Goal: Information Seeking & Learning: Check status

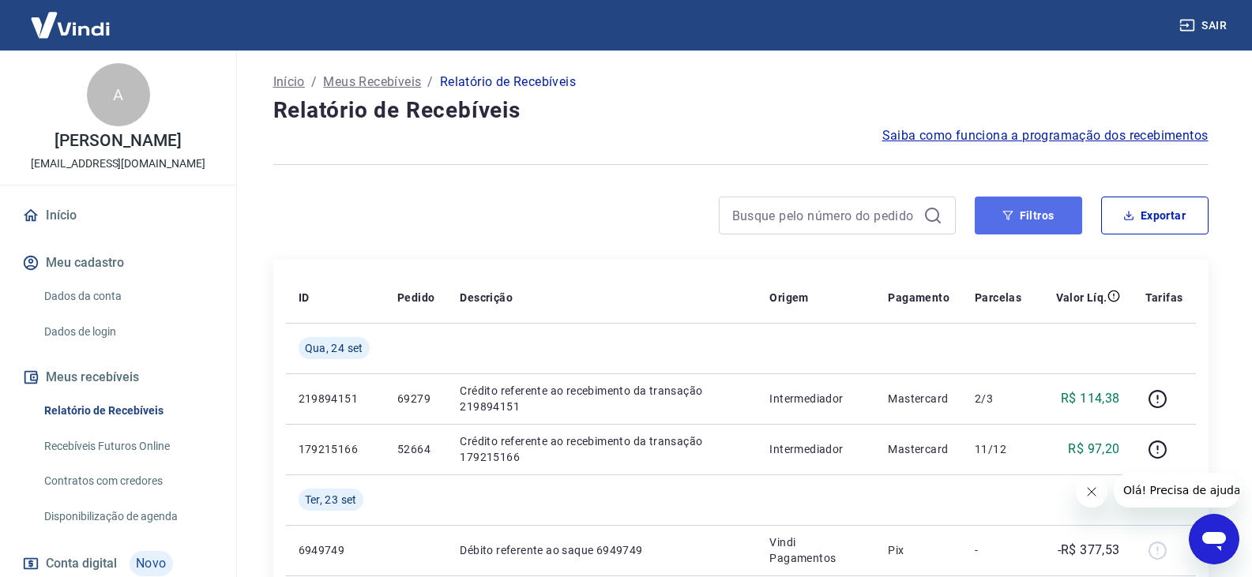
click at [1005, 212] on icon "button" at bounding box center [1007, 215] width 10 height 9
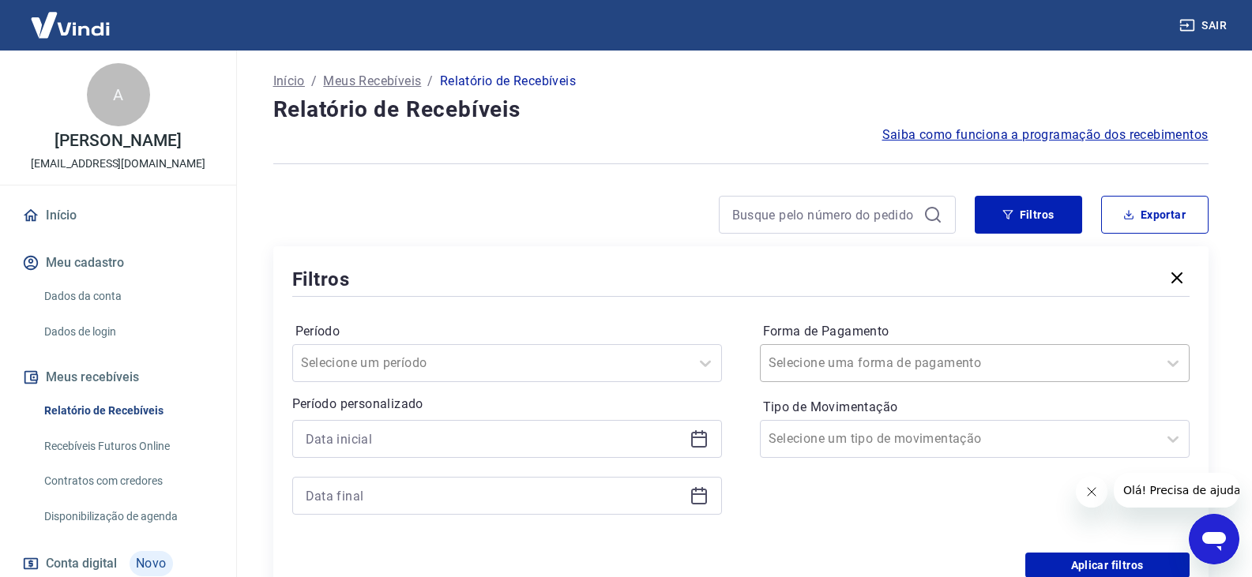
scroll to position [2, 0]
click at [903, 367] on input "Forma de Pagamento" at bounding box center [849, 362] width 160 height 19
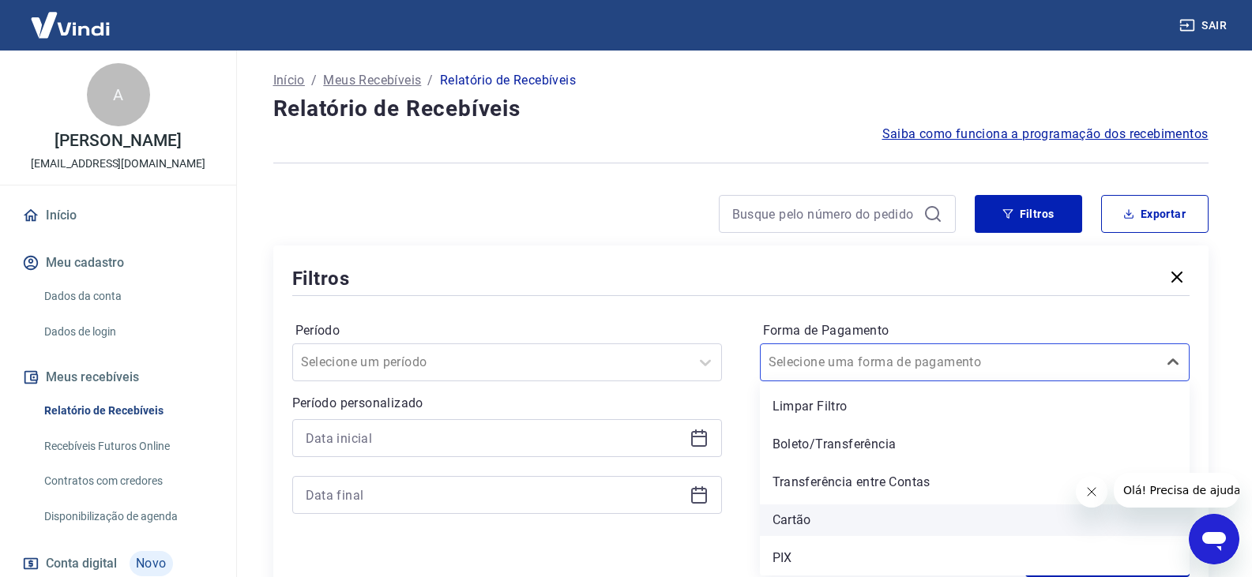
click at [818, 525] on div "Cartão" at bounding box center [975, 521] width 430 height 32
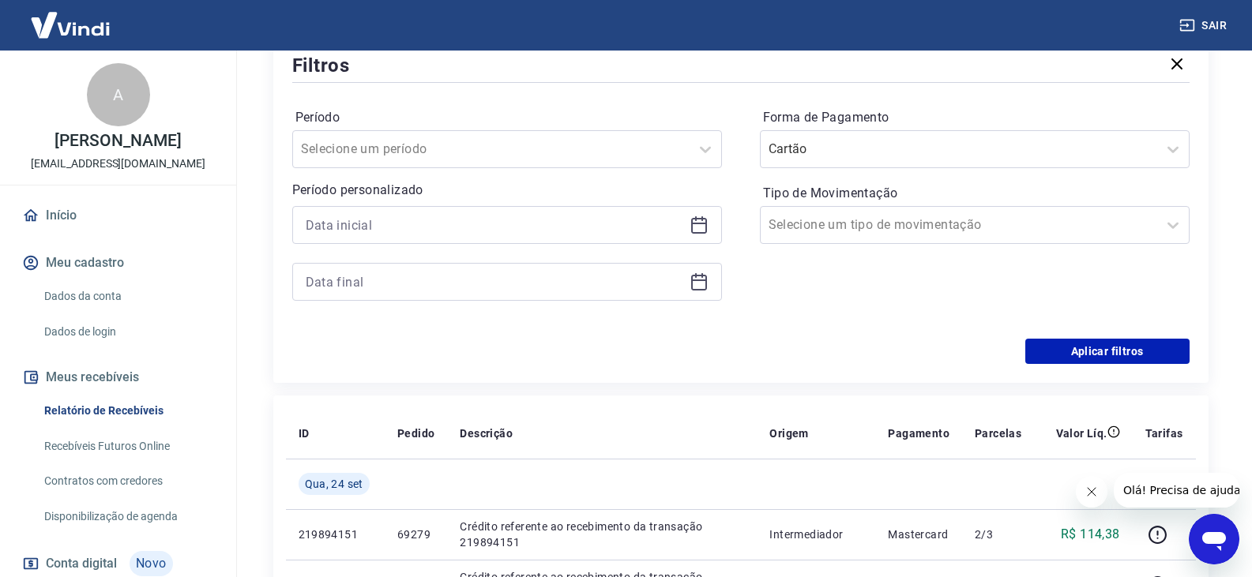
scroll to position [239, 0]
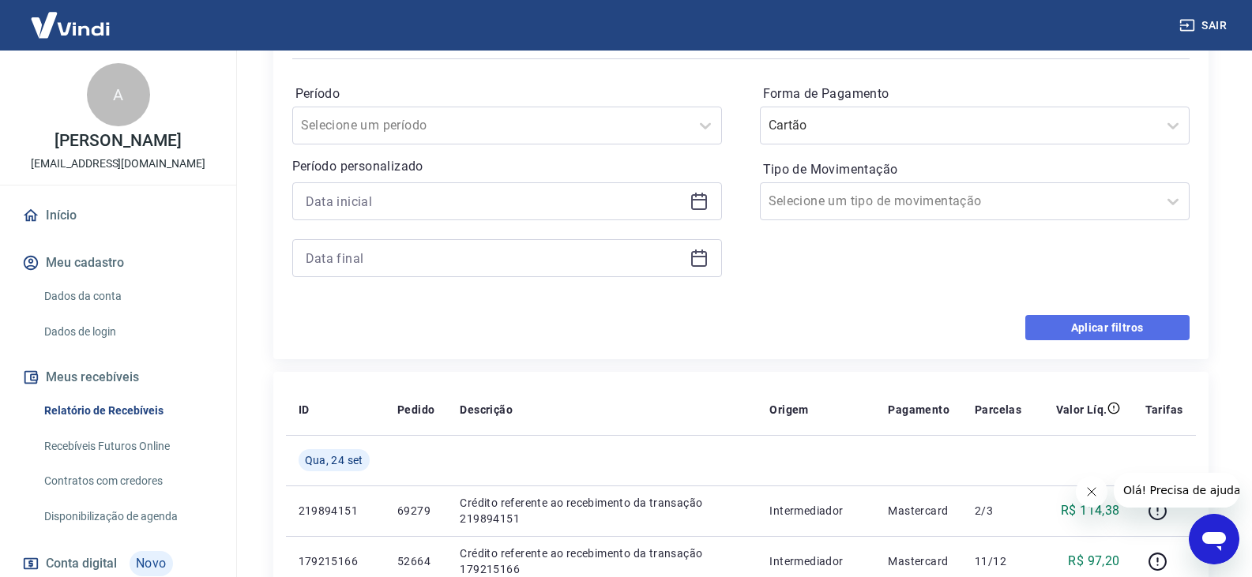
click at [1058, 333] on button "Aplicar filtros" at bounding box center [1107, 327] width 164 height 25
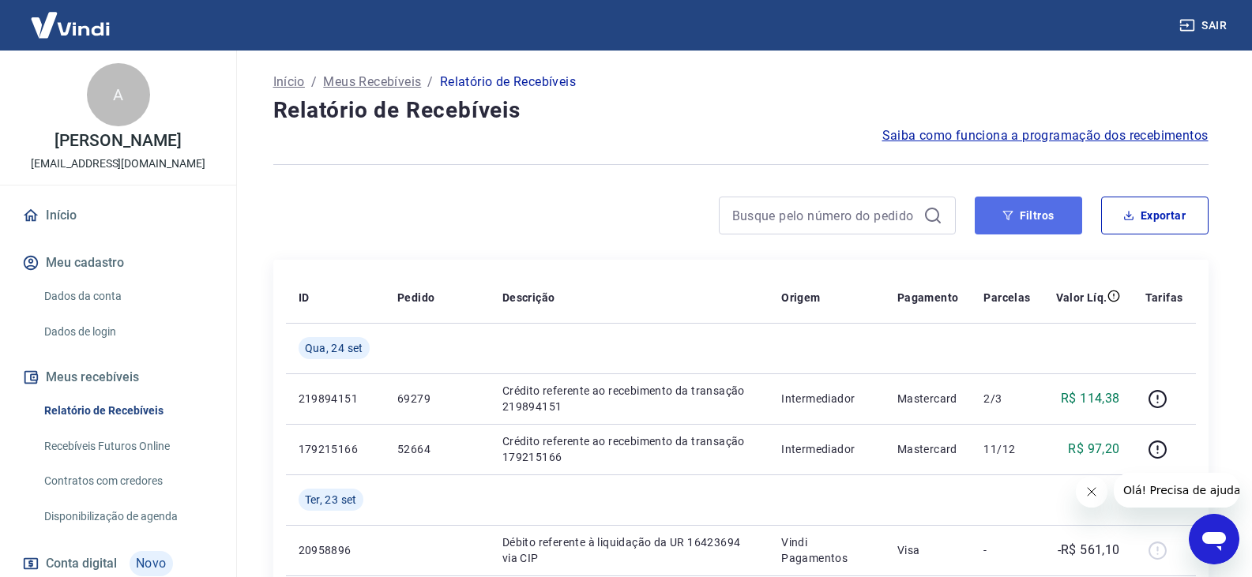
click at [983, 211] on button "Filtros" at bounding box center [1028, 216] width 107 height 38
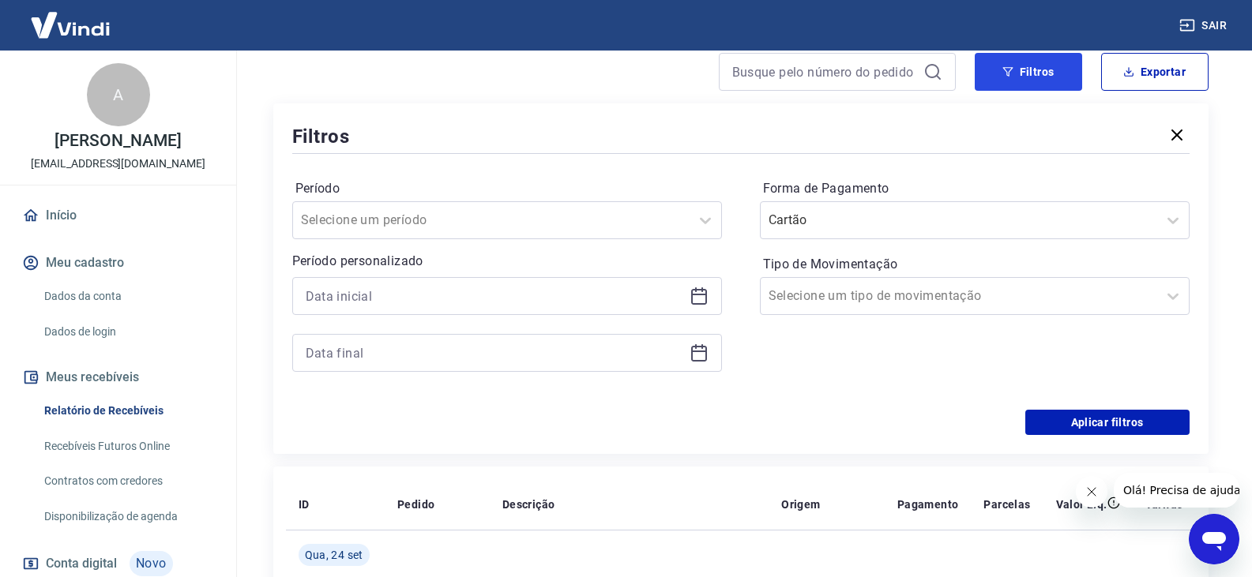
scroll to position [158, 0]
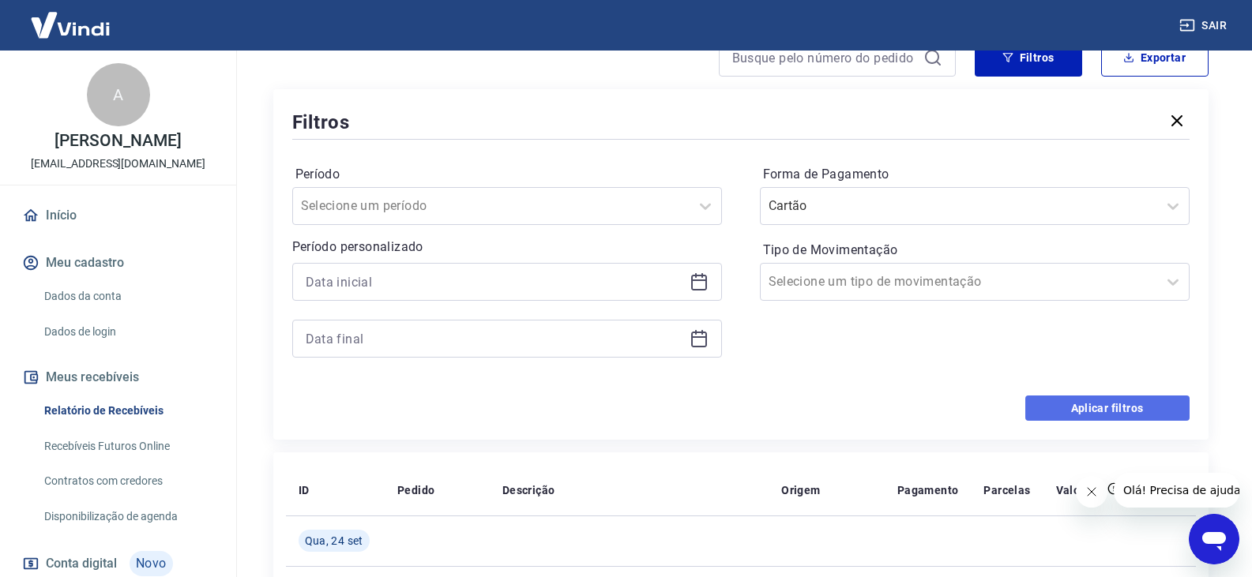
click at [1115, 406] on button "Aplicar filtros" at bounding box center [1107, 408] width 164 height 25
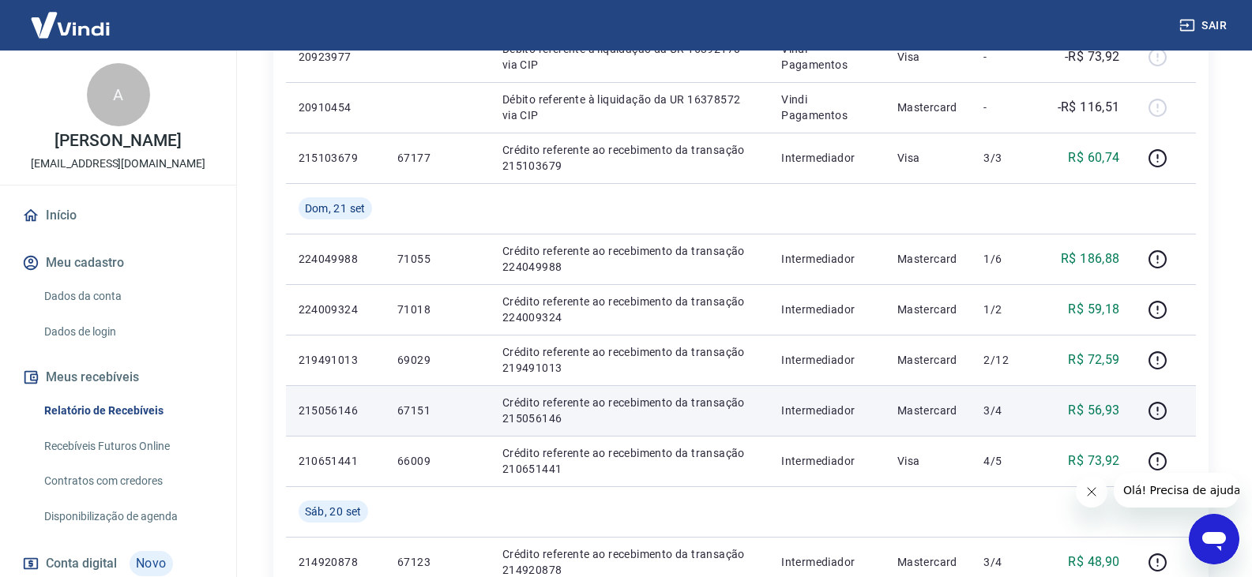
scroll to position [948, 0]
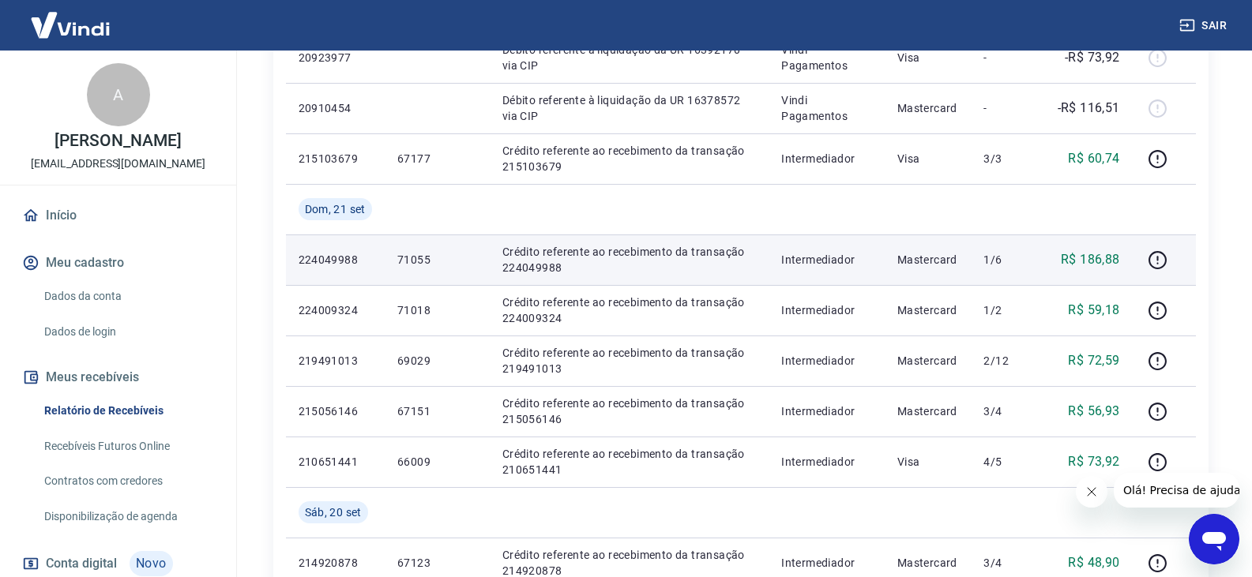
click at [325, 260] on p "224049988" at bounding box center [335, 260] width 73 height 16
copy p "224049988"
click at [1156, 261] on icon "button" at bounding box center [1158, 260] width 20 height 20
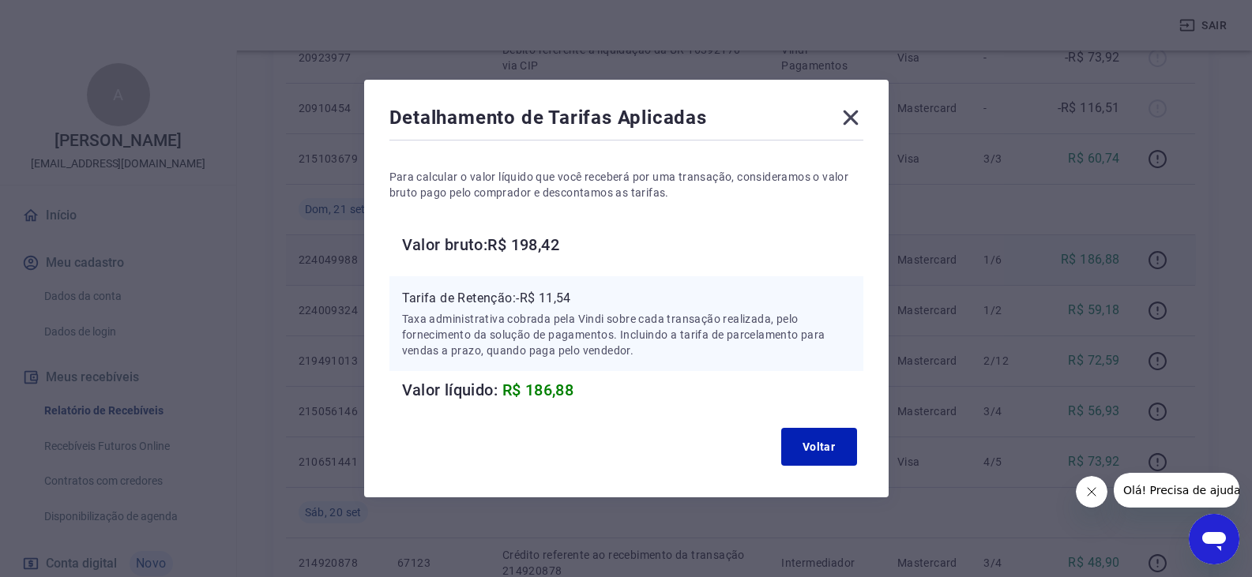
click at [849, 116] on icon at bounding box center [850, 117] width 25 height 25
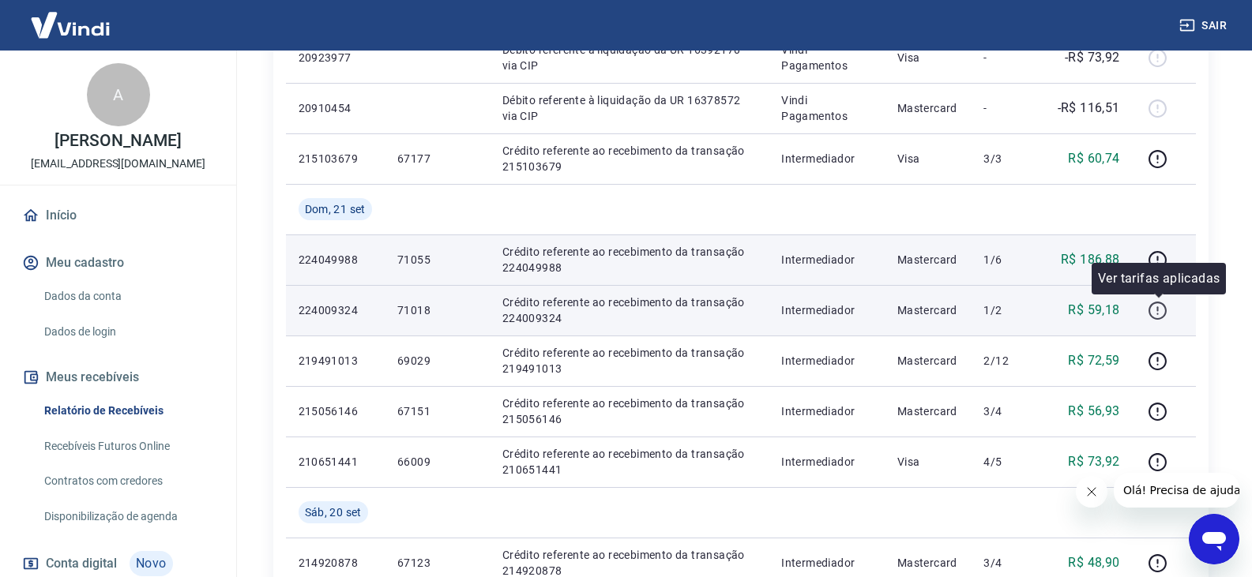
click at [1156, 306] on icon "button" at bounding box center [1158, 311] width 20 height 20
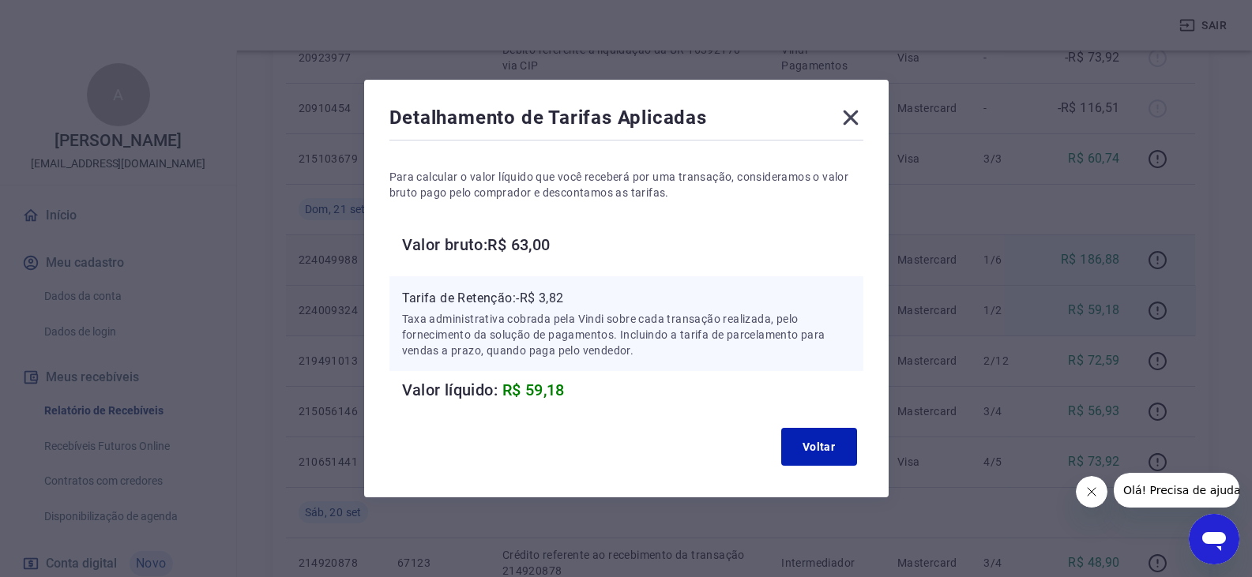
click at [852, 122] on icon at bounding box center [850, 118] width 15 height 15
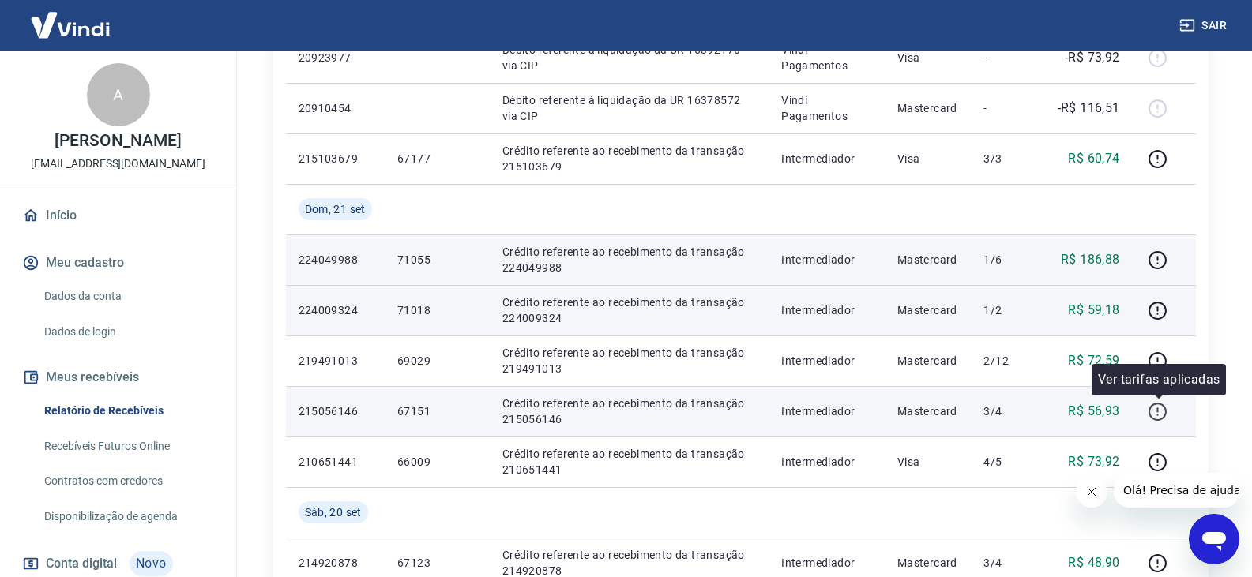
click at [1162, 420] on icon "button" at bounding box center [1158, 412] width 20 height 20
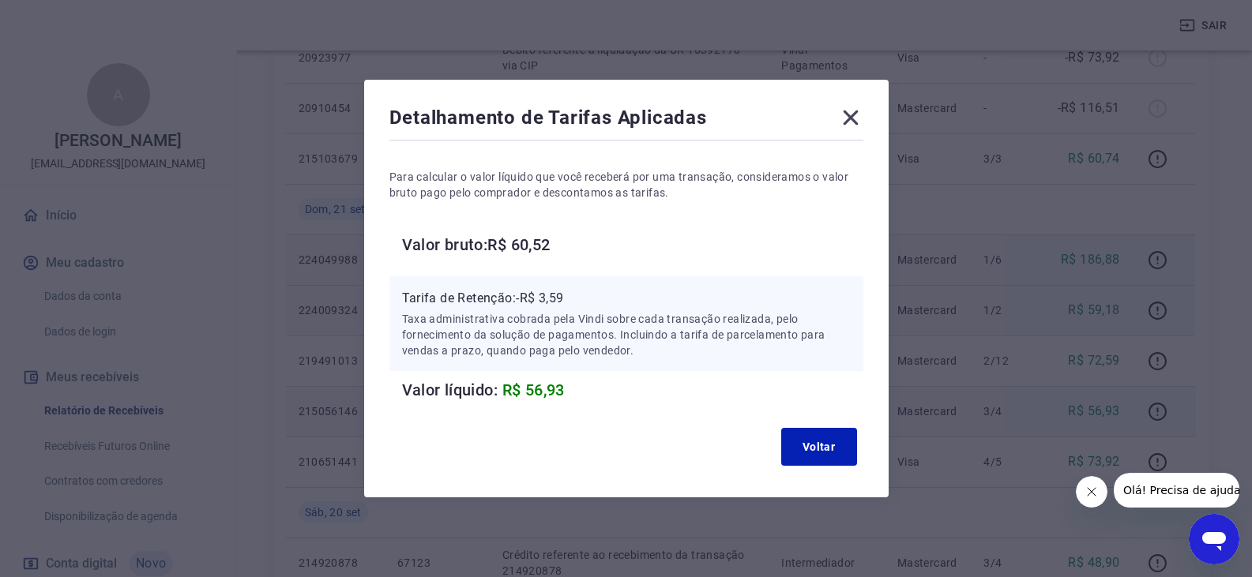
click at [856, 111] on icon at bounding box center [850, 117] width 25 height 25
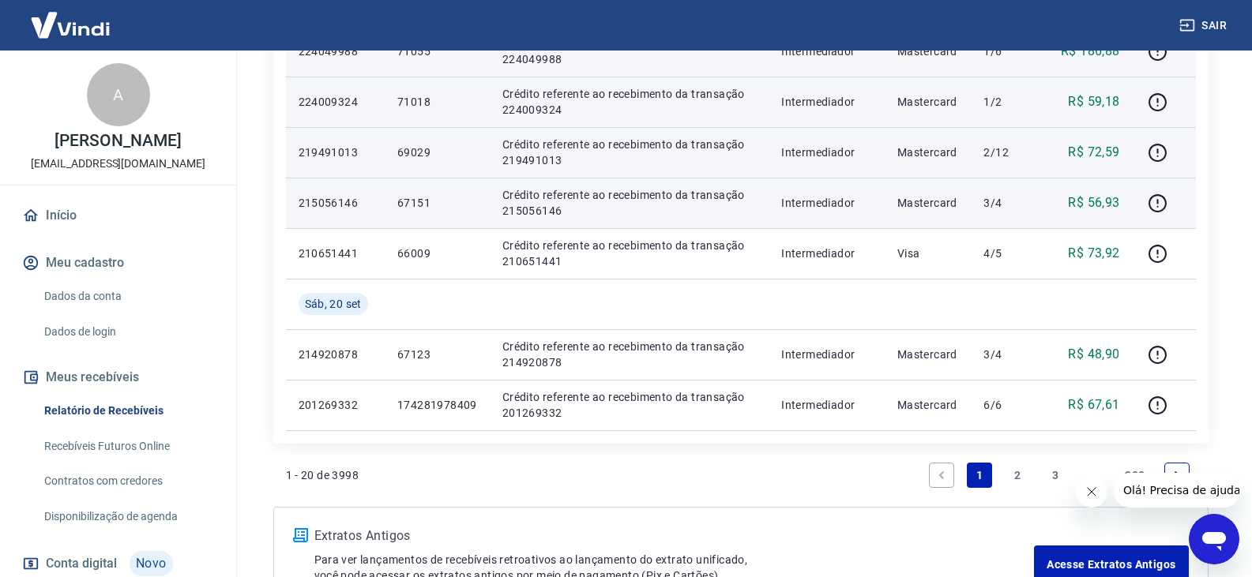
scroll to position [1185, 0]
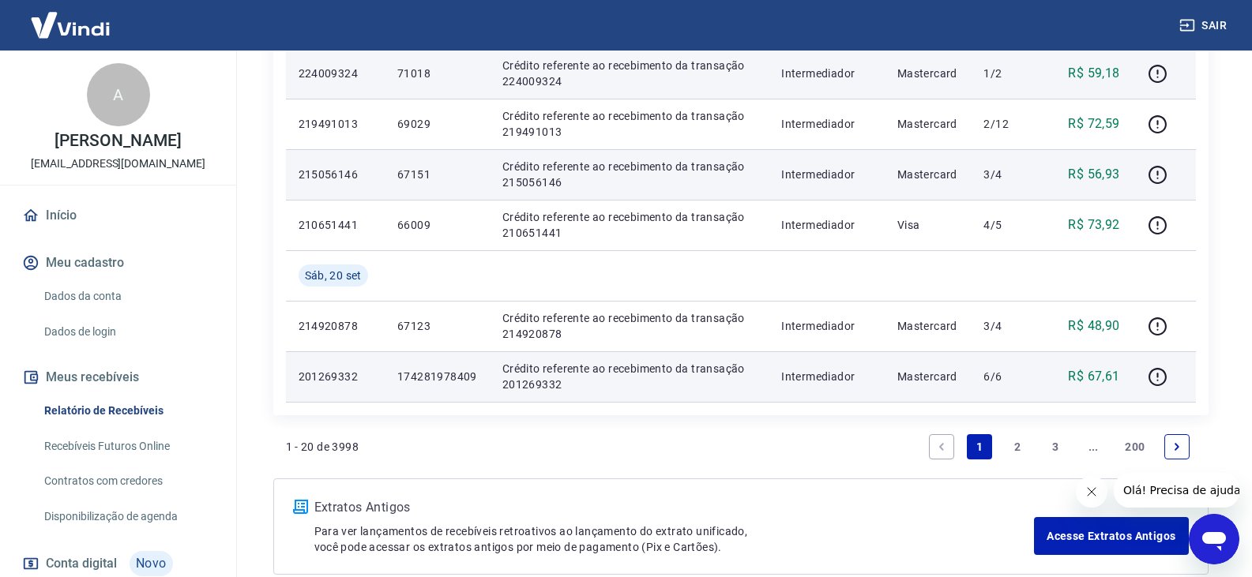
click at [337, 378] on p "201269332" at bounding box center [335, 377] width 73 height 16
copy p "201269332"
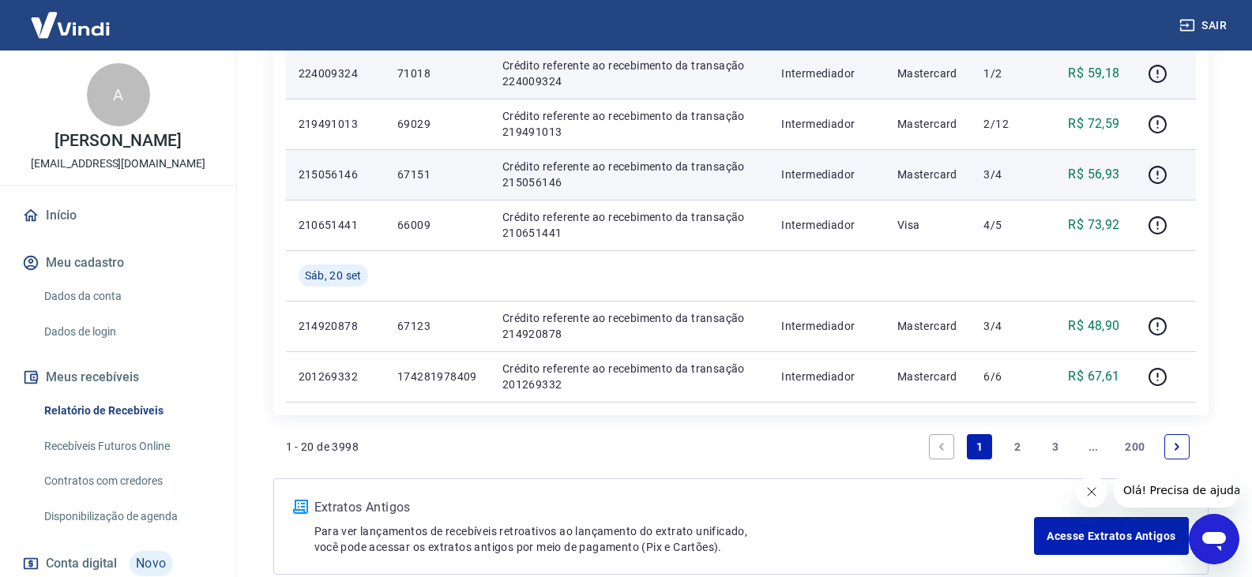
click at [1017, 442] on link "2" at bounding box center [1017, 446] width 25 height 25
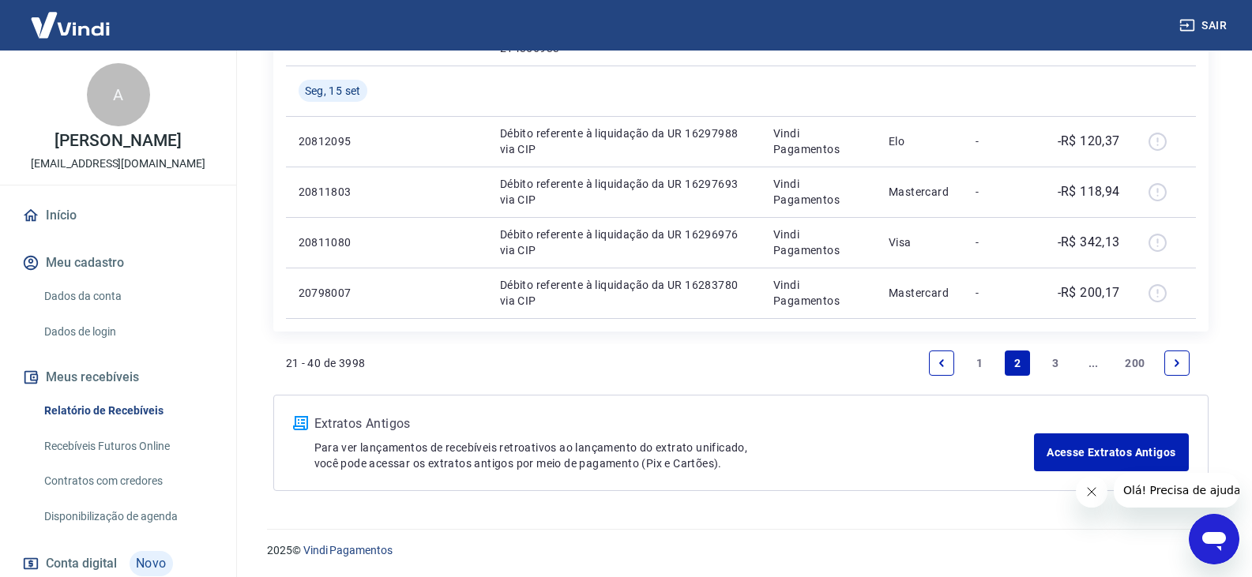
scroll to position [1269, 0]
click at [981, 367] on link "1" at bounding box center [979, 362] width 25 height 25
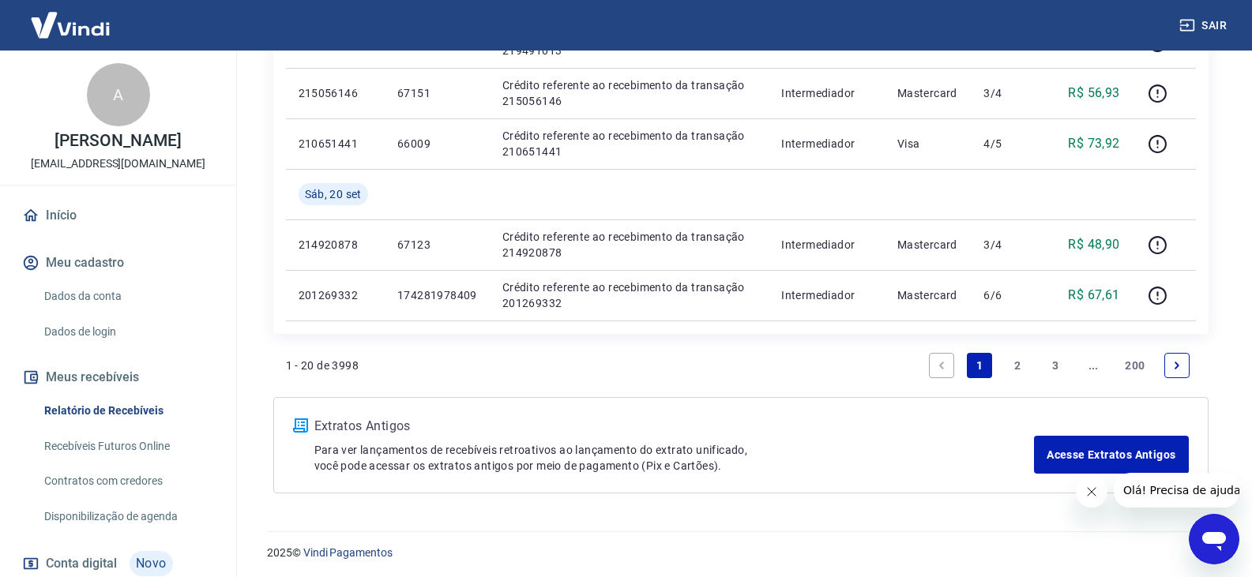
scroll to position [1269, 0]
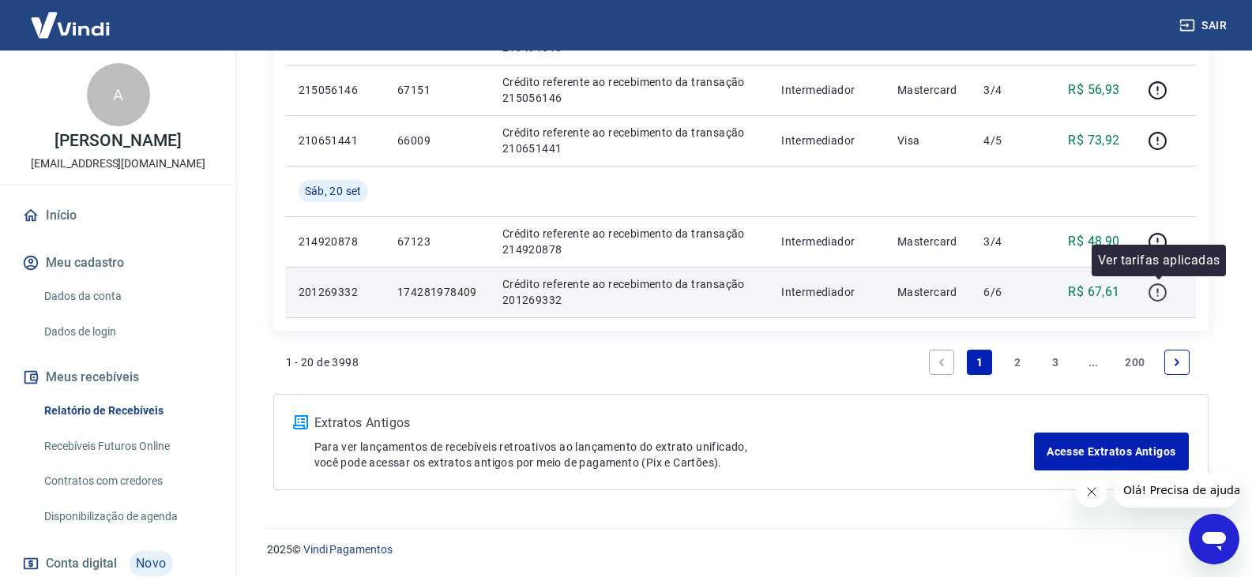
click at [1154, 298] on icon "button" at bounding box center [1158, 293] width 20 height 20
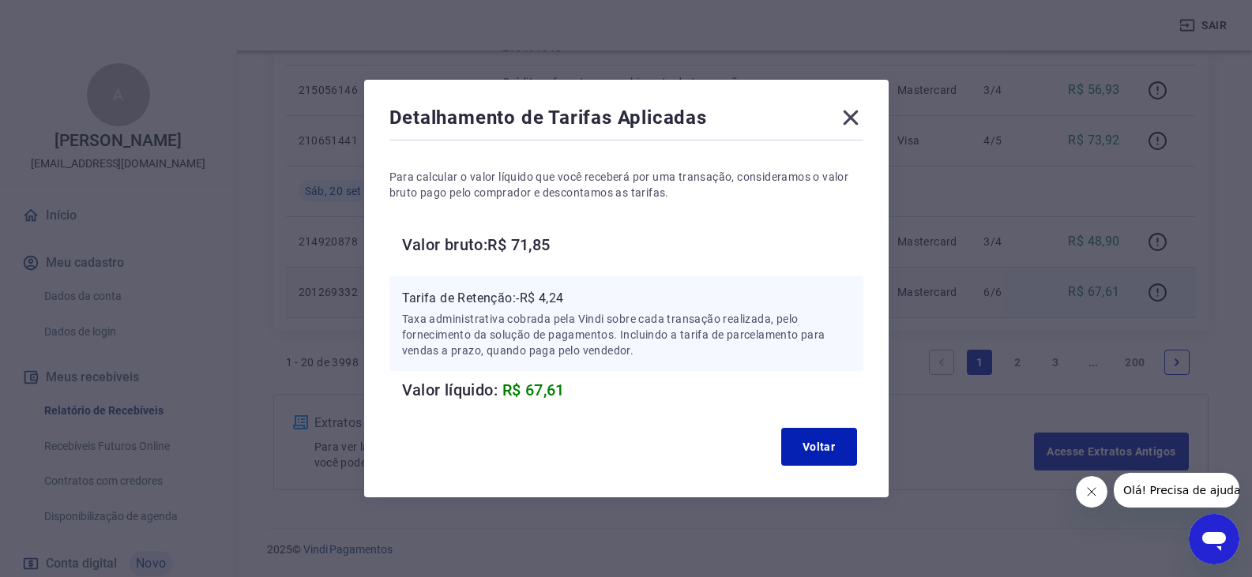
click at [869, 122] on div "Detalhamento de Tarifas Aplicadas Para calcular o valor líquido que você recebe…" at bounding box center [626, 289] width 525 height 418
click at [858, 121] on icon at bounding box center [850, 118] width 15 height 15
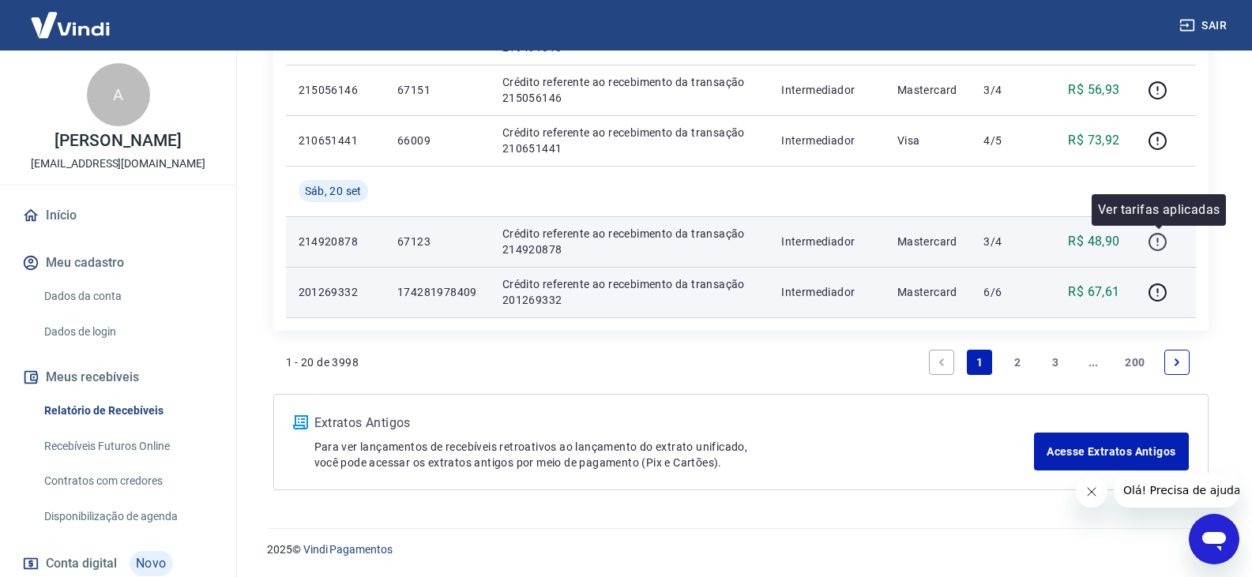
click at [1154, 246] on icon "button" at bounding box center [1158, 242] width 20 height 20
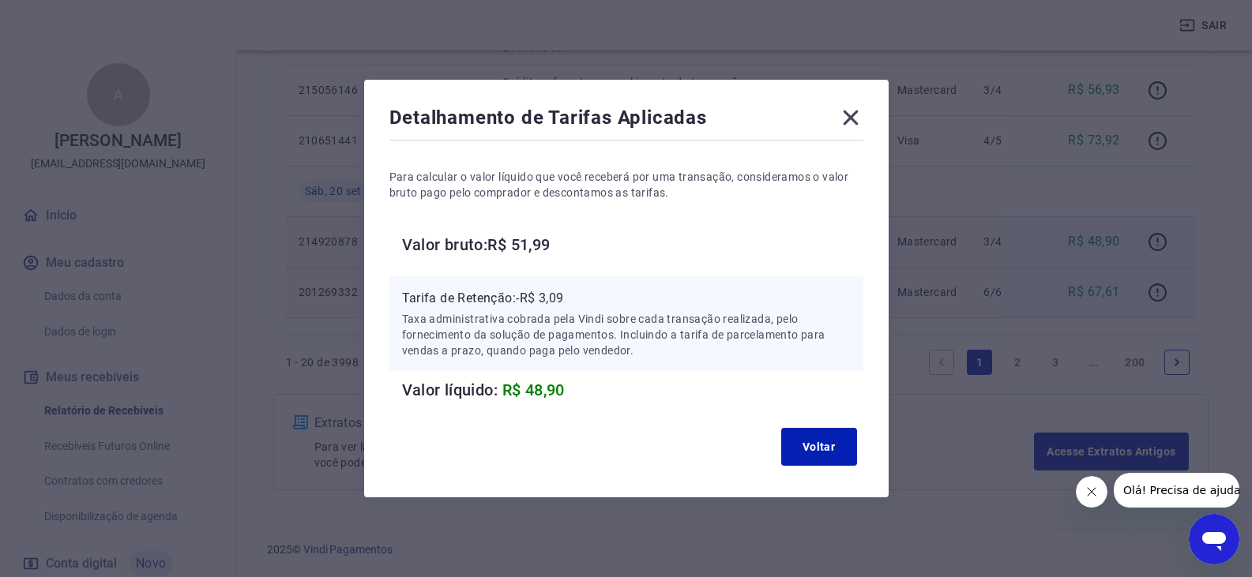
click at [855, 118] on icon at bounding box center [850, 118] width 15 height 15
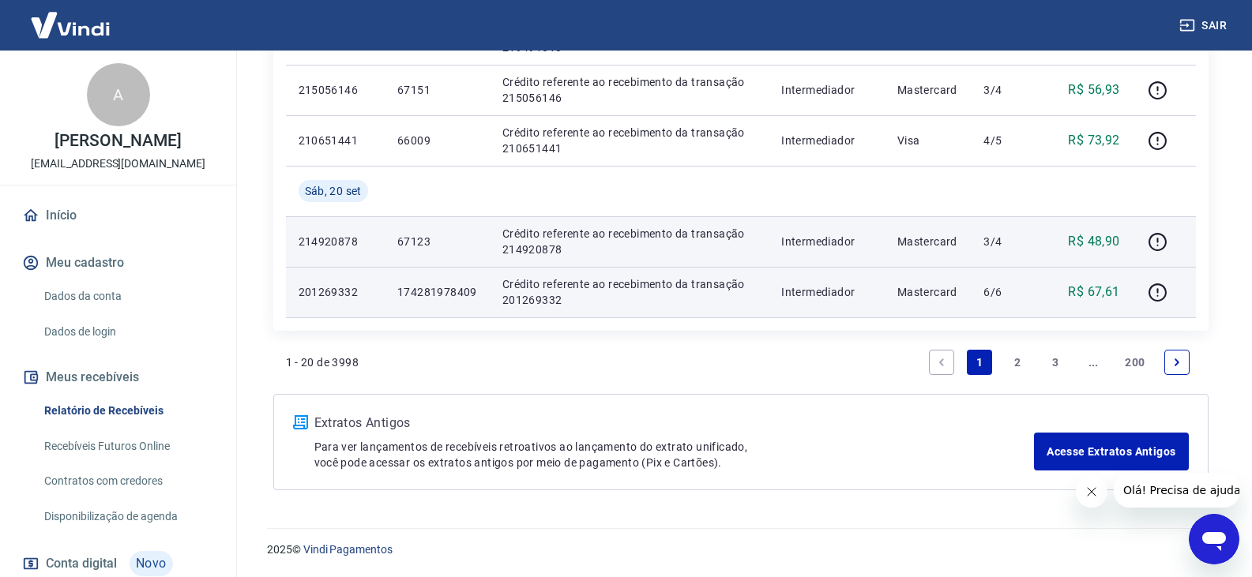
click at [878, 480] on div "Extratos Antigos Para ver lançamentos de recebíveis retroativos ao lançamento d…" at bounding box center [740, 442] width 935 height 96
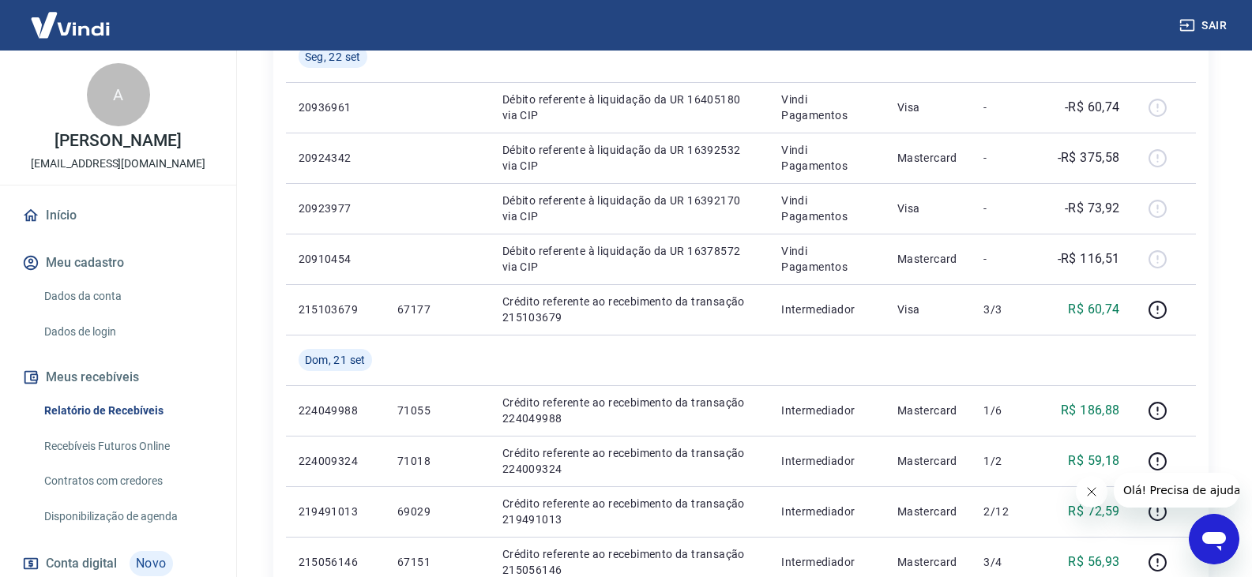
scroll to position [795, 0]
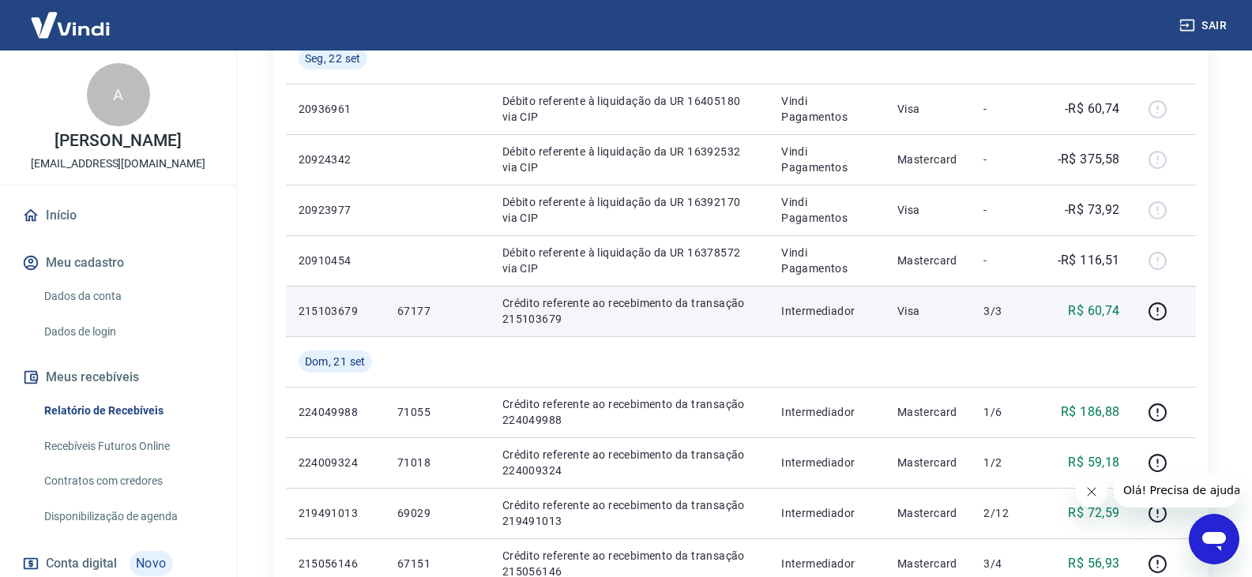
click at [412, 306] on p "67177" at bounding box center [437, 311] width 80 height 16
copy p "67177"
click at [1160, 317] on icon "button" at bounding box center [1158, 312] width 20 height 20
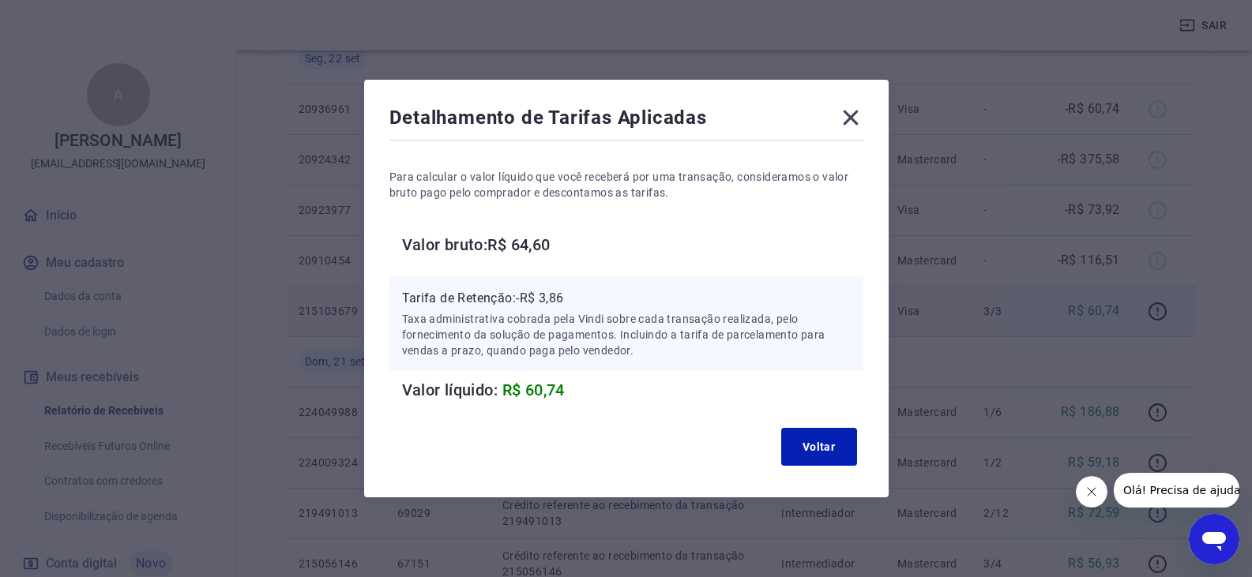
click at [870, 114] on div "Detalhamento de Tarifas Aplicadas Para calcular o valor líquido que você recebe…" at bounding box center [626, 289] width 525 height 418
click at [852, 114] on icon at bounding box center [850, 118] width 15 height 15
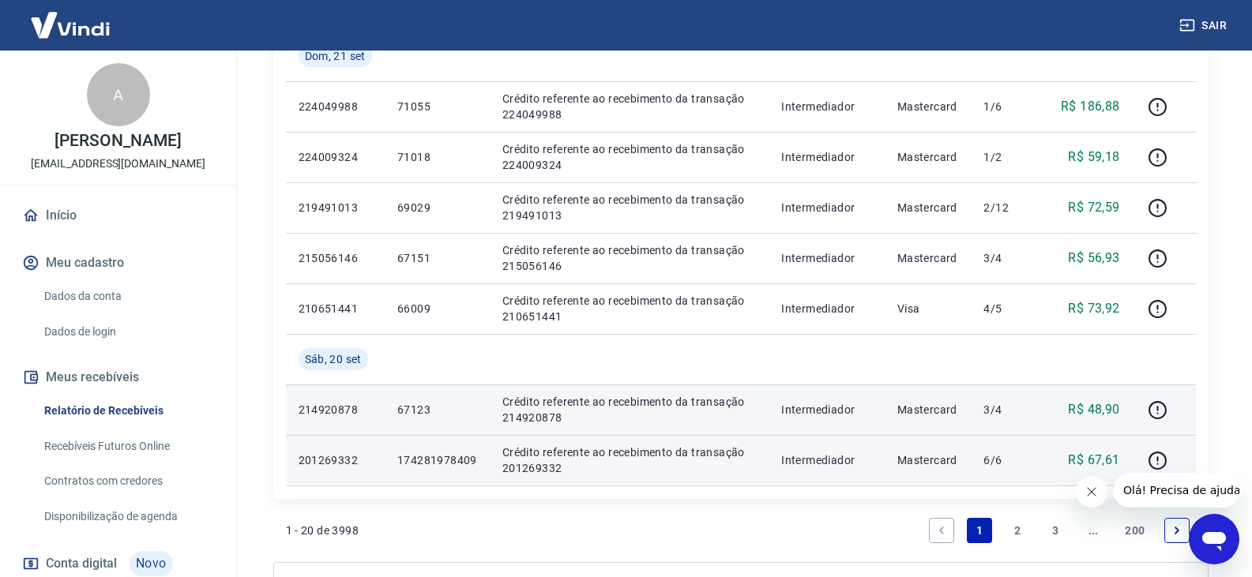
scroll to position [1111, 0]
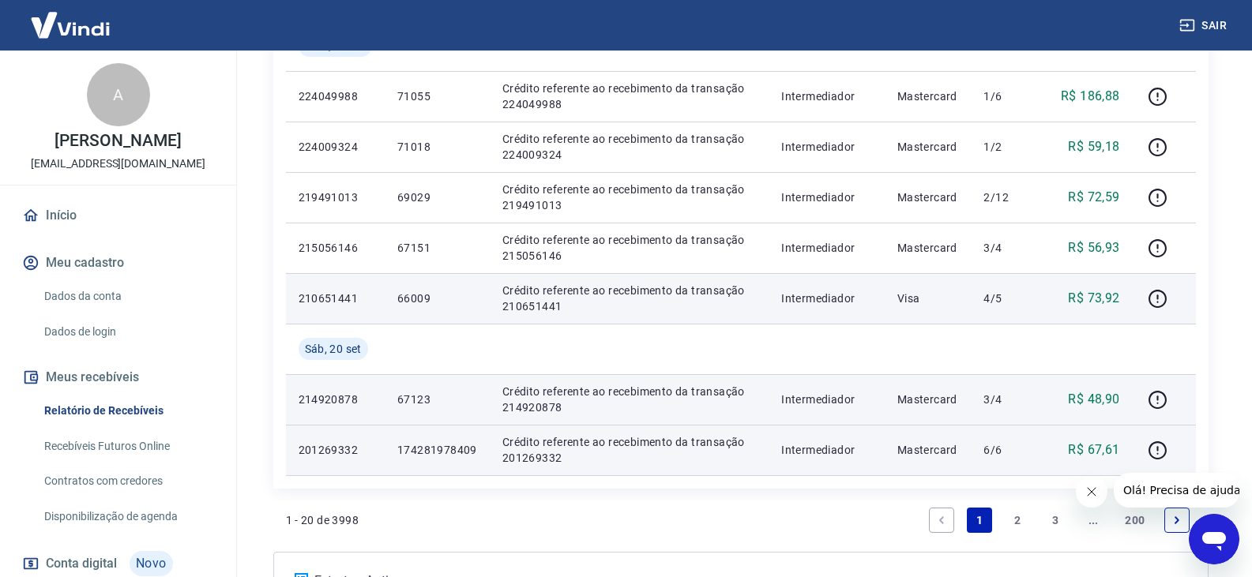
click at [408, 295] on p "66009" at bounding box center [437, 299] width 80 height 16
copy p "66009"
click at [1168, 299] on icon "button" at bounding box center [1158, 299] width 20 height 20
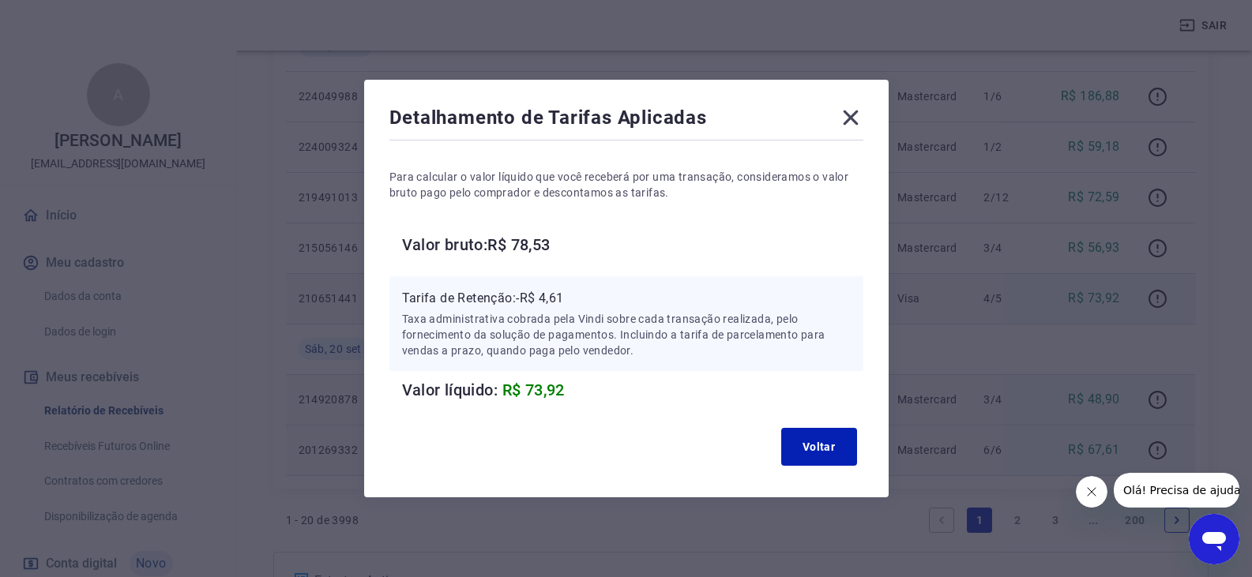
drag, startPoint x: 857, startPoint y: 118, endPoint x: 1191, endPoint y: 116, distance: 334.2
click at [858, 118] on icon at bounding box center [850, 118] width 15 height 15
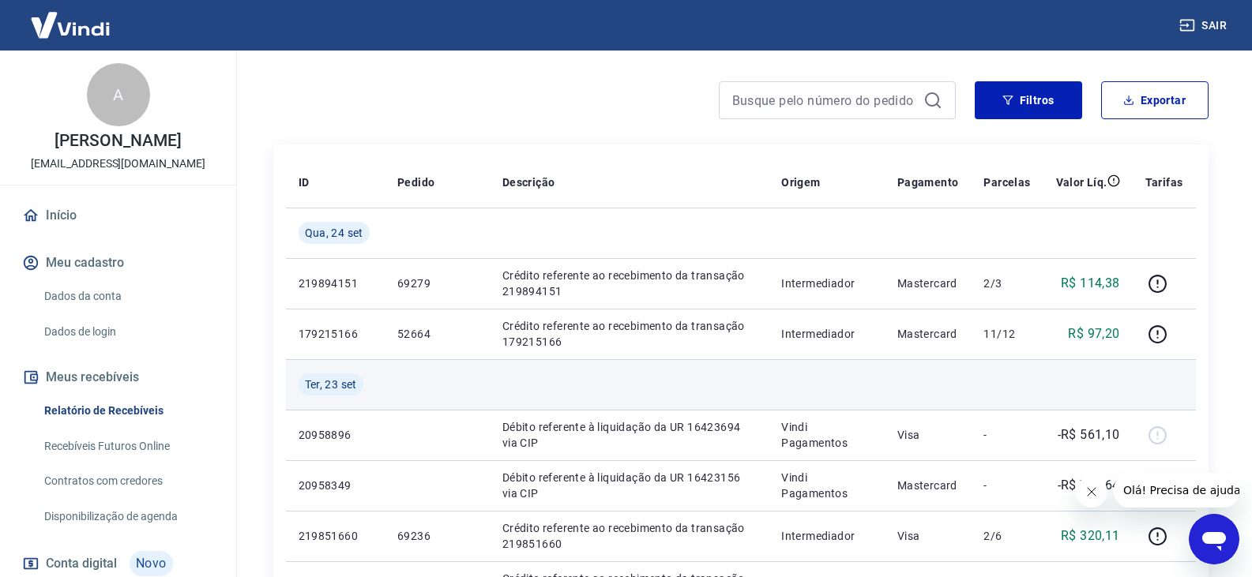
scroll to position [0, 0]
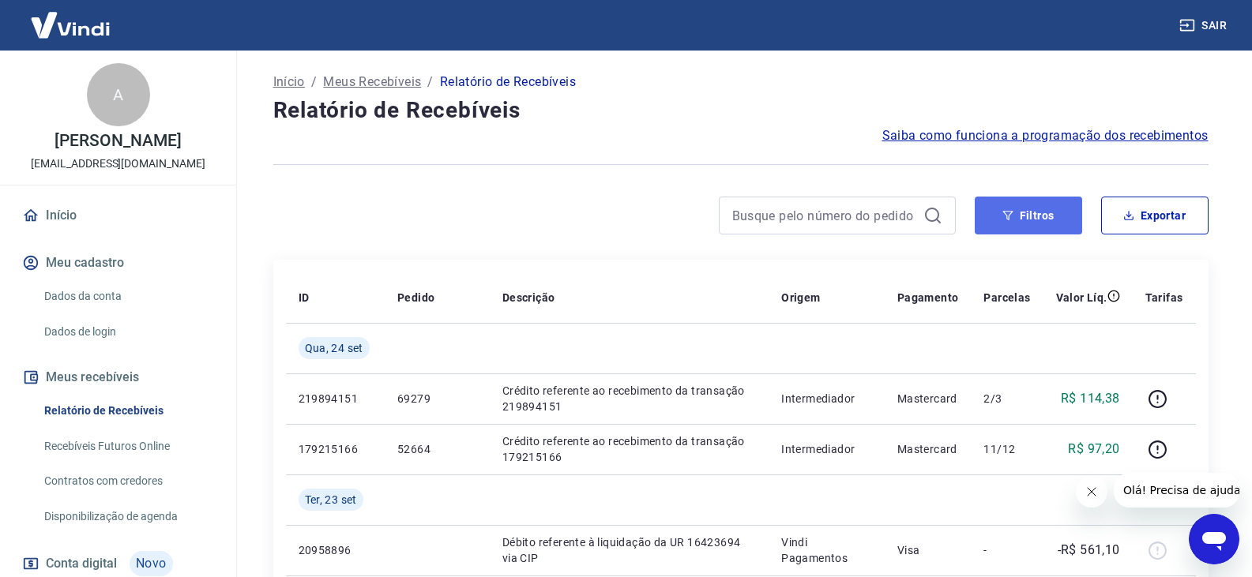
click at [1066, 201] on button "Filtros" at bounding box center [1028, 216] width 107 height 38
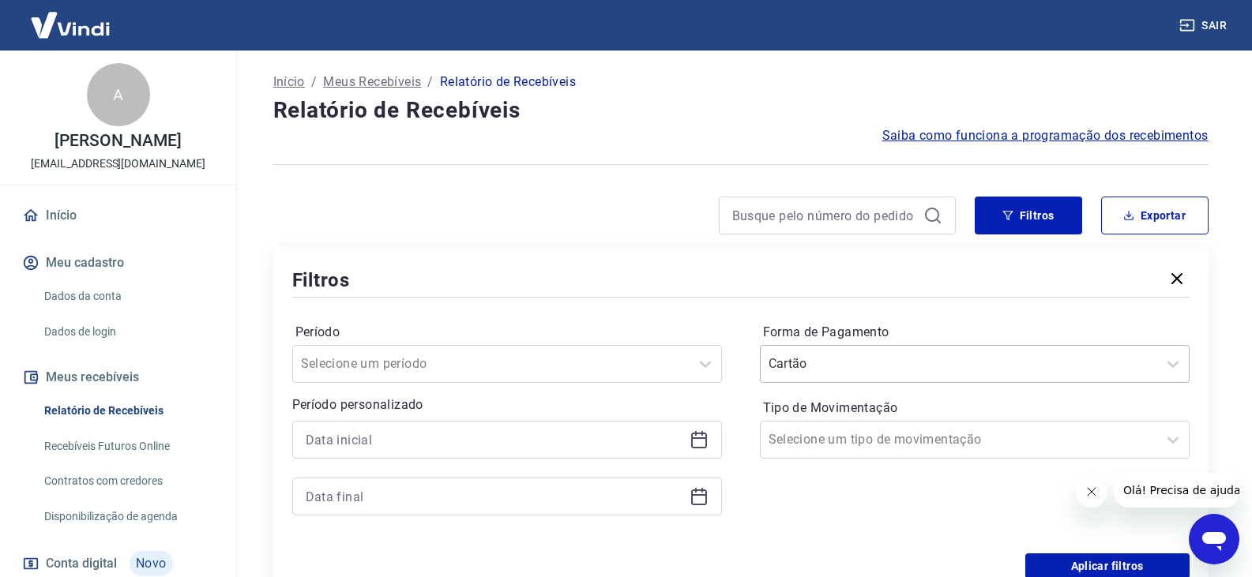
click at [979, 363] on div at bounding box center [959, 364] width 381 height 22
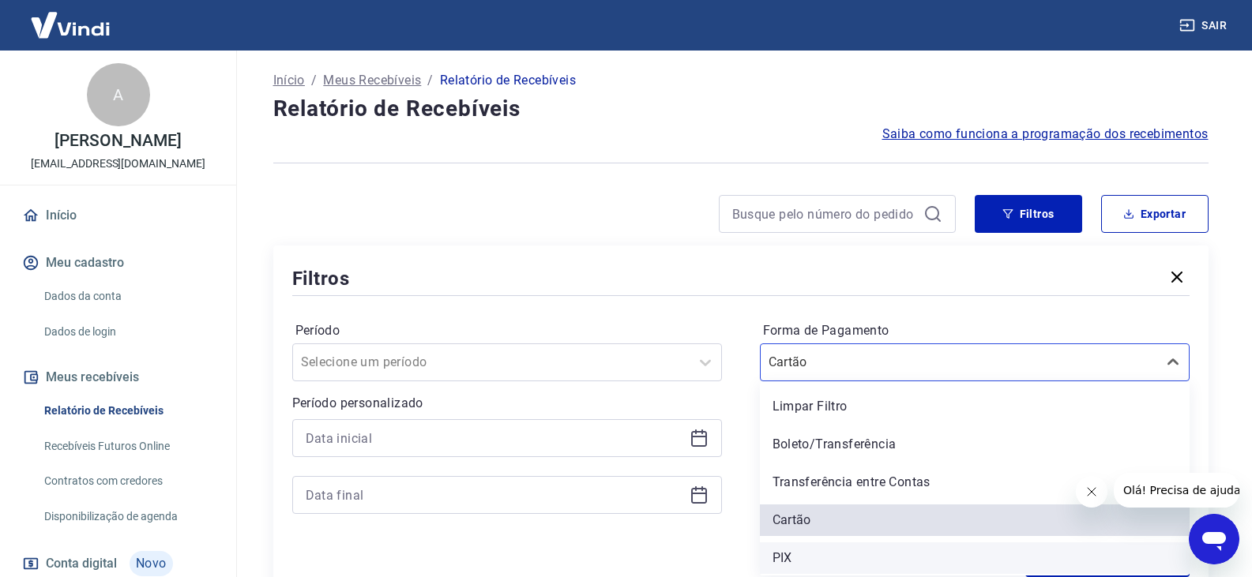
click at [818, 547] on div "PIX" at bounding box center [975, 559] width 430 height 32
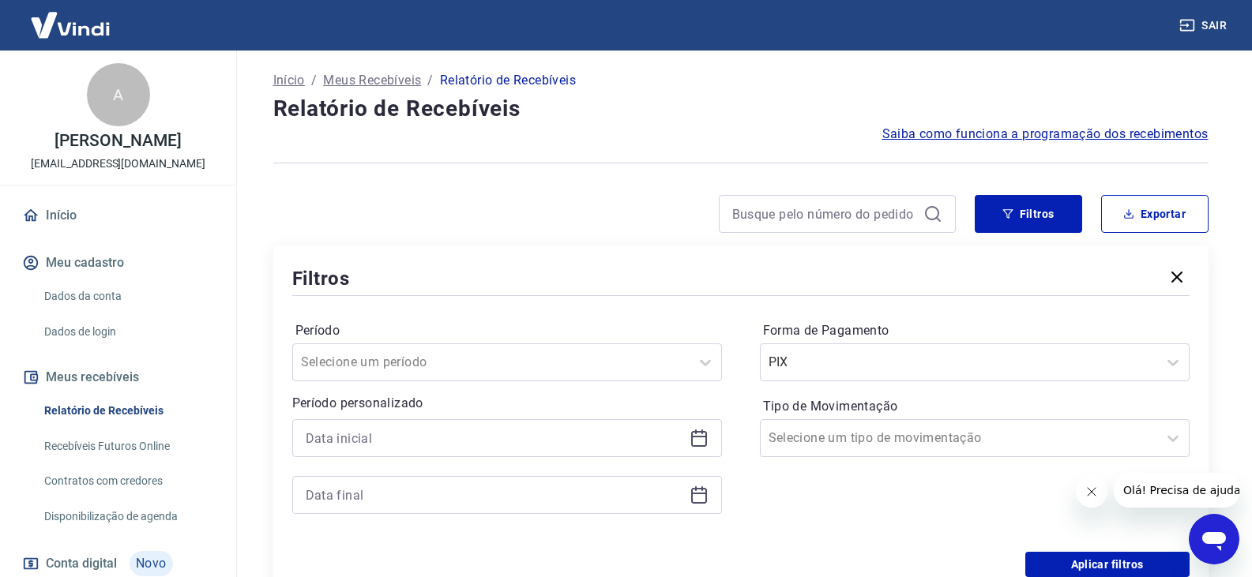
click at [821, 540] on div "Período Selecione um período Período personalizado Forma de Pagamento PIX Tipo …" at bounding box center [740, 425] width 897 height 253
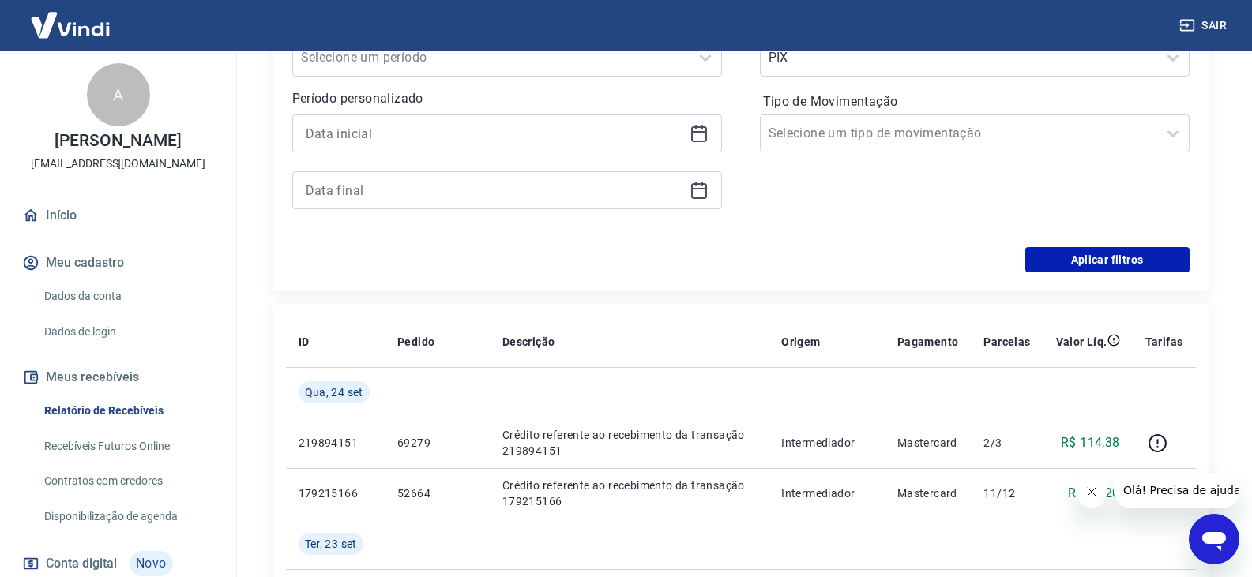
scroll to position [318, 0]
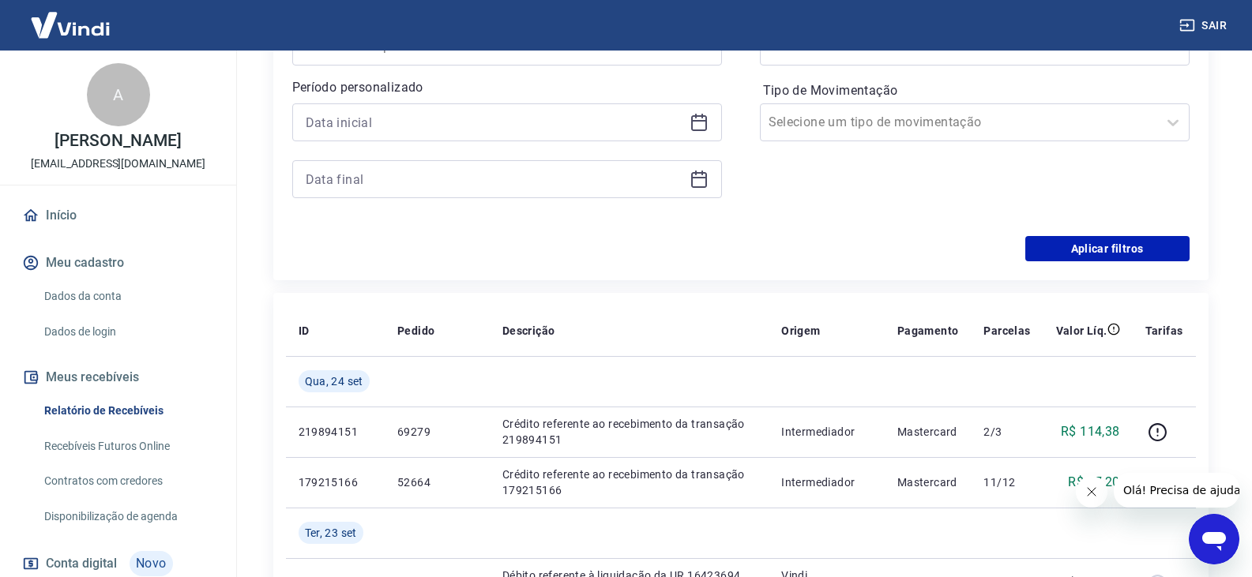
click at [1124, 261] on div "Filtros Período Selecione um período Período personalizado Forma de Pagamento P…" at bounding box center [740, 105] width 935 height 351
click at [1141, 250] on button "Aplicar filtros" at bounding box center [1107, 248] width 164 height 25
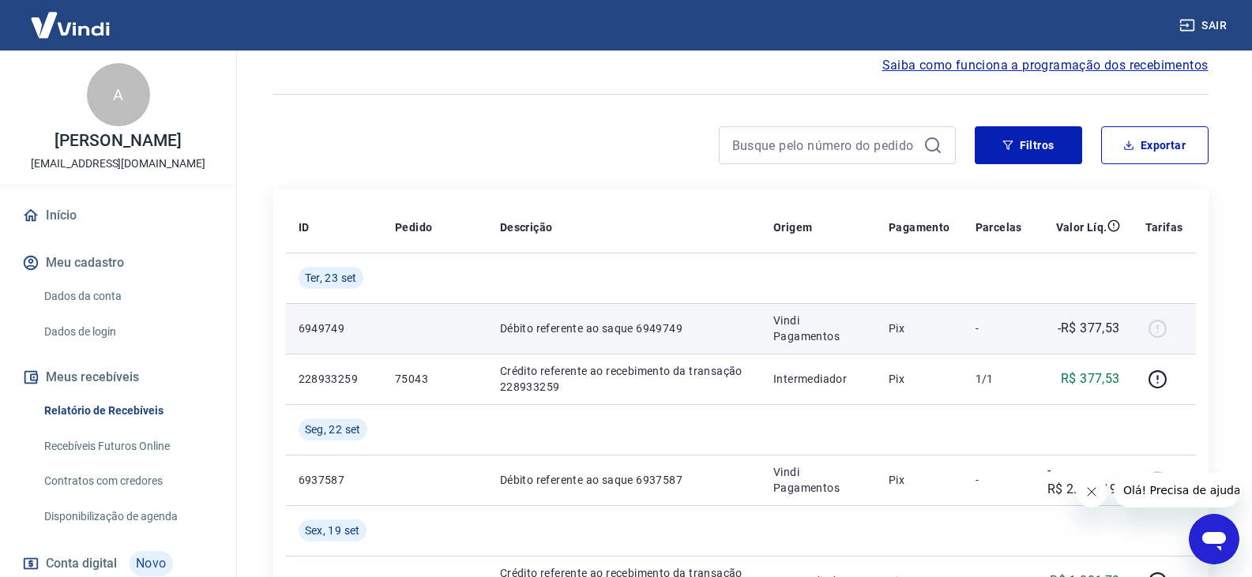
scroll to position [237, 0]
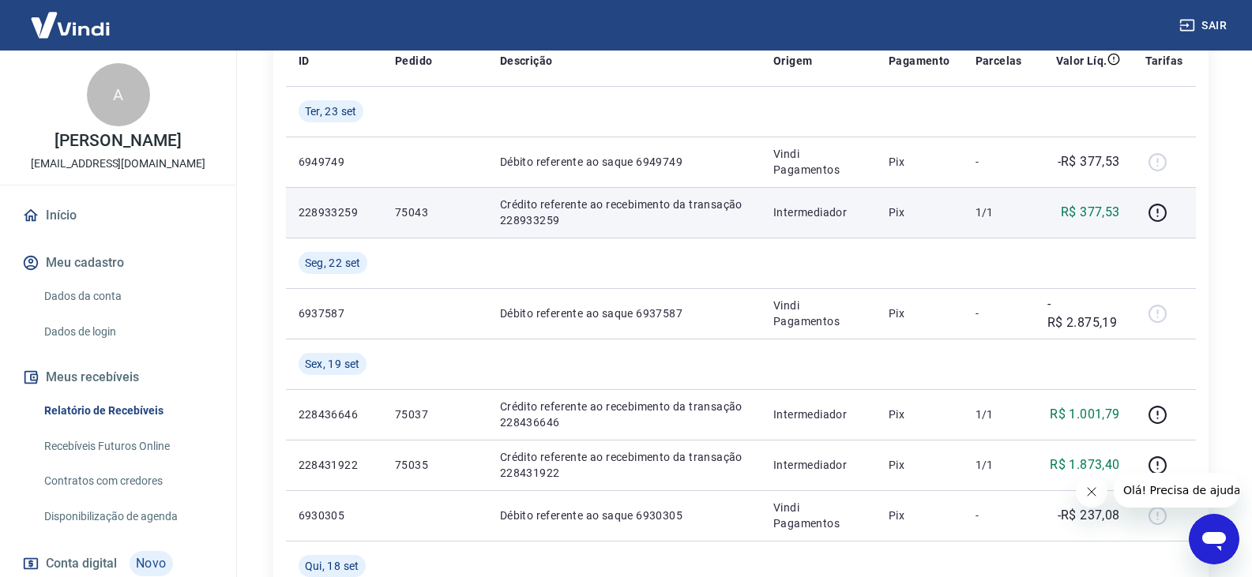
click at [428, 209] on p "75043" at bounding box center [435, 213] width 80 height 16
click at [422, 209] on p "75043" at bounding box center [435, 213] width 80 height 16
copy p "75043"
click at [409, 212] on p "75043" at bounding box center [435, 213] width 80 height 16
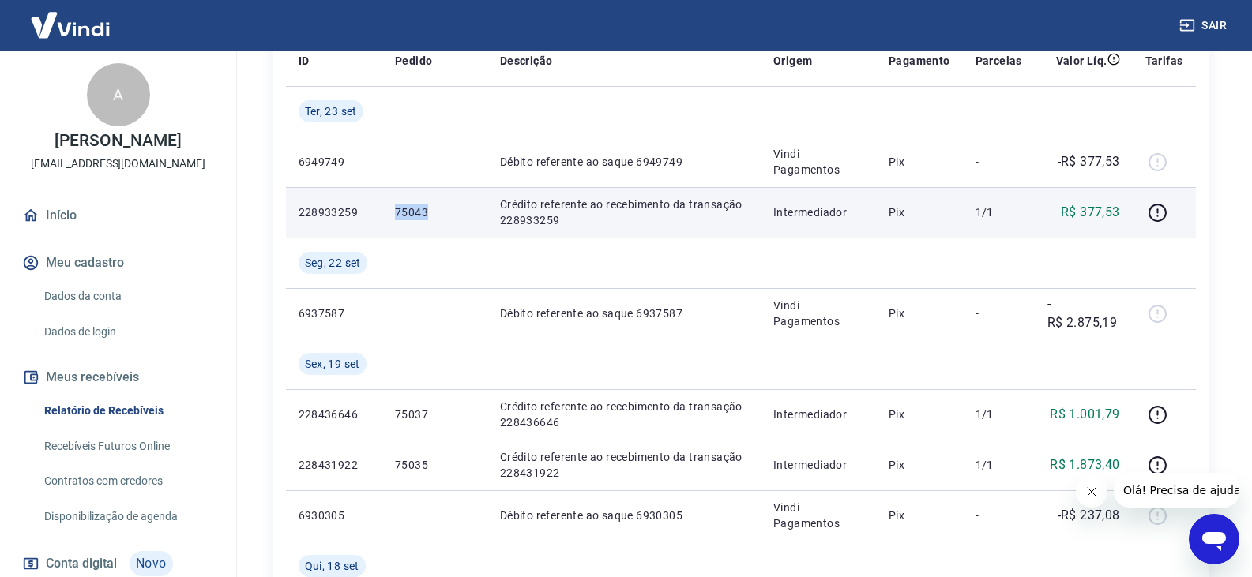
click at [409, 212] on p "75043" at bounding box center [435, 213] width 80 height 16
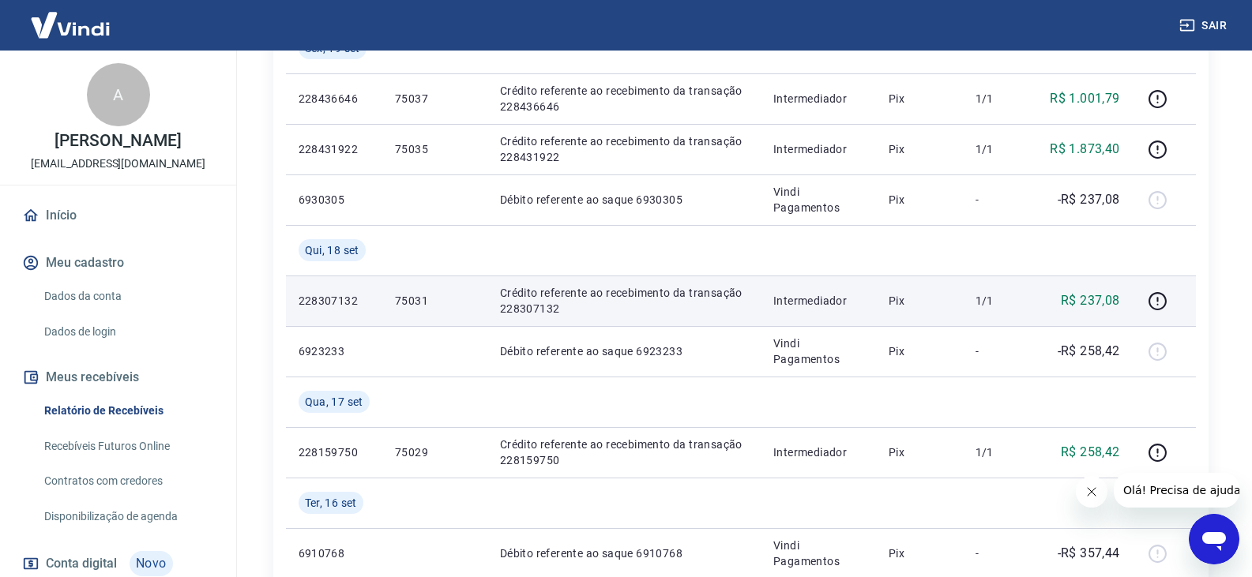
scroll to position [474, 0]
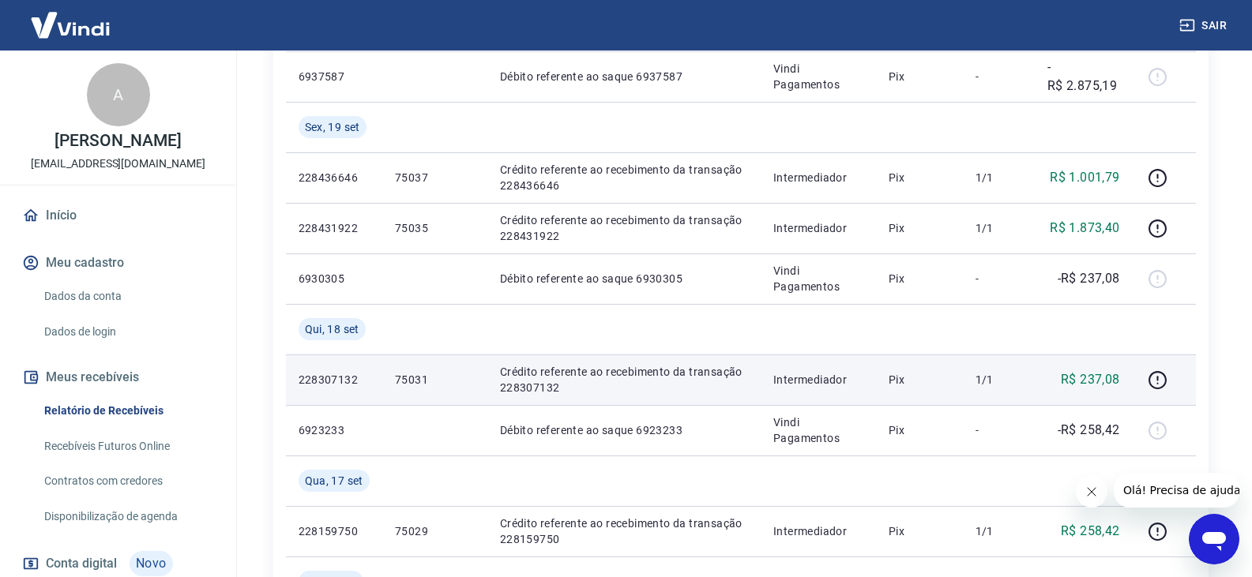
click at [404, 376] on p "75031" at bounding box center [435, 380] width 80 height 16
copy p "75031"
click at [1149, 377] on button "button" at bounding box center [1157, 379] width 25 height 25
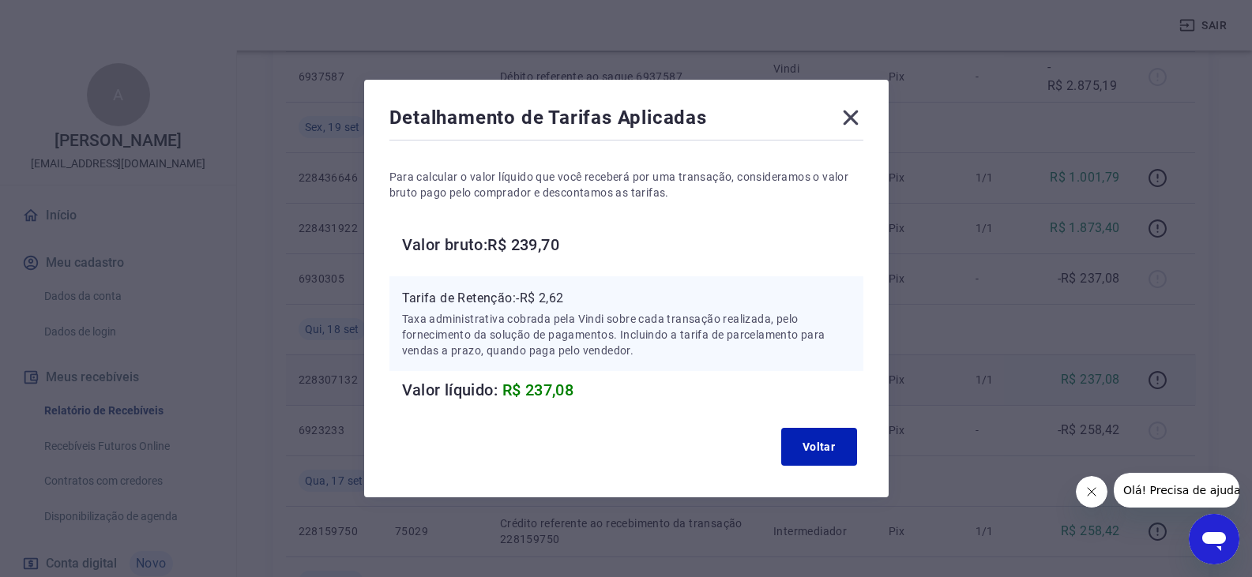
click at [860, 125] on icon at bounding box center [850, 117] width 25 height 25
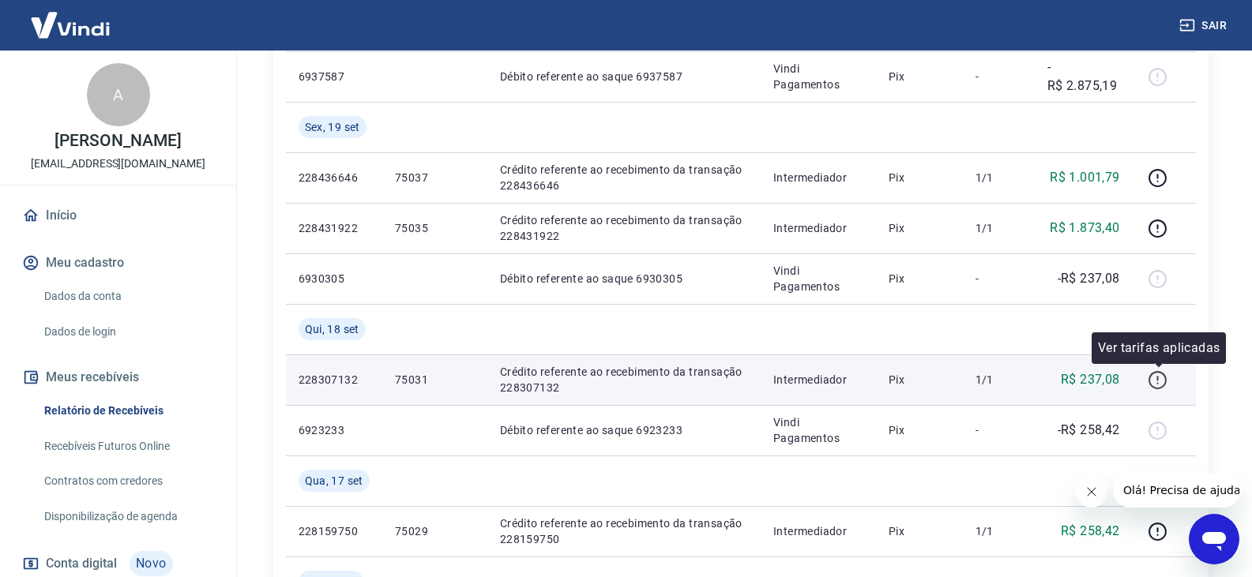
click at [1164, 377] on icon "button" at bounding box center [1158, 380] width 20 height 20
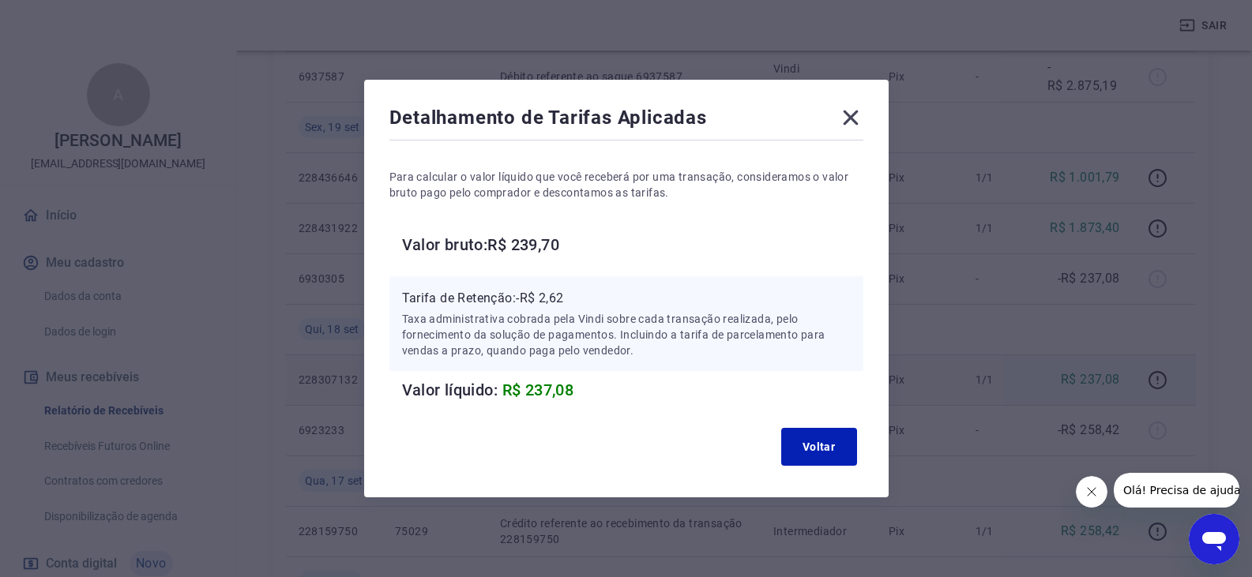
click at [856, 123] on icon at bounding box center [850, 117] width 25 height 25
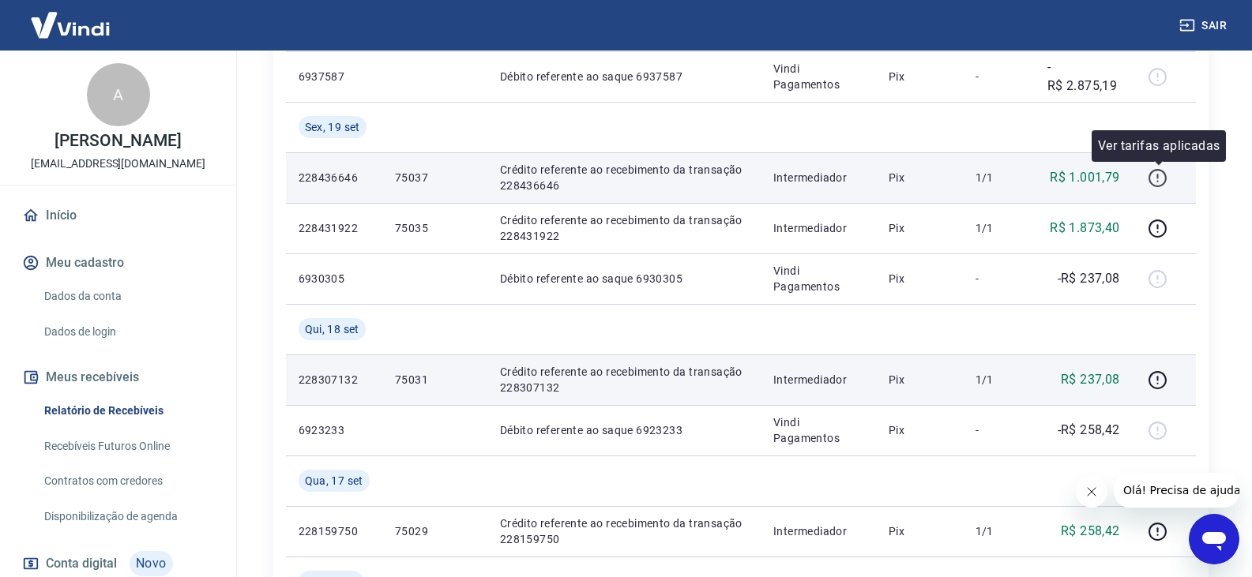
click at [1150, 182] on icon "button" at bounding box center [1158, 178] width 20 height 20
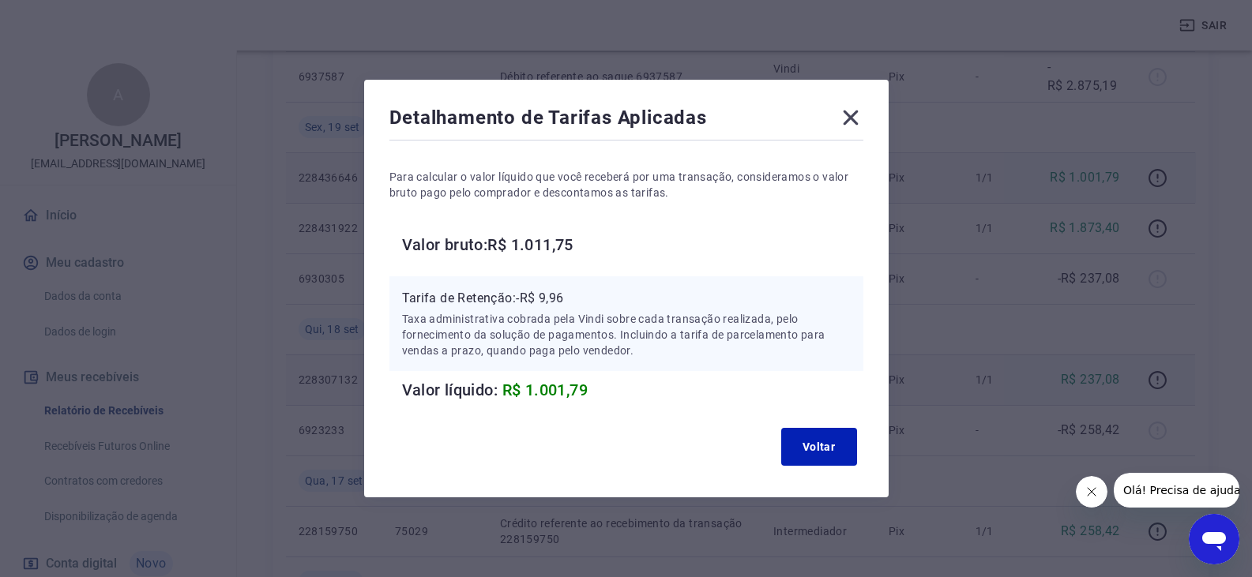
click at [851, 124] on icon at bounding box center [850, 118] width 15 height 15
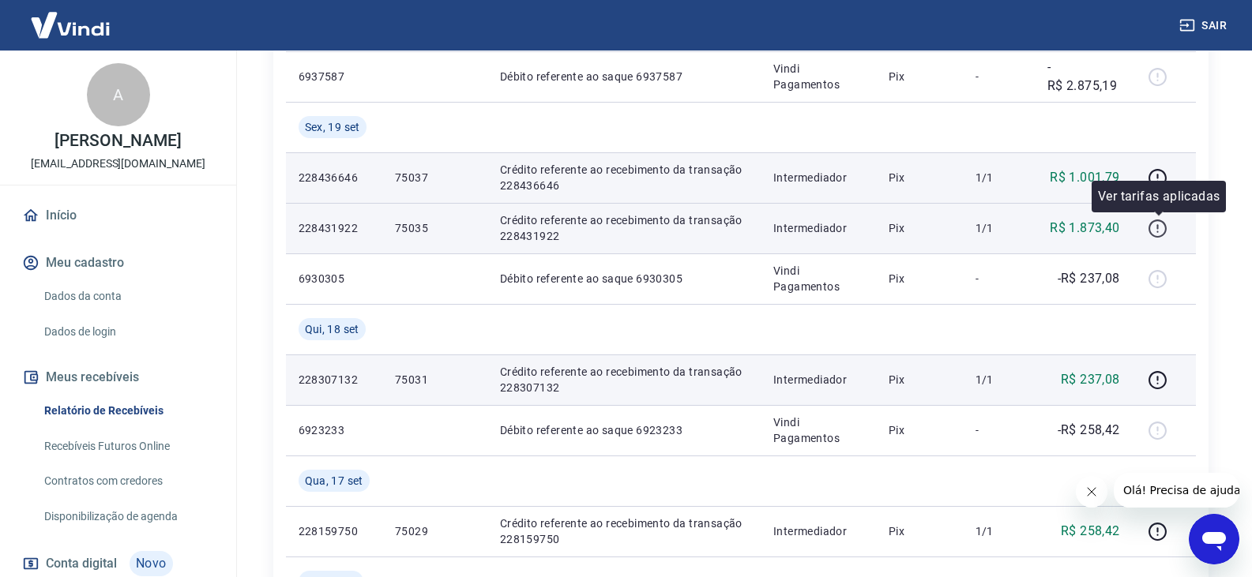
click at [1158, 233] on icon "button" at bounding box center [1158, 229] width 20 height 20
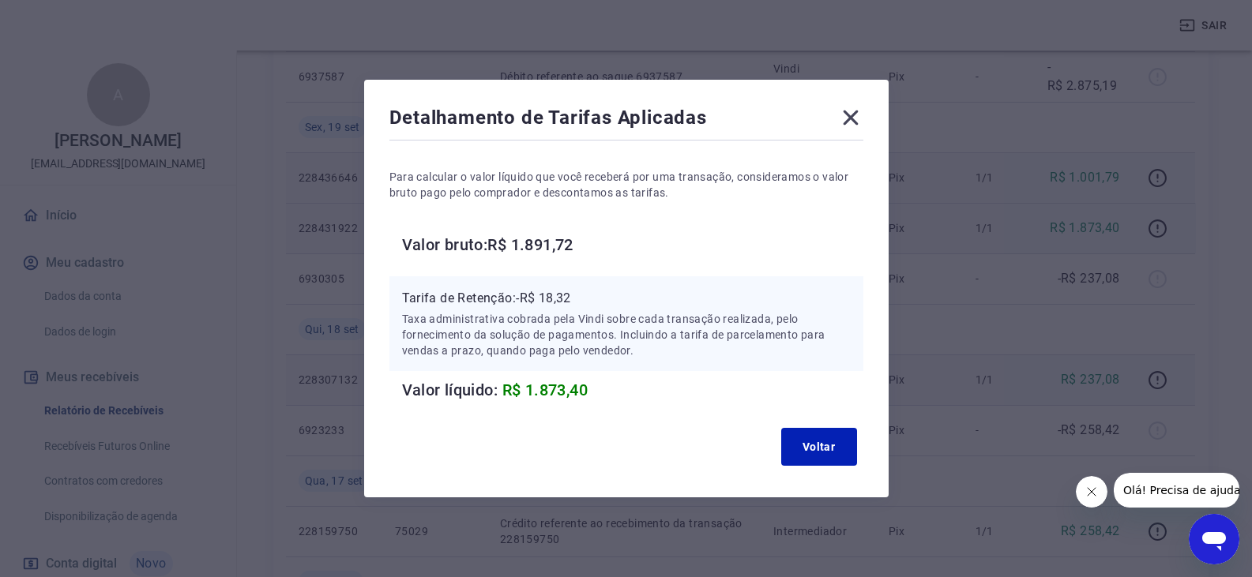
click at [858, 120] on icon at bounding box center [850, 118] width 15 height 15
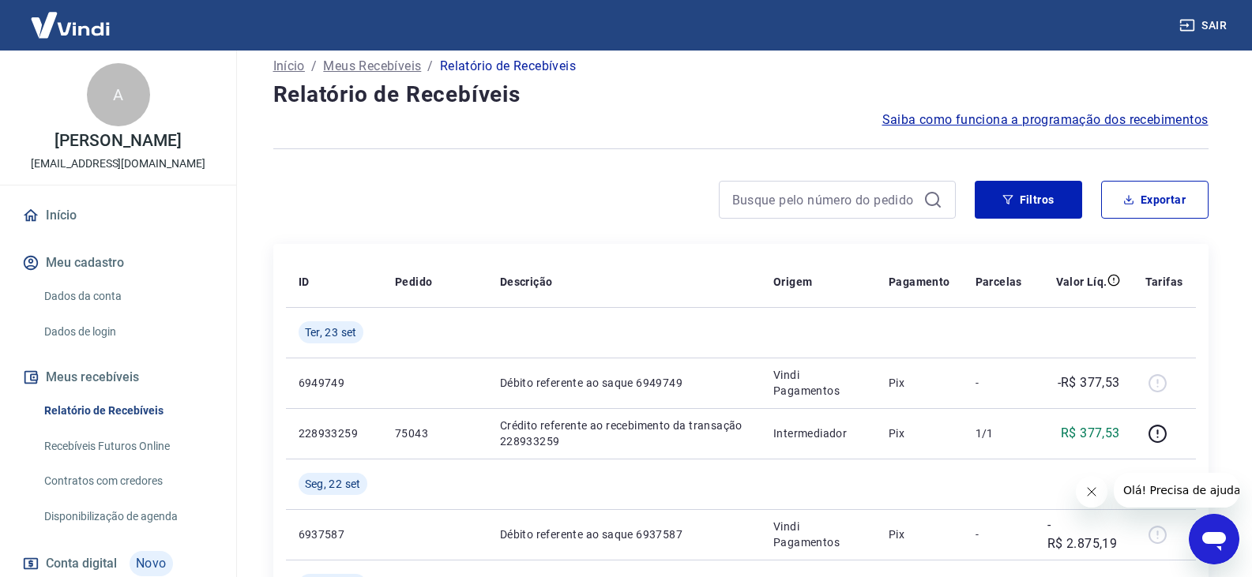
scroll to position [0, 0]
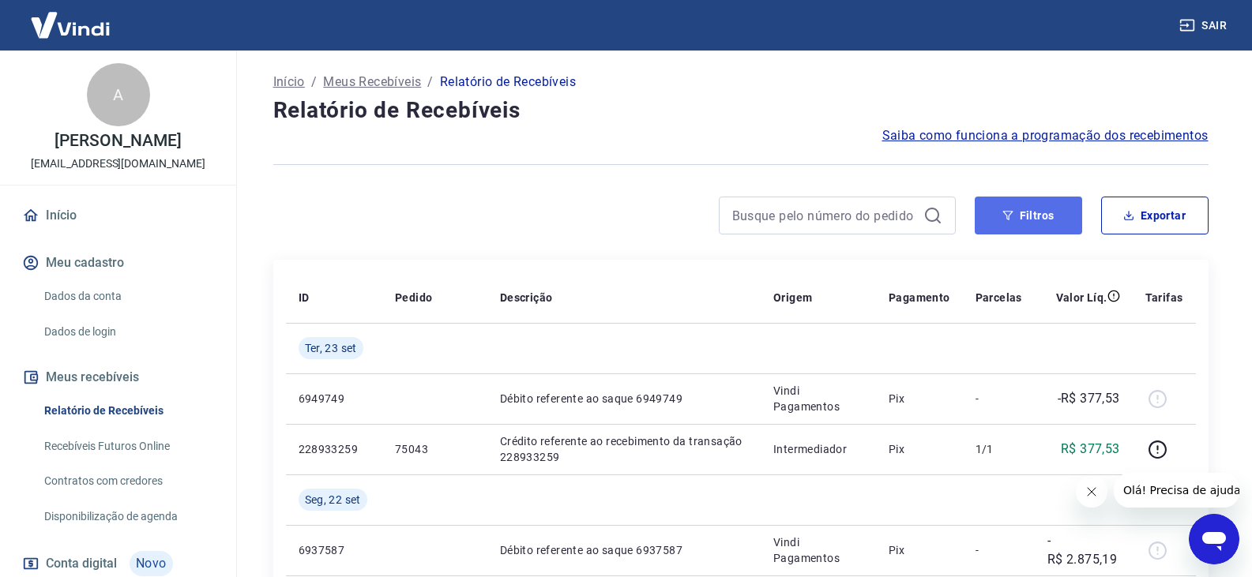
click at [1006, 224] on button "Filtros" at bounding box center [1028, 216] width 107 height 38
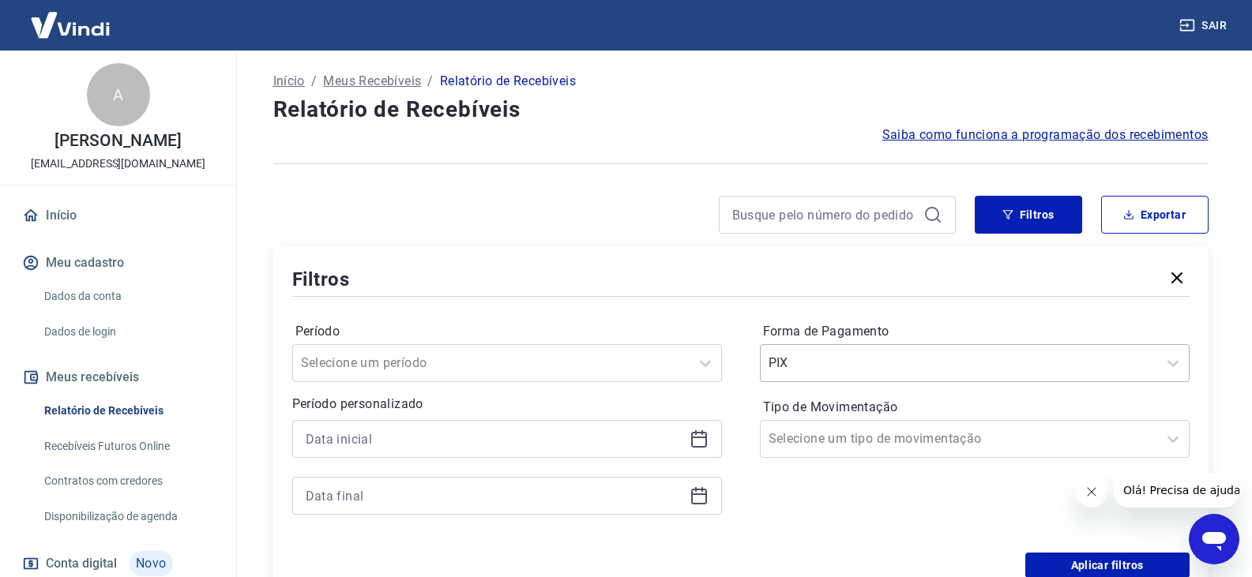
click at [904, 360] on input "Forma de Pagamento" at bounding box center [849, 363] width 160 height 19
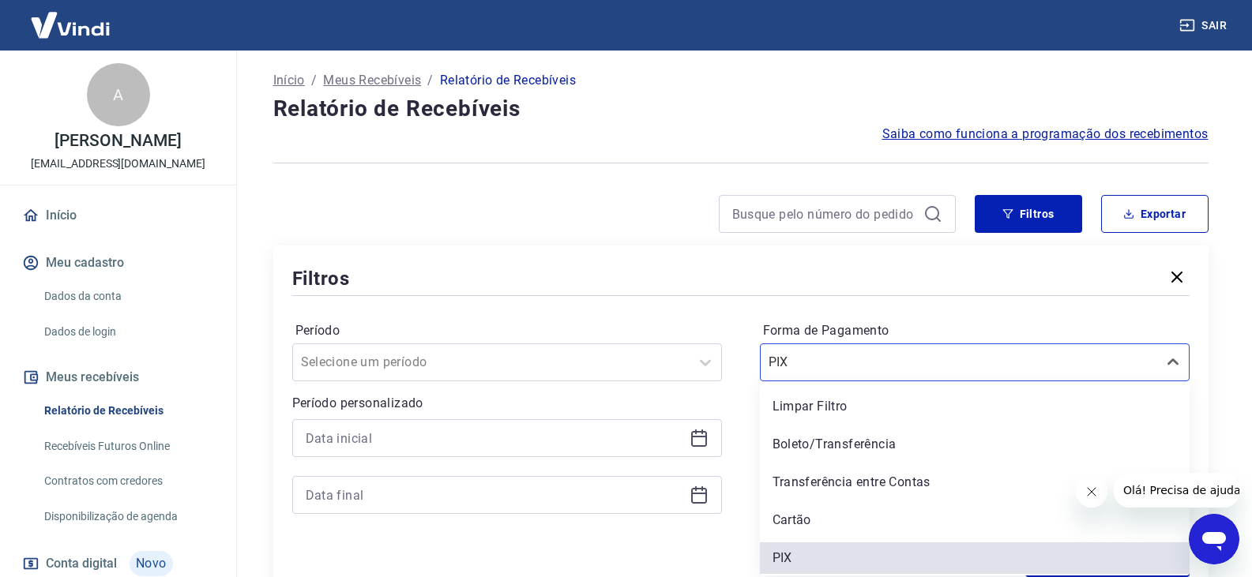
click at [844, 516] on div "Cartão" at bounding box center [975, 521] width 430 height 32
click at [848, 512] on div "Forma de Pagamento option Cartão focused, 4 of 5. 5 results available. Use Up a…" at bounding box center [975, 425] width 430 height 215
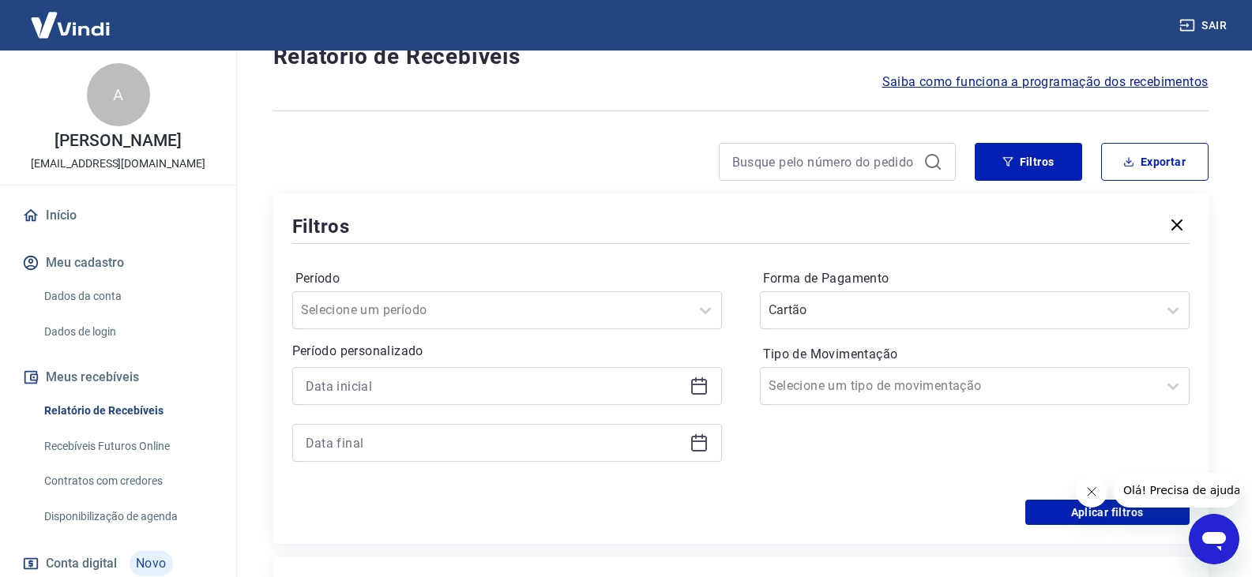
scroll to position [239, 0]
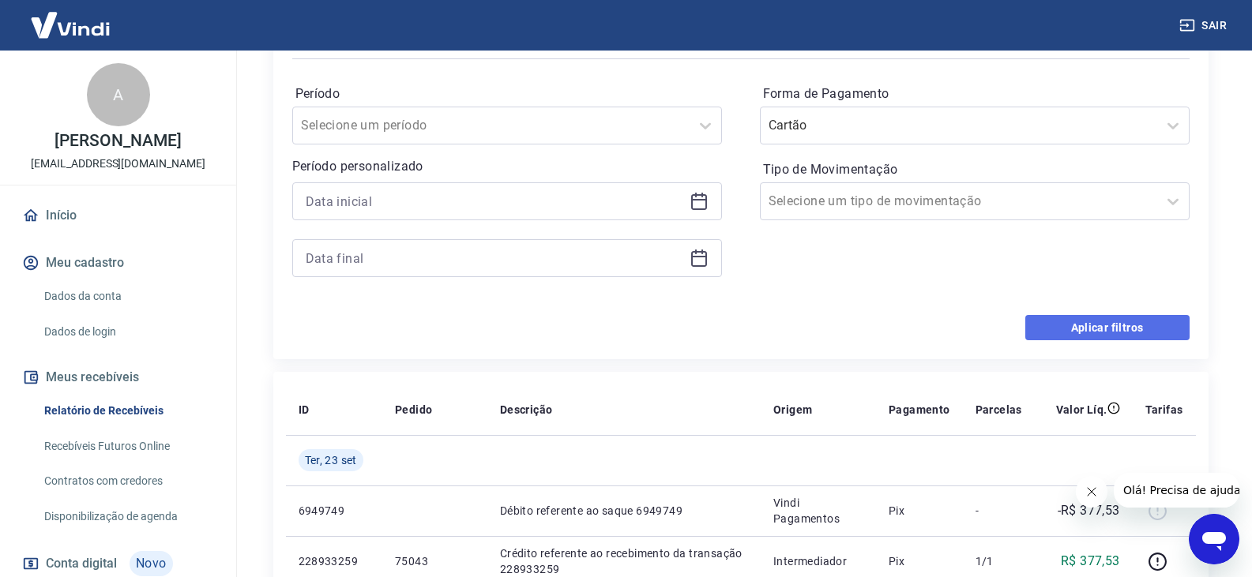
click at [1114, 324] on button "Aplicar filtros" at bounding box center [1107, 327] width 164 height 25
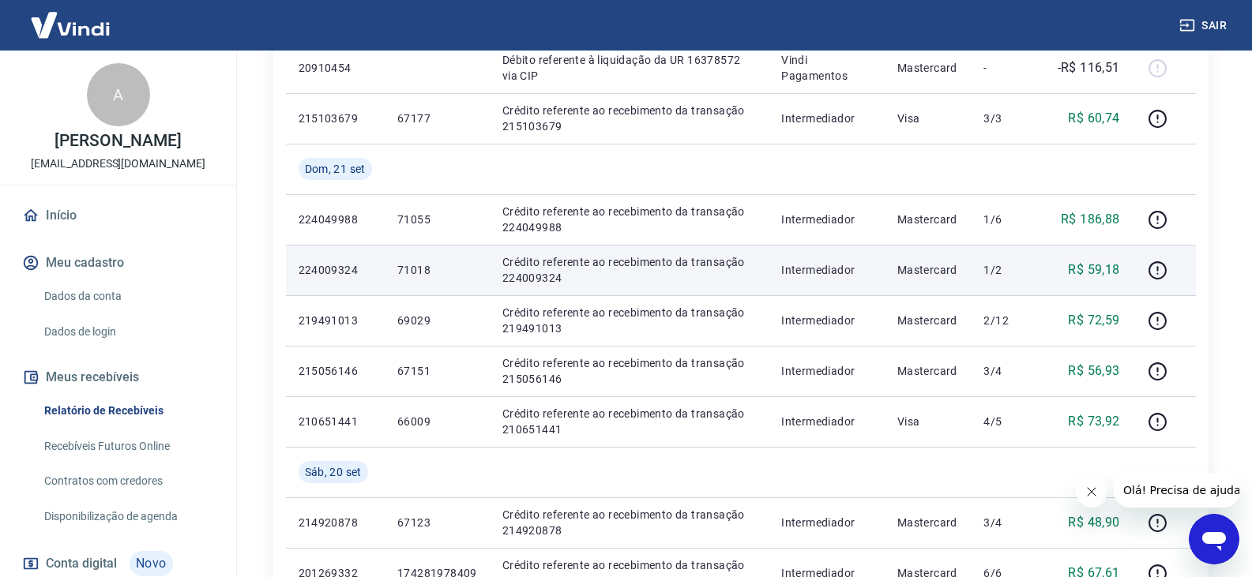
scroll to position [1185, 0]
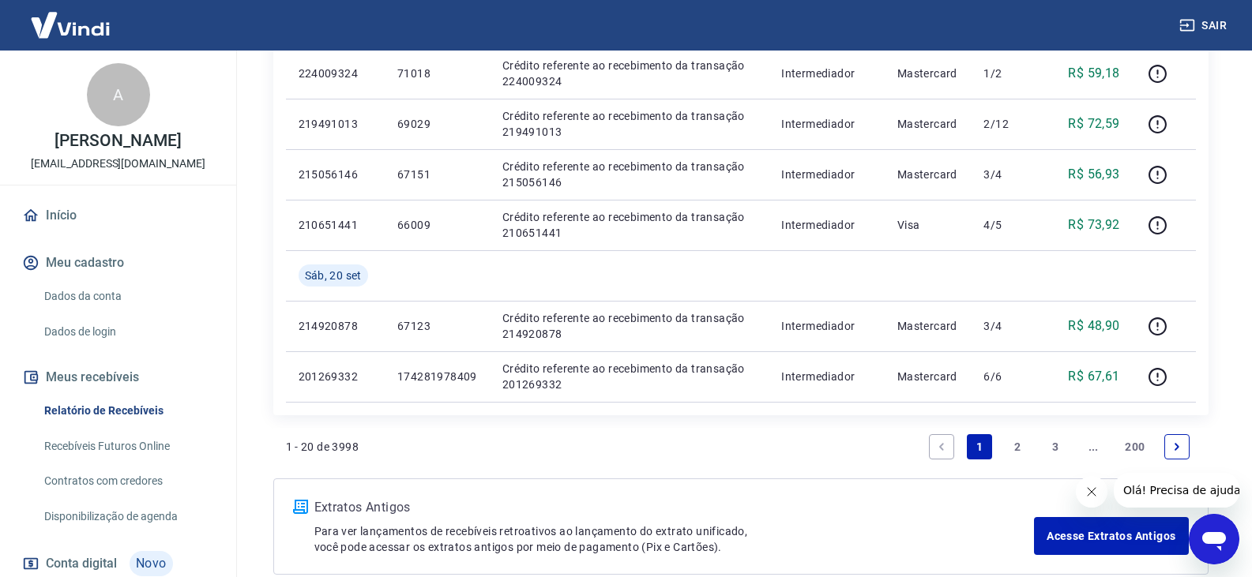
click at [1015, 456] on link "2" at bounding box center [1017, 446] width 25 height 25
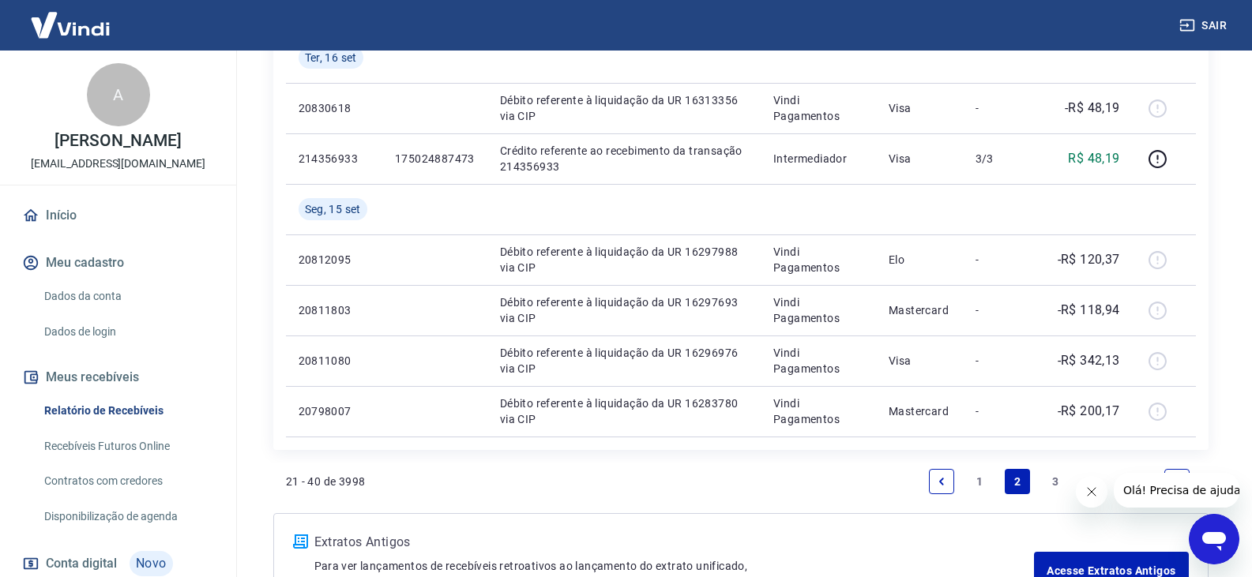
scroll to position [1185, 0]
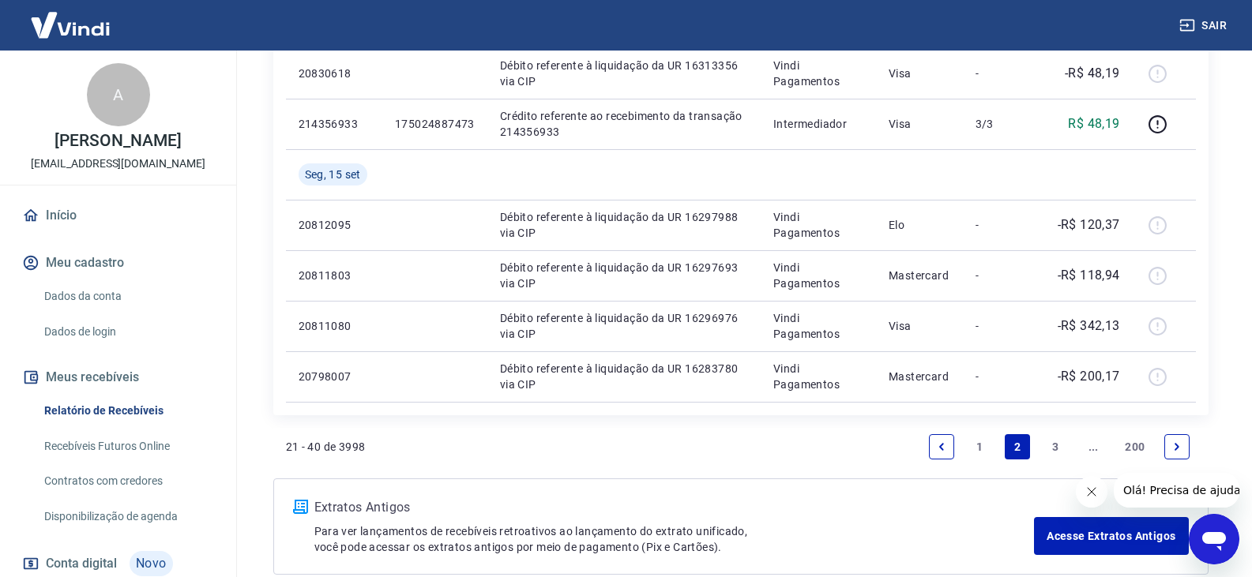
click at [1049, 454] on link "3" at bounding box center [1055, 446] width 25 height 25
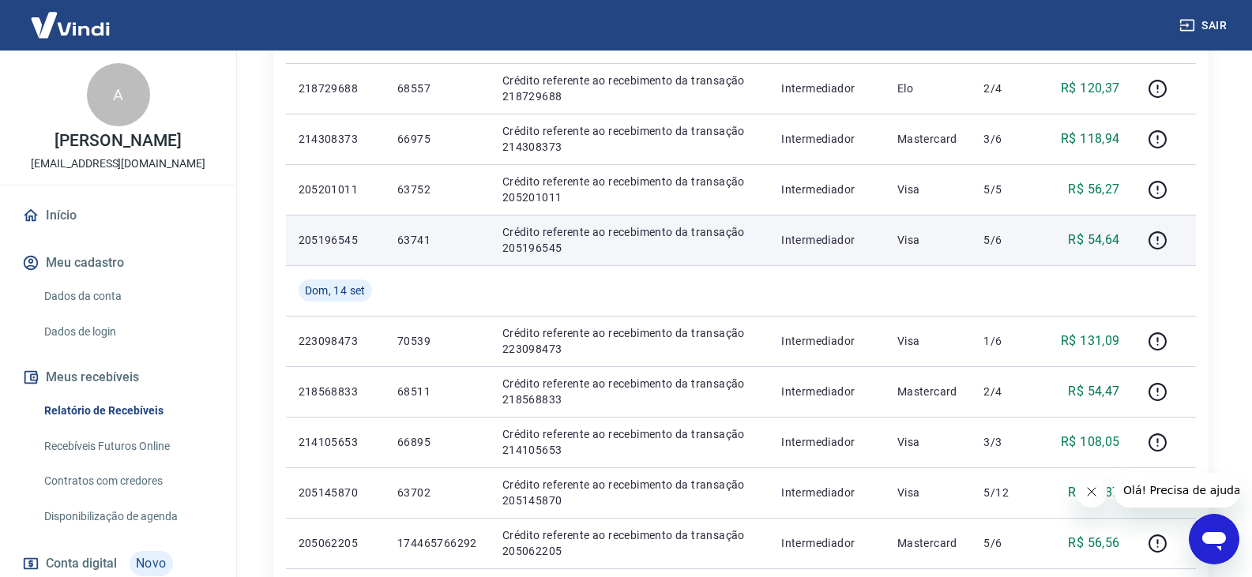
scroll to position [553, 0]
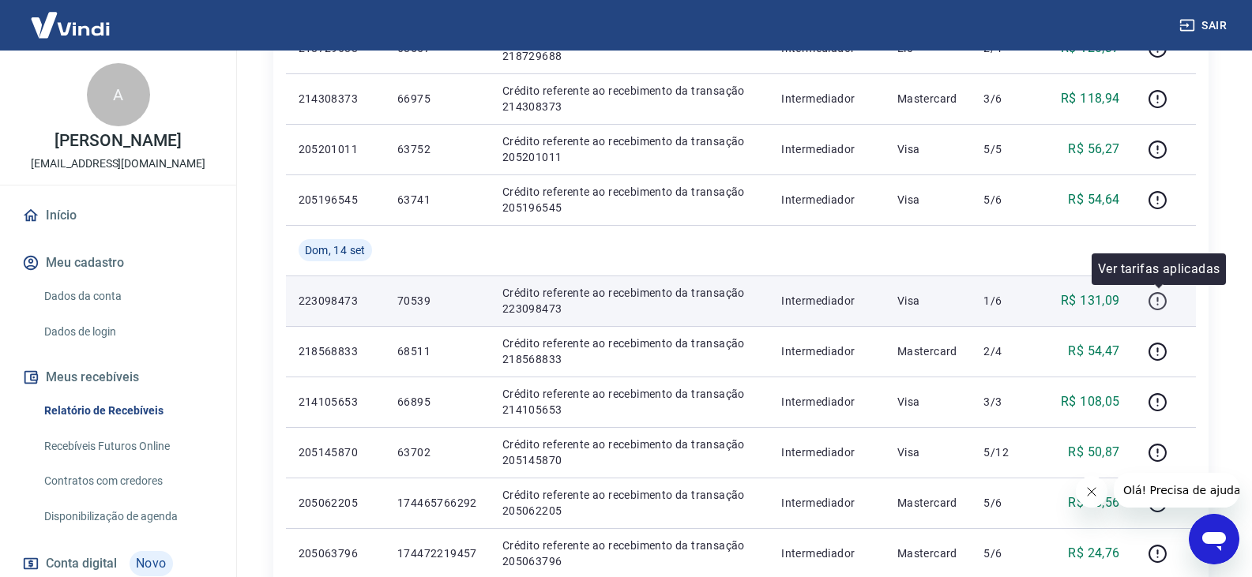
click at [1157, 303] on icon "button" at bounding box center [1158, 301] width 20 height 20
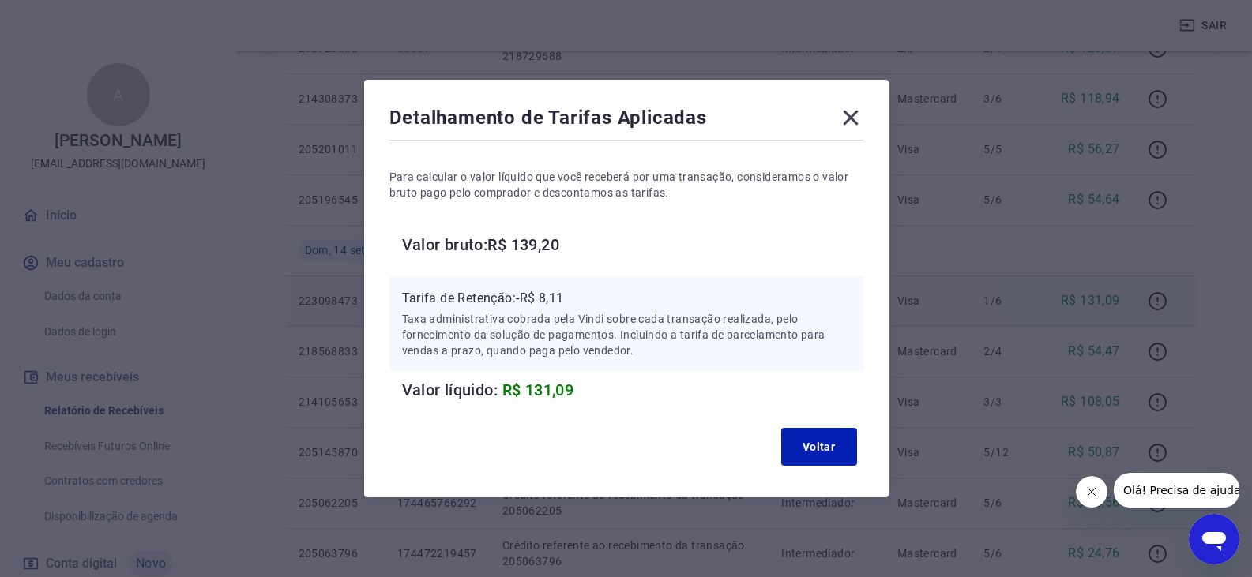
click at [857, 116] on icon at bounding box center [850, 118] width 15 height 15
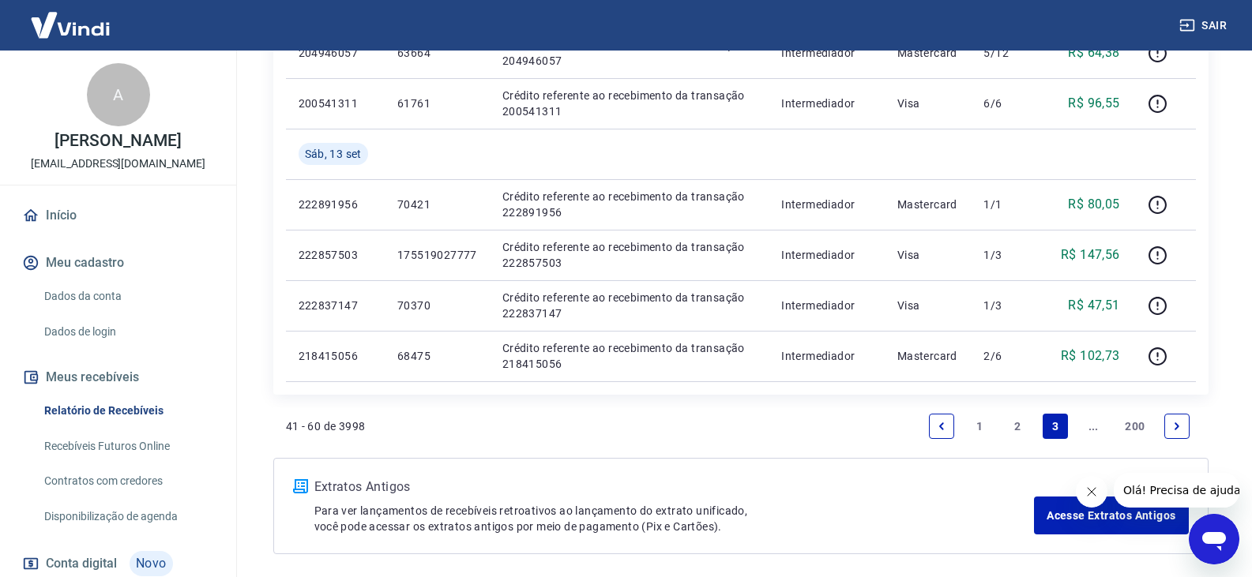
scroll to position [1106, 0]
click at [1185, 426] on link "Next page" at bounding box center [1176, 424] width 25 height 25
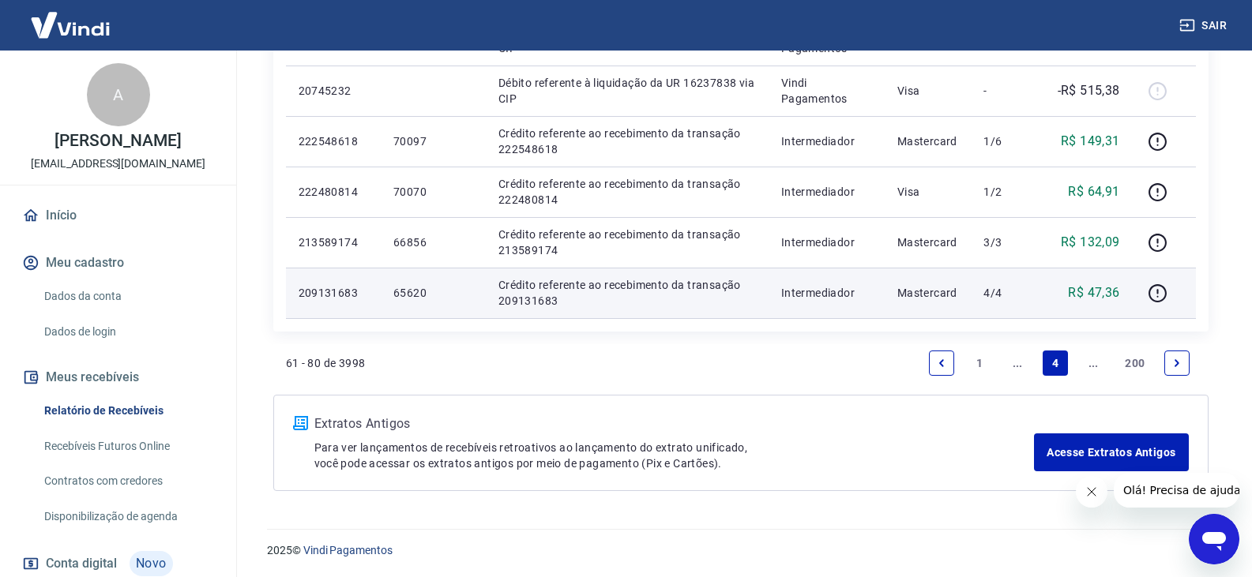
scroll to position [1168, 0]
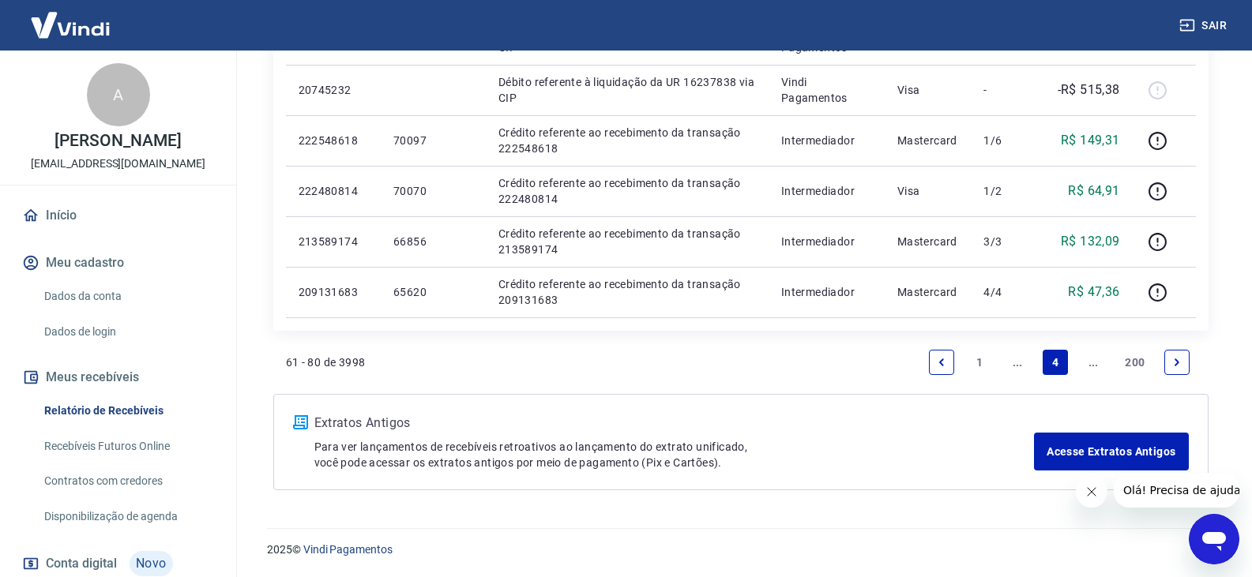
click at [1178, 367] on icon "Next page" at bounding box center [1176, 362] width 11 height 11
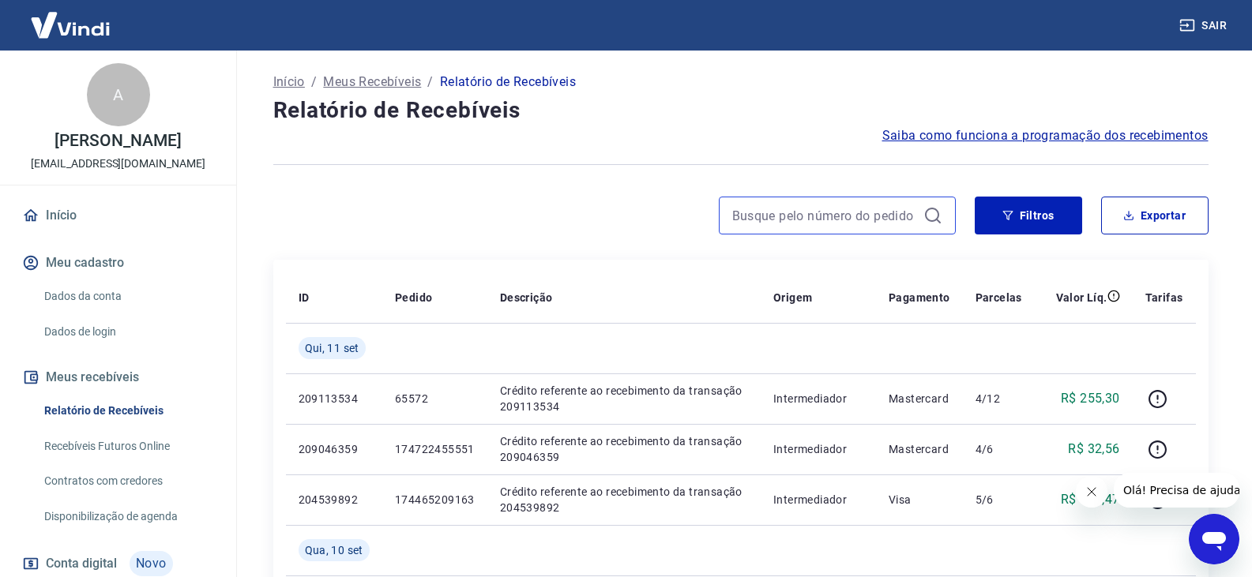
click at [866, 212] on input at bounding box center [824, 216] width 185 height 24
type input "372,46"
click at [1015, 219] on button "Filtros" at bounding box center [1028, 216] width 107 height 38
click at [1032, 228] on button "Filtros" at bounding box center [1028, 216] width 107 height 38
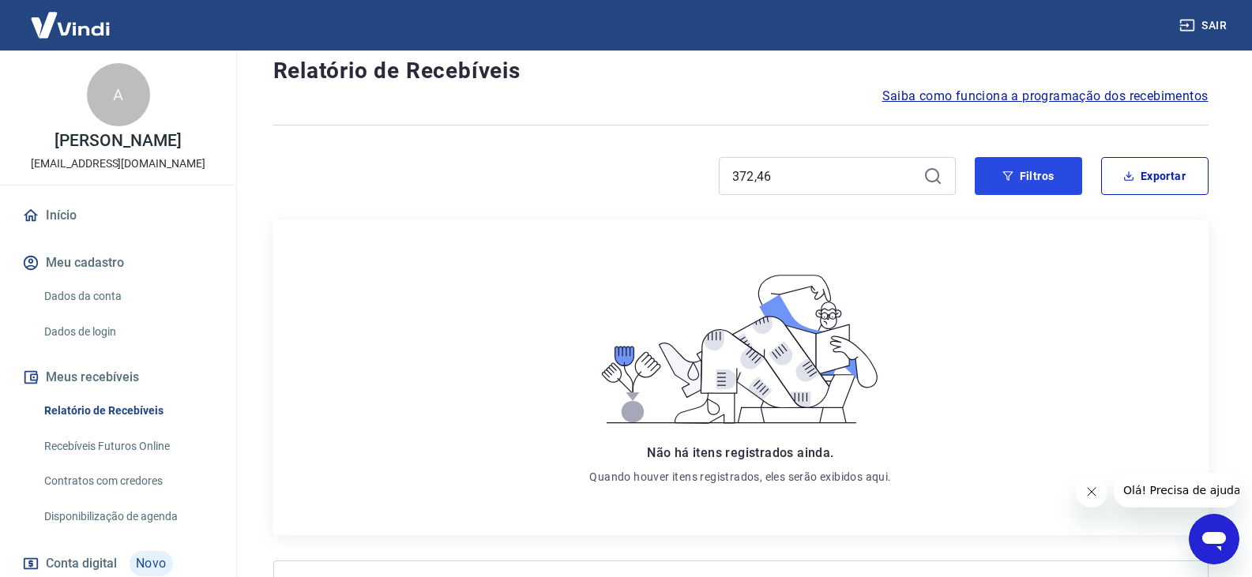
scroll to position [79, 0]
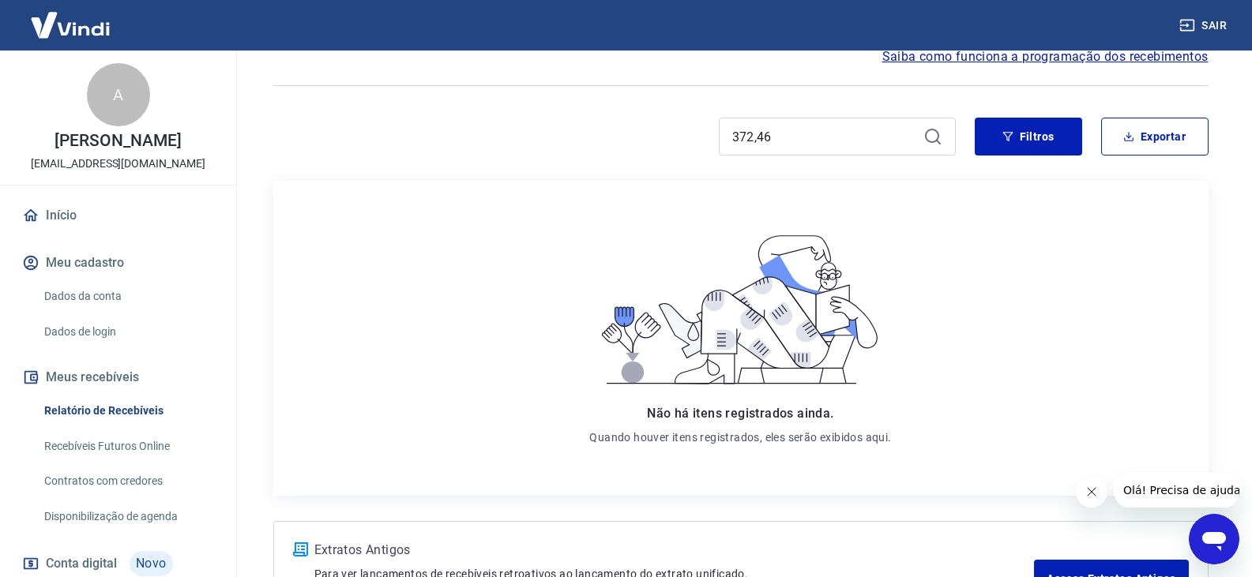
click at [927, 133] on icon at bounding box center [932, 136] width 19 height 19
click at [994, 136] on button "Filtros" at bounding box center [1028, 137] width 107 height 38
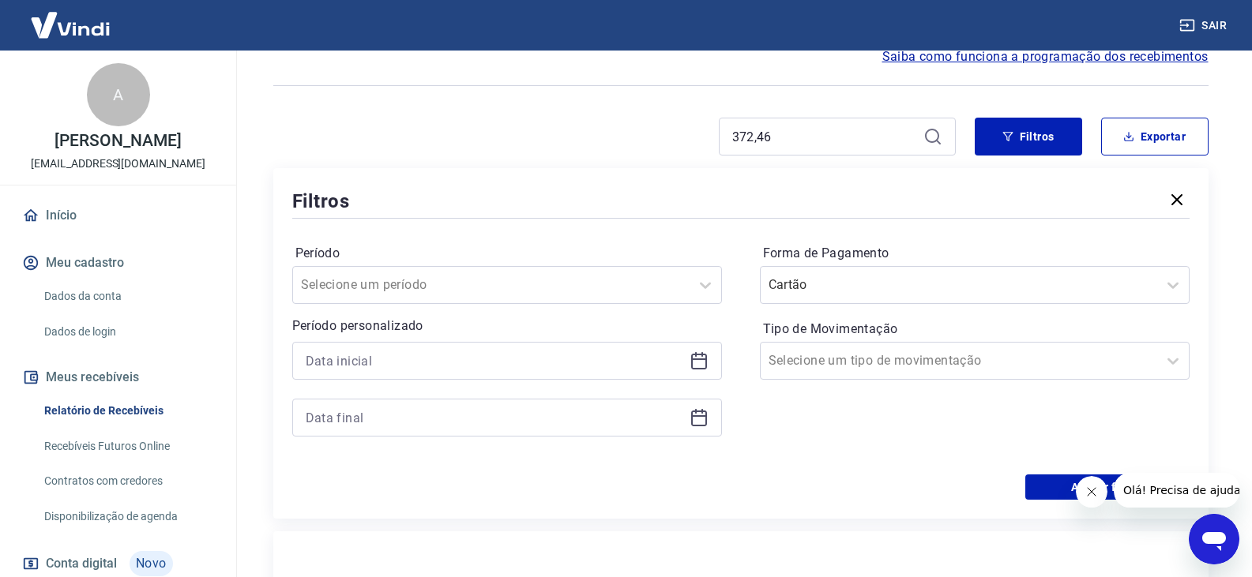
click at [701, 362] on icon at bounding box center [699, 361] width 19 height 19
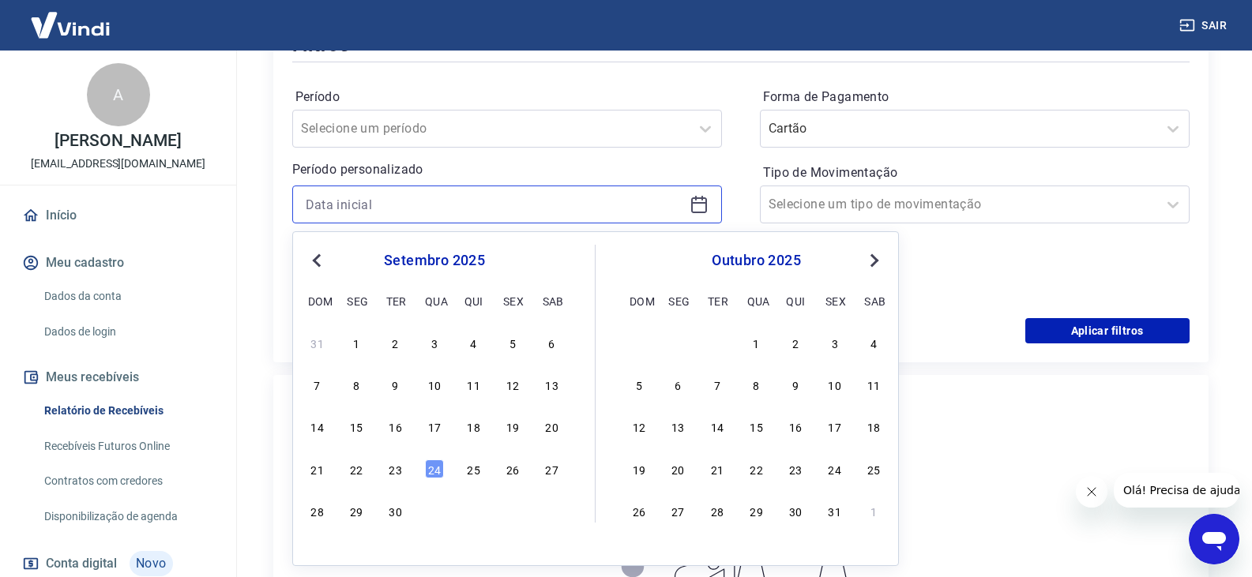
scroll to position [237, 0]
click at [355, 346] on div "1" at bounding box center [356, 341] width 19 height 19
type input "[DATE]"
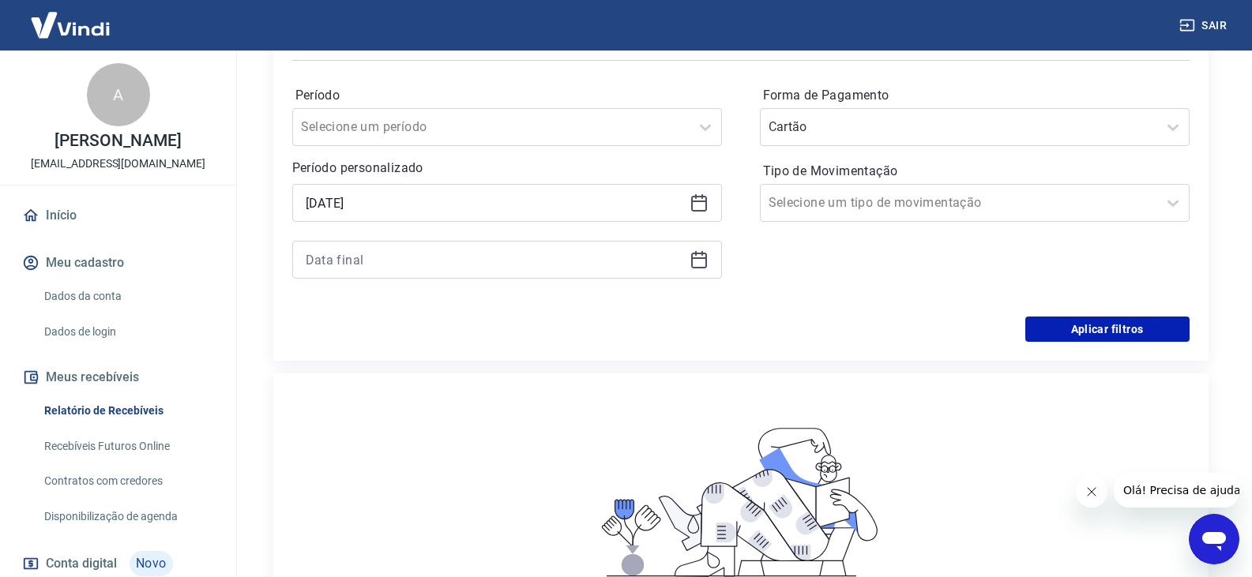
click at [704, 259] on icon at bounding box center [699, 259] width 19 height 19
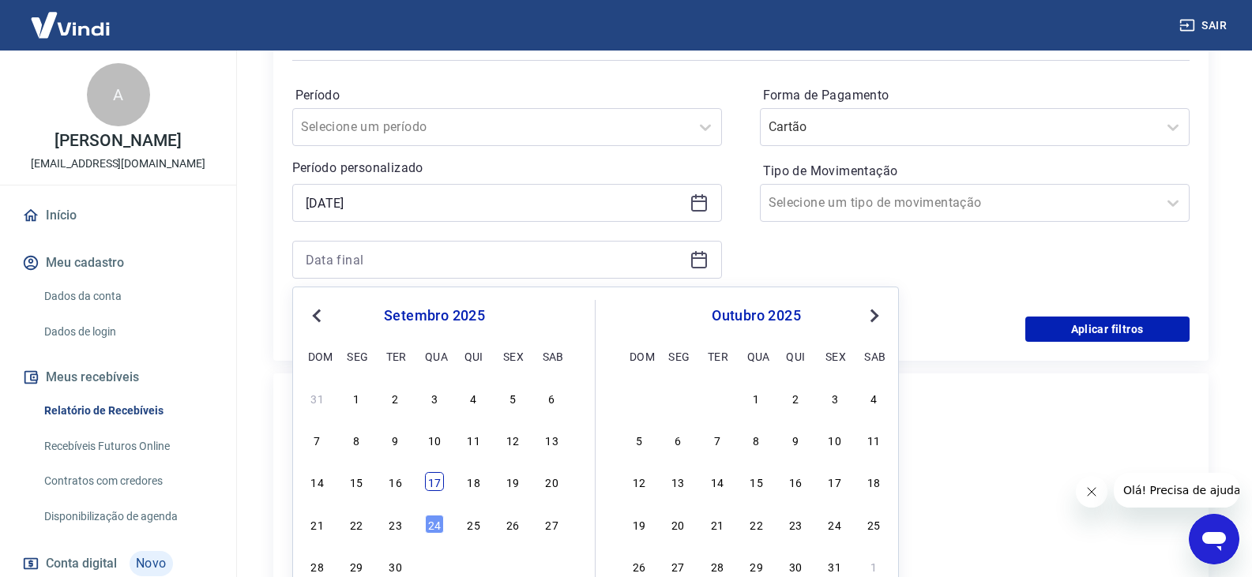
click at [437, 479] on div "17" at bounding box center [434, 481] width 19 height 19
type input "[DATE]"
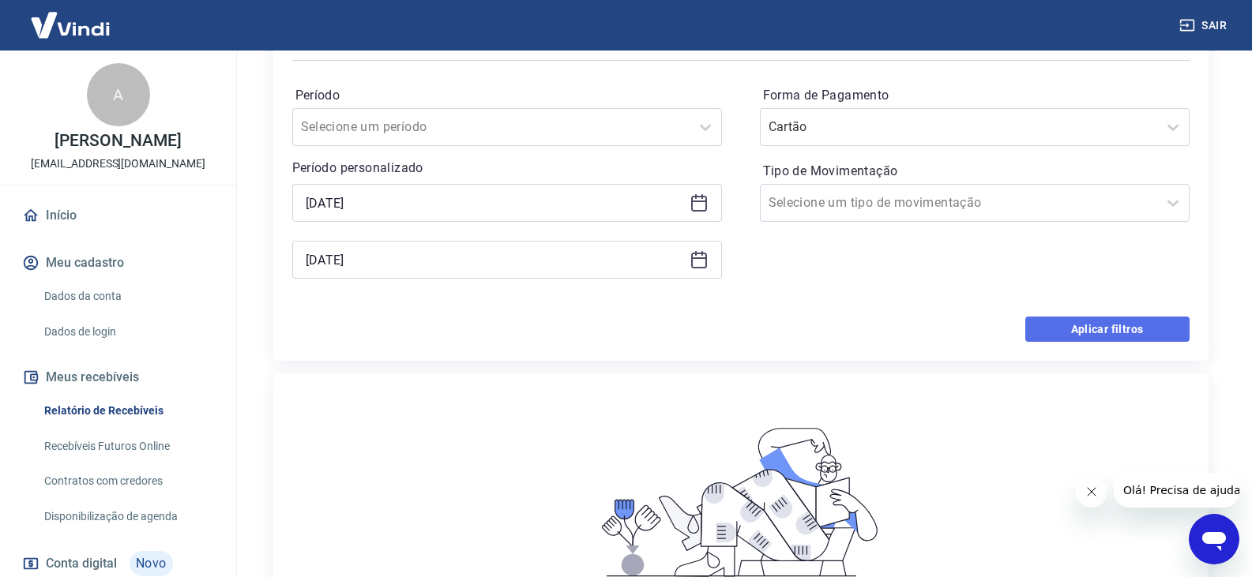
click at [1113, 330] on button "Aplicar filtros" at bounding box center [1107, 329] width 164 height 25
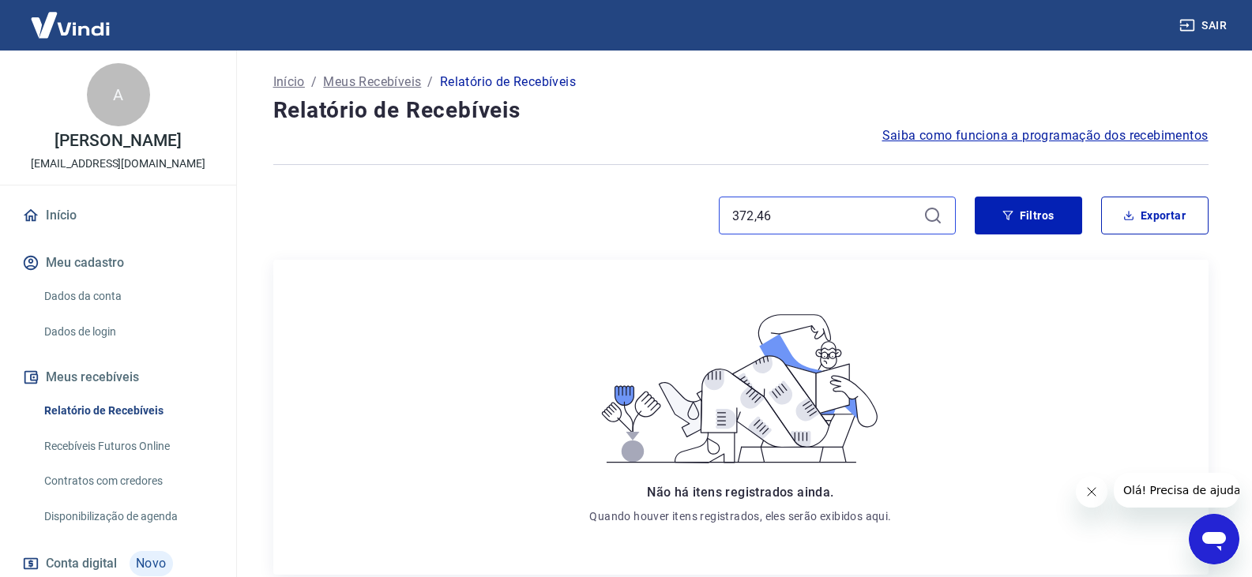
drag, startPoint x: 882, startPoint y: 211, endPoint x: 571, endPoint y: 212, distance: 310.4
click at [571, 212] on div "372,46" at bounding box center [614, 216] width 683 height 38
click at [997, 229] on button "Filtros" at bounding box center [1028, 216] width 107 height 38
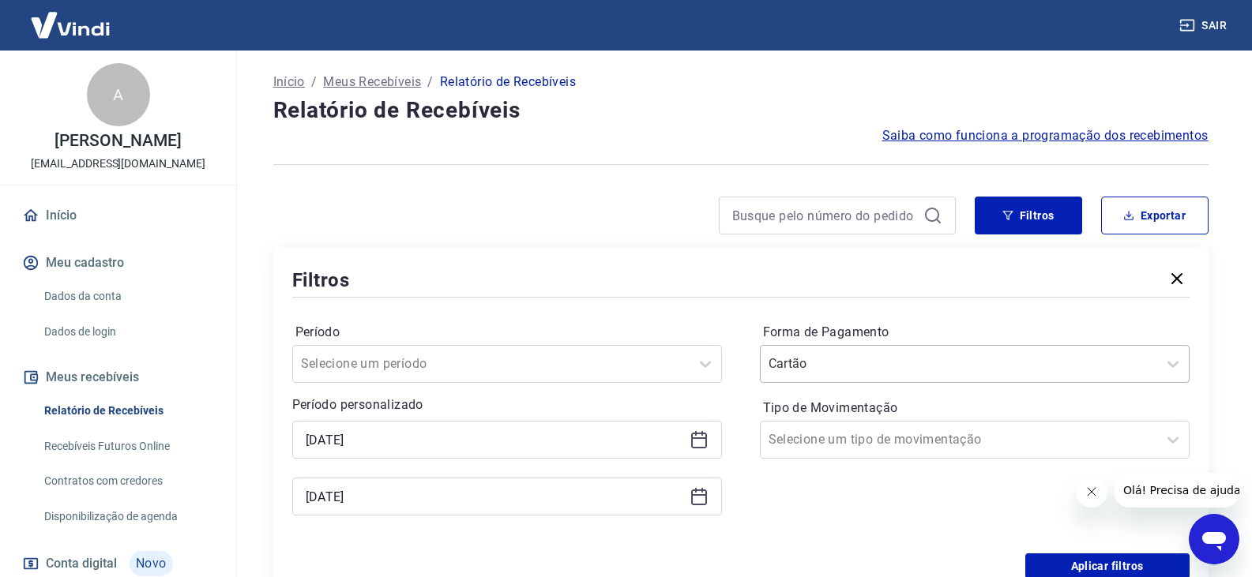
click at [873, 368] on input "Forma de Pagamento" at bounding box center [849, 364] width 160 height 19
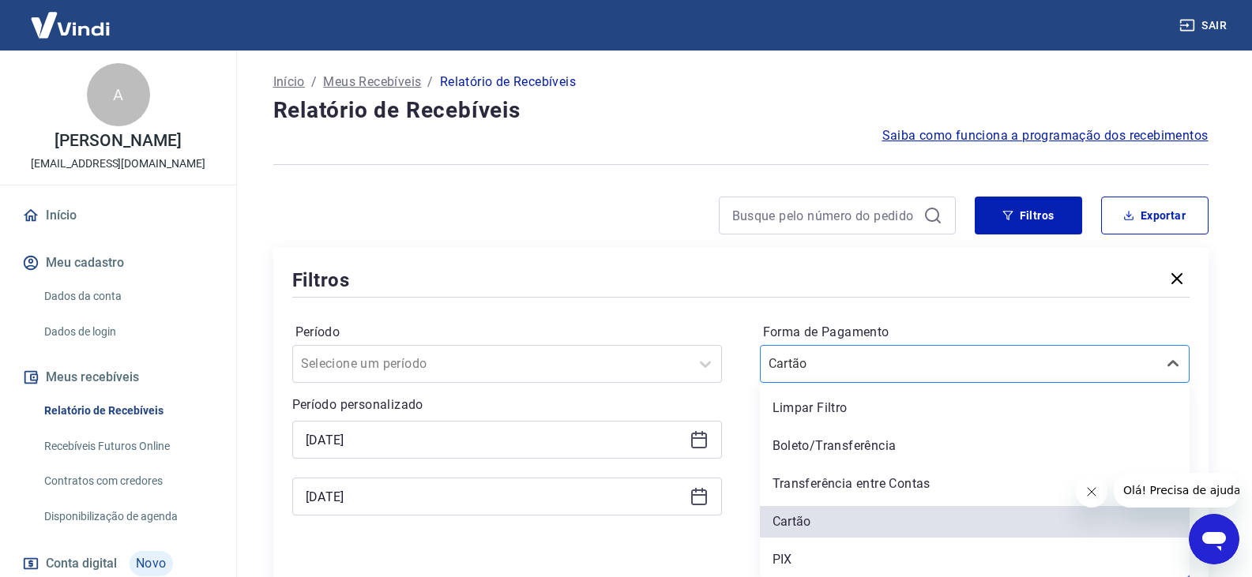
scroll to position [2, 0]
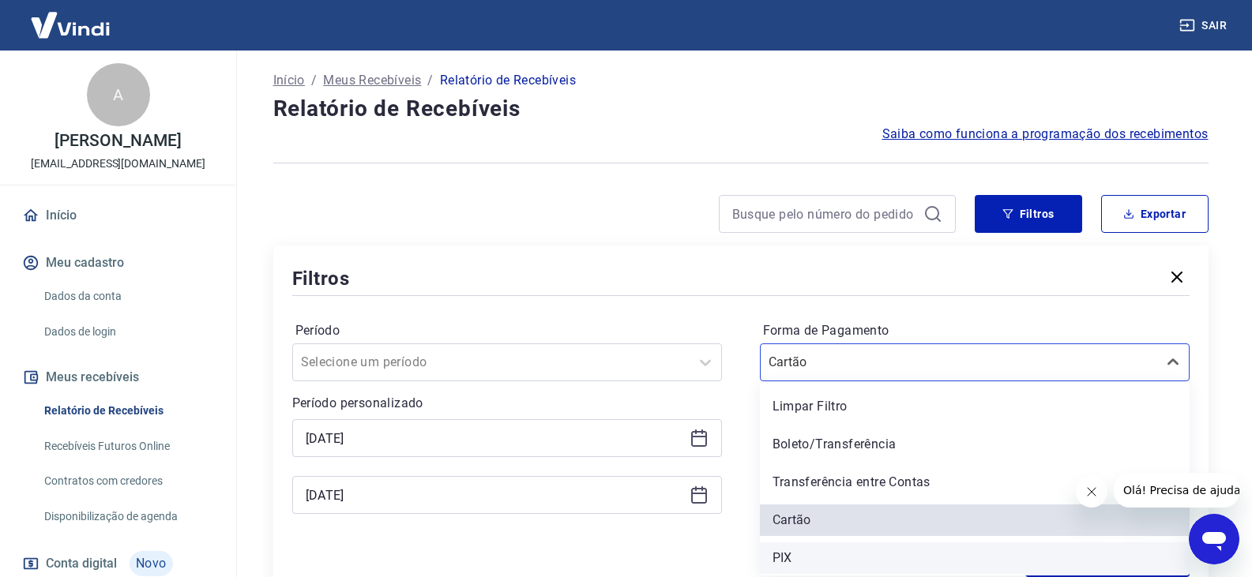
click at [844, 555] on div "PIX" at bounding box center [975, 559] width 430 height 32
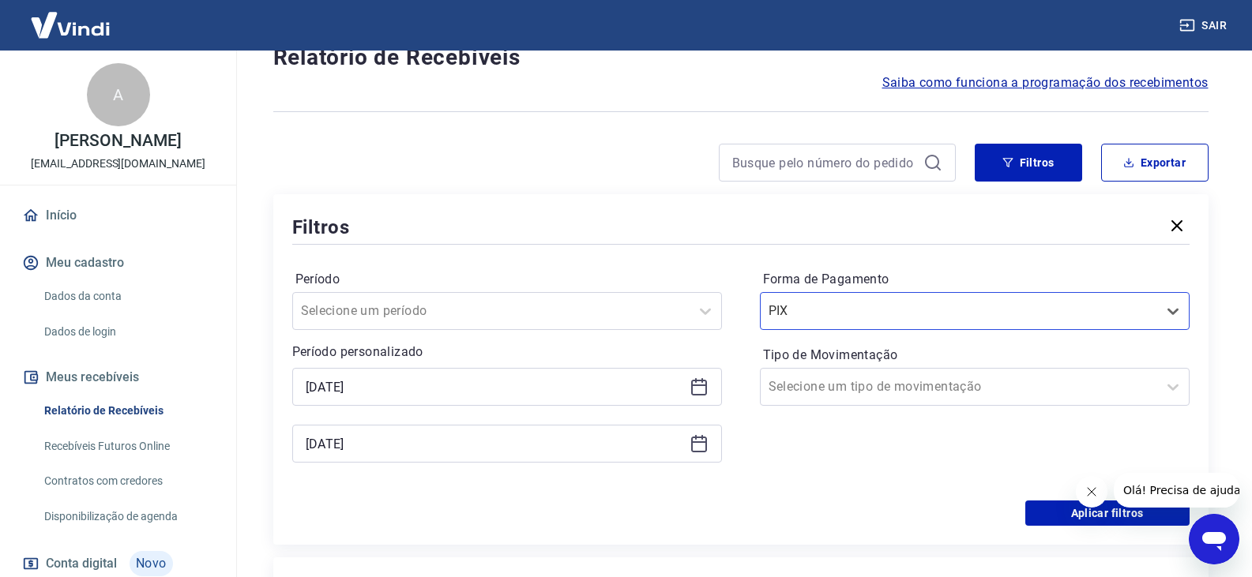
scroll to position [81, 0]
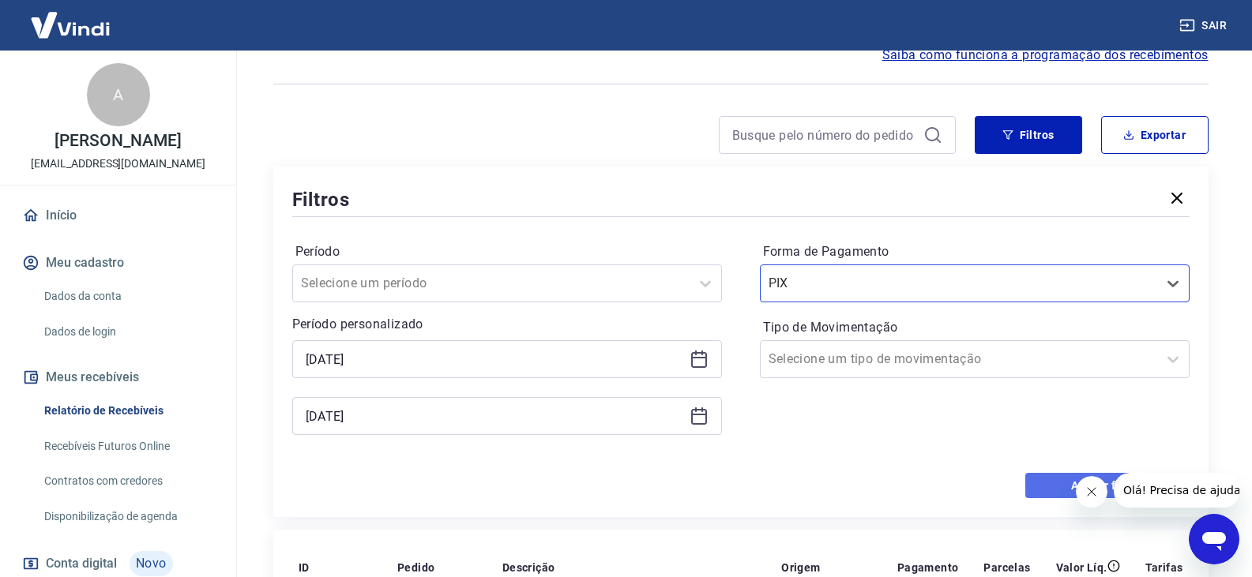
click at [1036, 489] on button "Aplicar filtros" at bounding box center [1107, 485] width 164 height 25
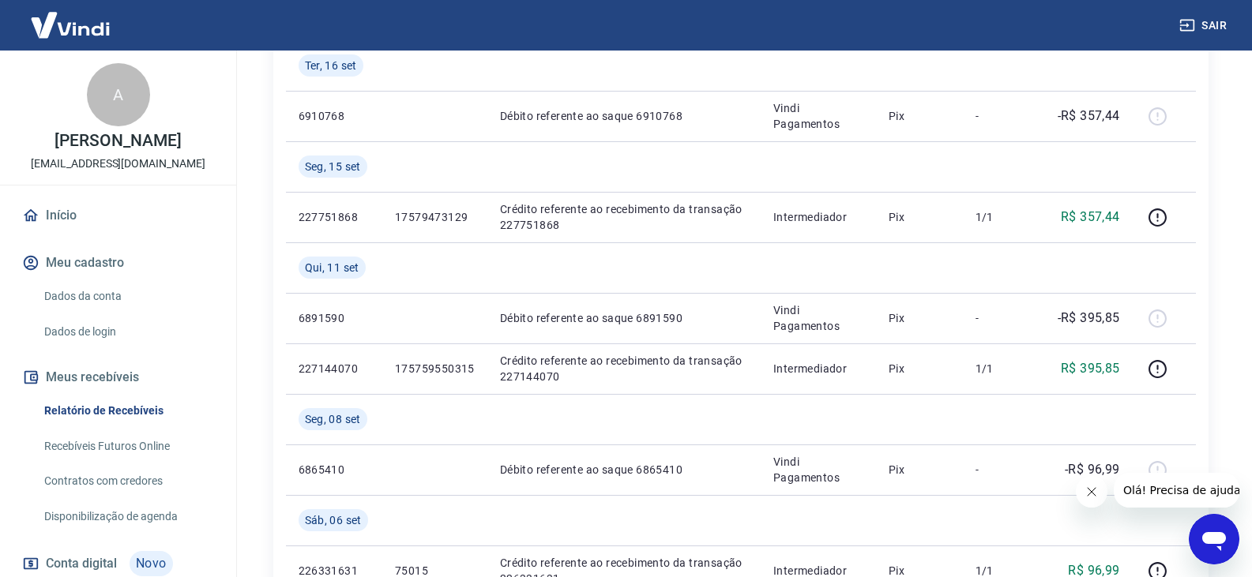
scroll to position [395, 0]
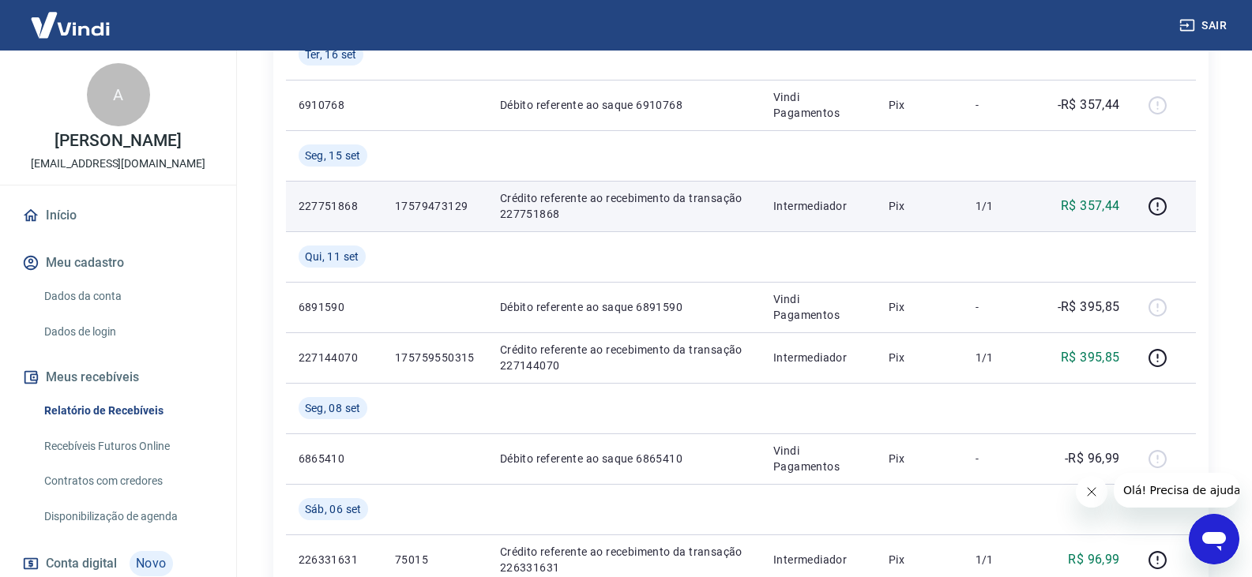
click at [340, 205] on p "227751868" at bounding box center [334, 206] width 71 height 16
copy p "227751868"
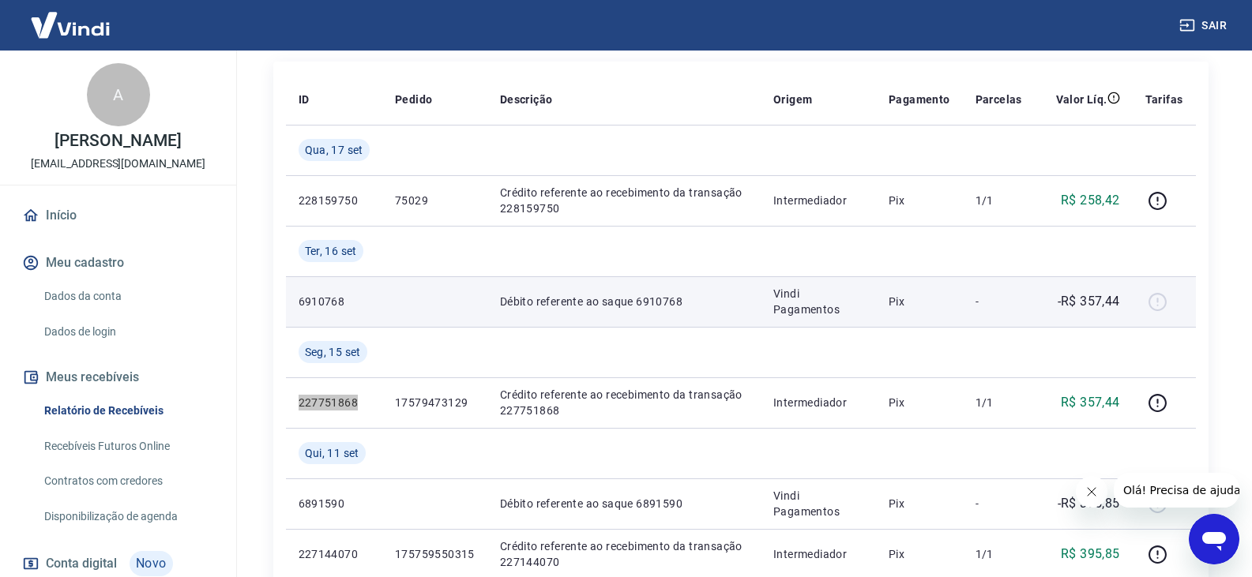
scroll to position [237, 0]
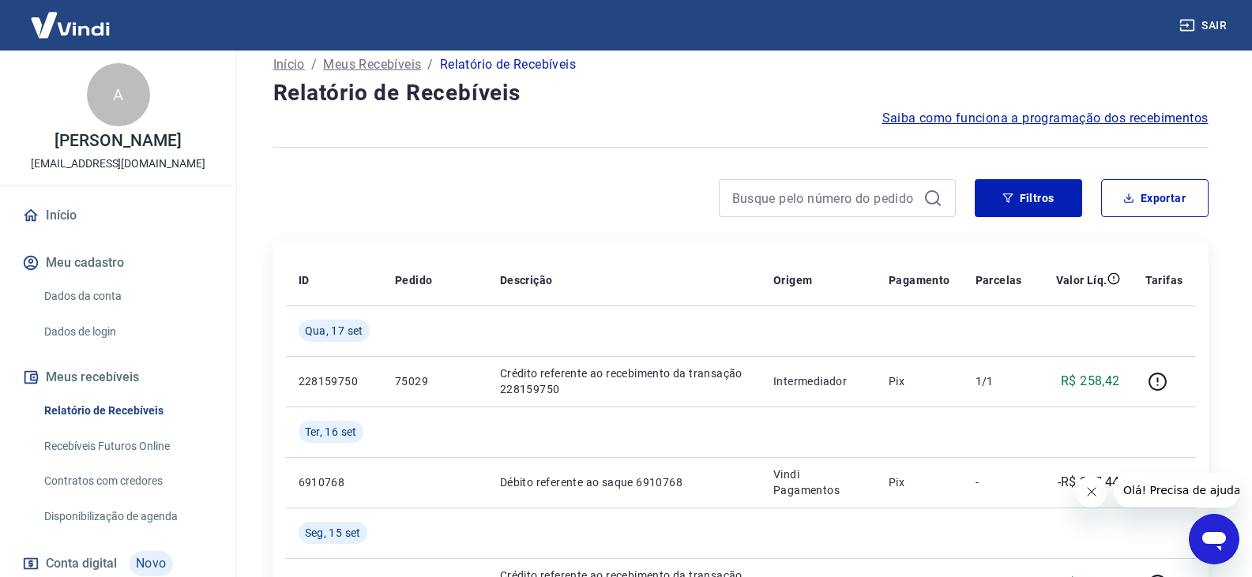
scroll to position [0, 0]
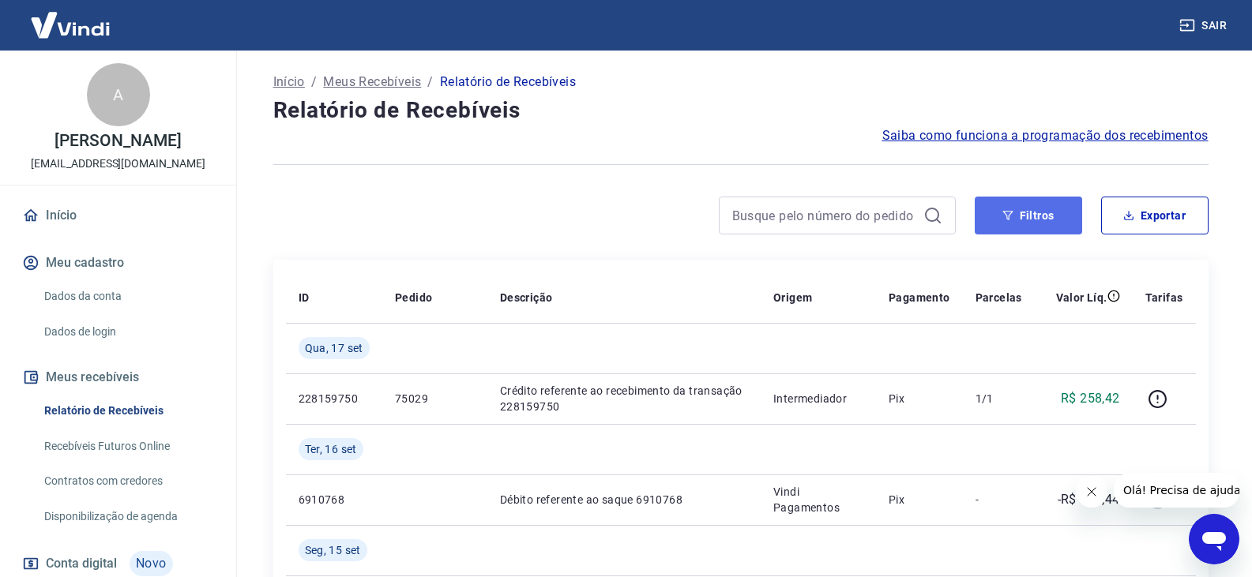
click at [1010, 211] on icon "button" at bounding box center [1007, 215] width 11 height 11
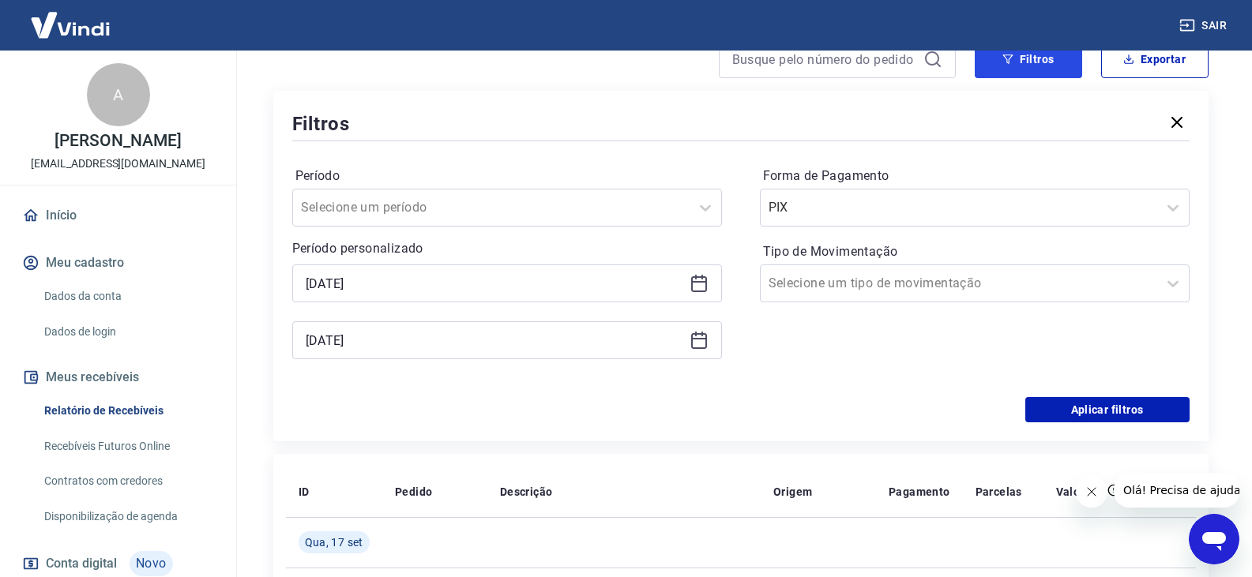
scroll to position [158, 0]
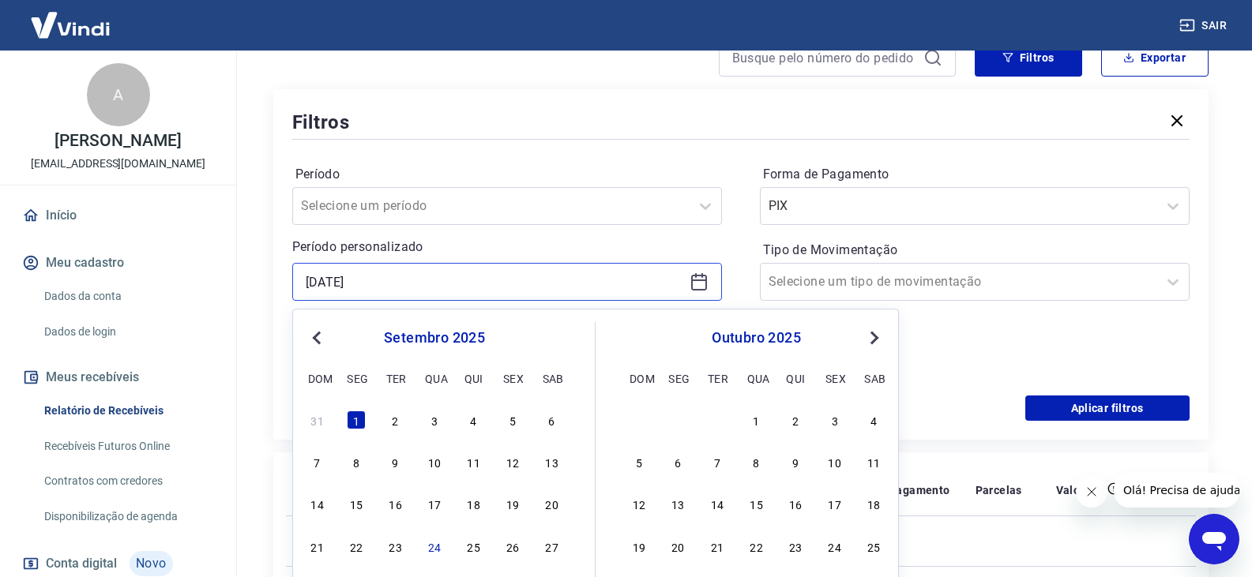
drag, startPoint x: 587, startPoint y: 288, endPoint x: 220, endPoint y: 299, distance: 367.5
click at [220, 299] on div "Sair A [PERSON_NAME] [EMAIL_ADDRESS][DOMAIN_NAME] Início Meu cadastro Dados da …" at bounding box center [626, 130] width 1252 height 577
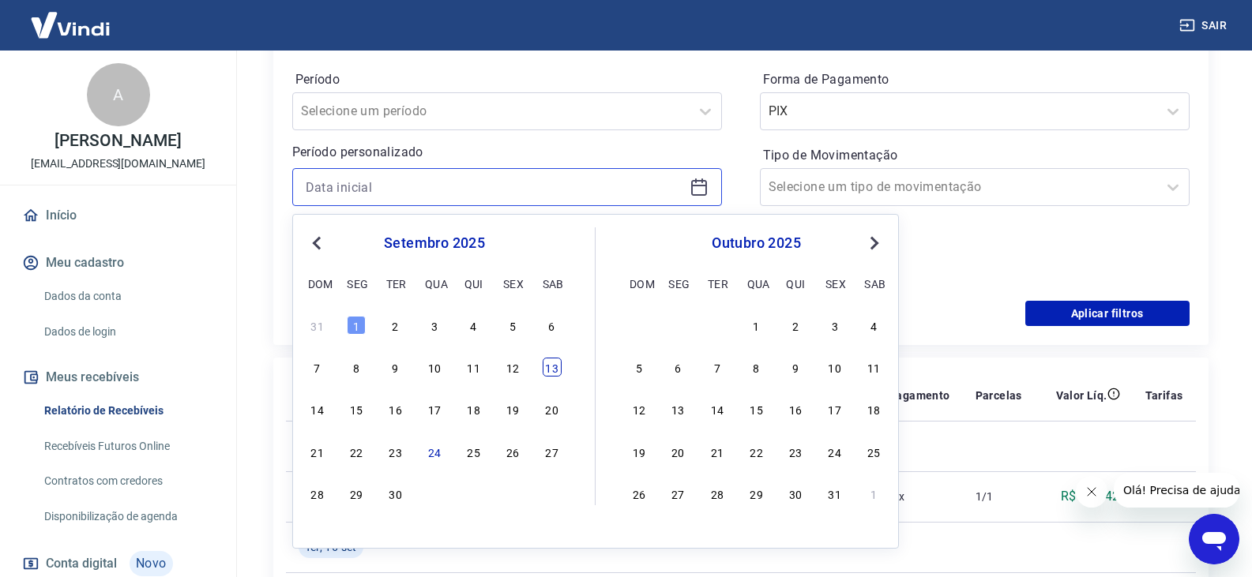
scroll to position [395, 0]
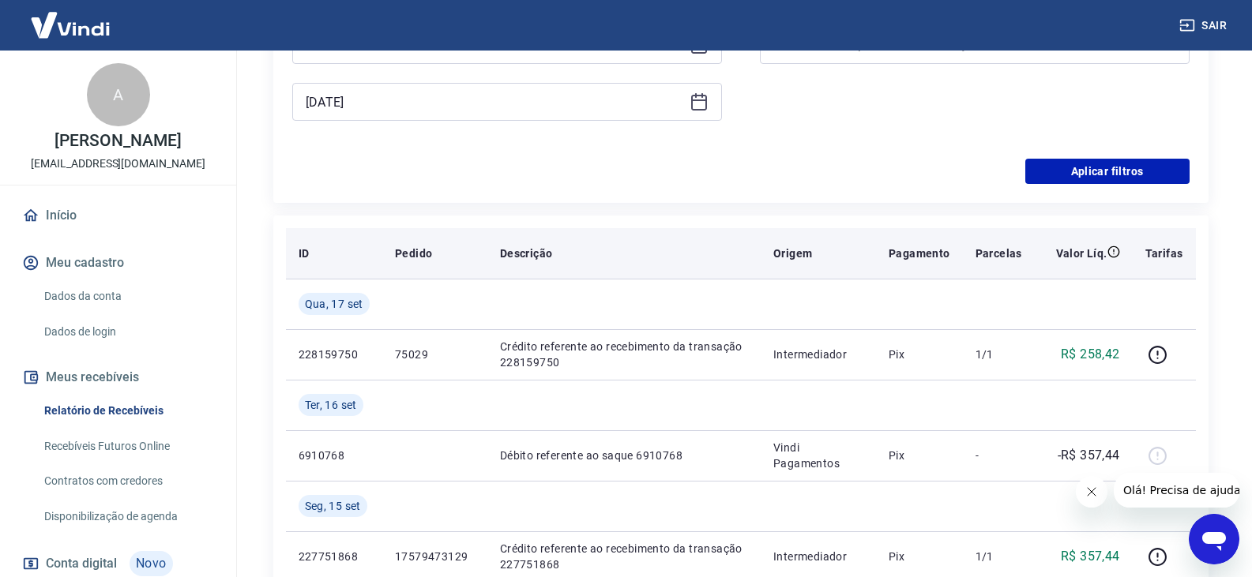
drag, startPoint x: 961, startPoint y: 128, endPoint x: 742, endPoint y: 268, distance: 259.7
click at [960, 128] on div "Forma de Pagamento PIX Tipo de Movimentação Selecione um tipo de movimentação" at bounding box center [975, 32] width 430 height 215
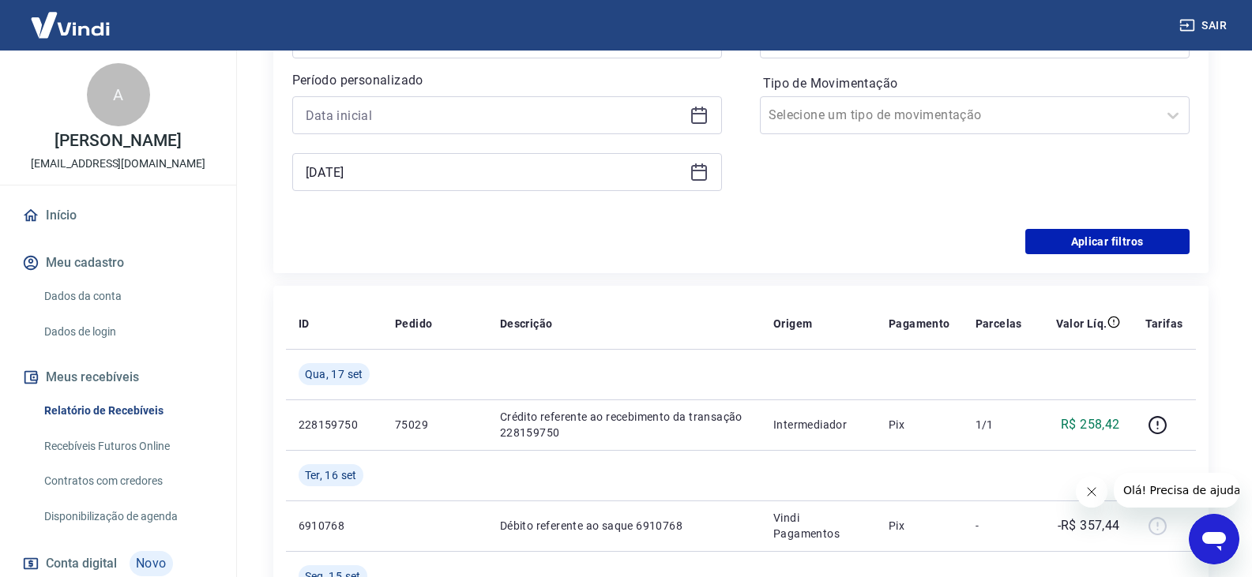
scroll to position [237, 0]
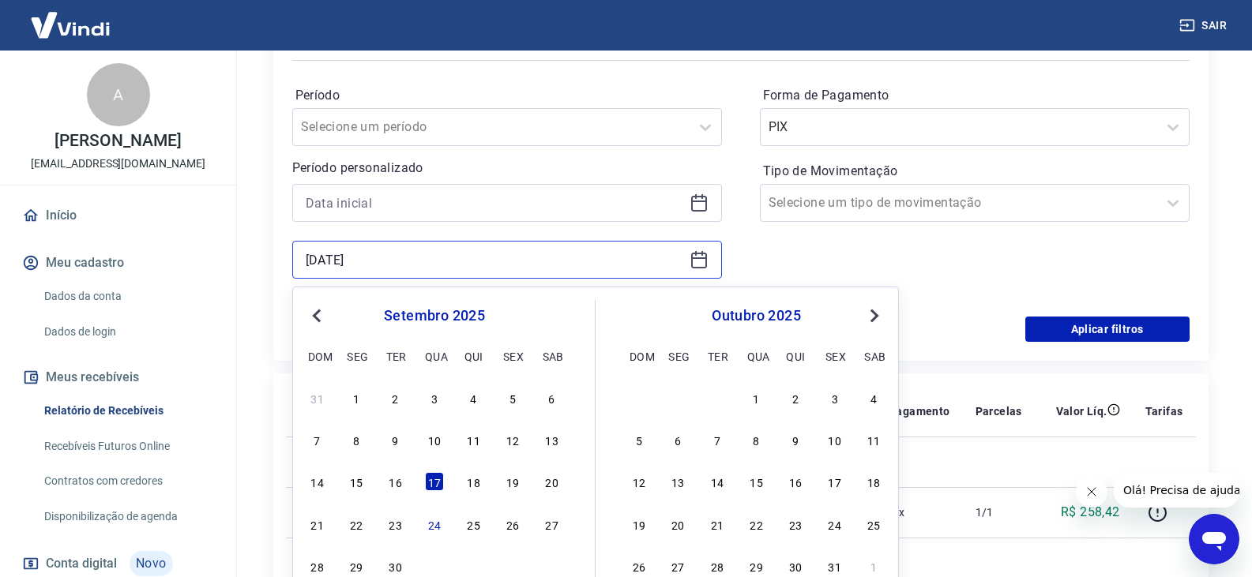
drag, startPoint x: 432, startPoint y: 254, endPoint x: 244, endPoint y: 276, distance: 189.4
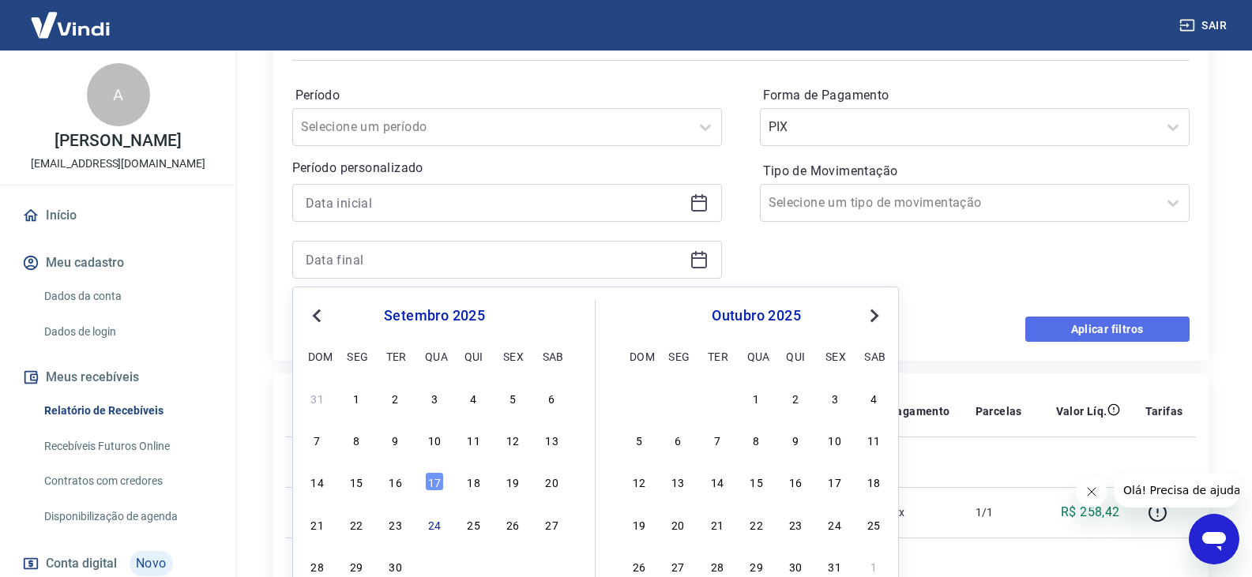
click at [1138, 333] on button "Aplicar filtros" at bounding box center [1107, 329] width 164 height 25
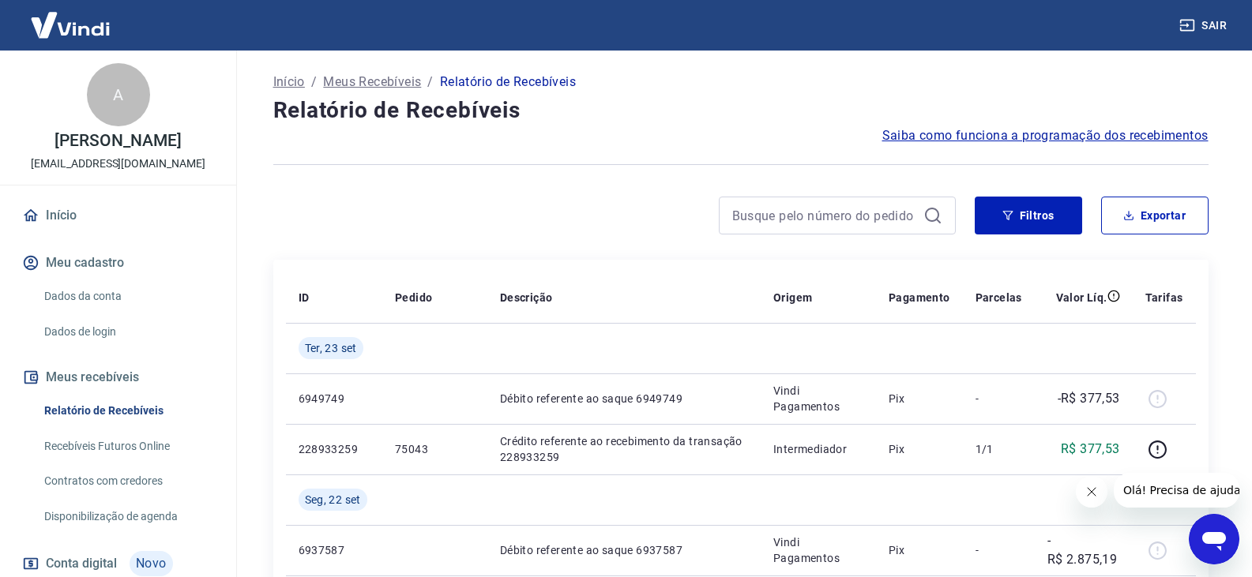
click at [938, 220] on icon at bounding box center [932, 215] width 19 height 19
click at [991, 211] on button "Filtros" at bounding box center [1028, 216] width 107 height 38
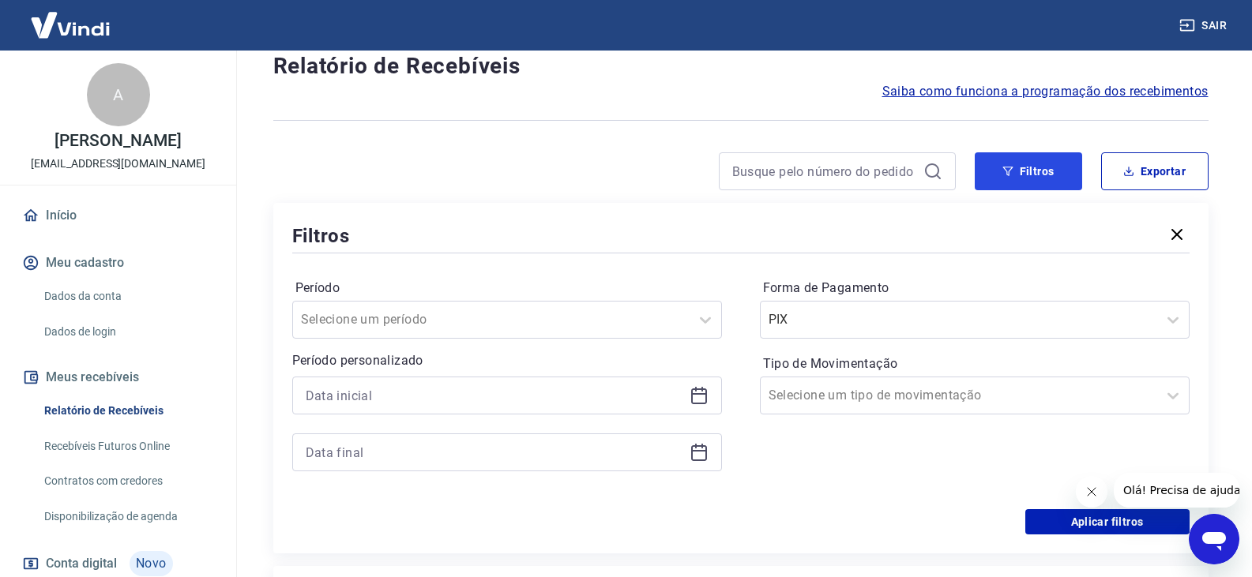
scroll to position [79, 0]
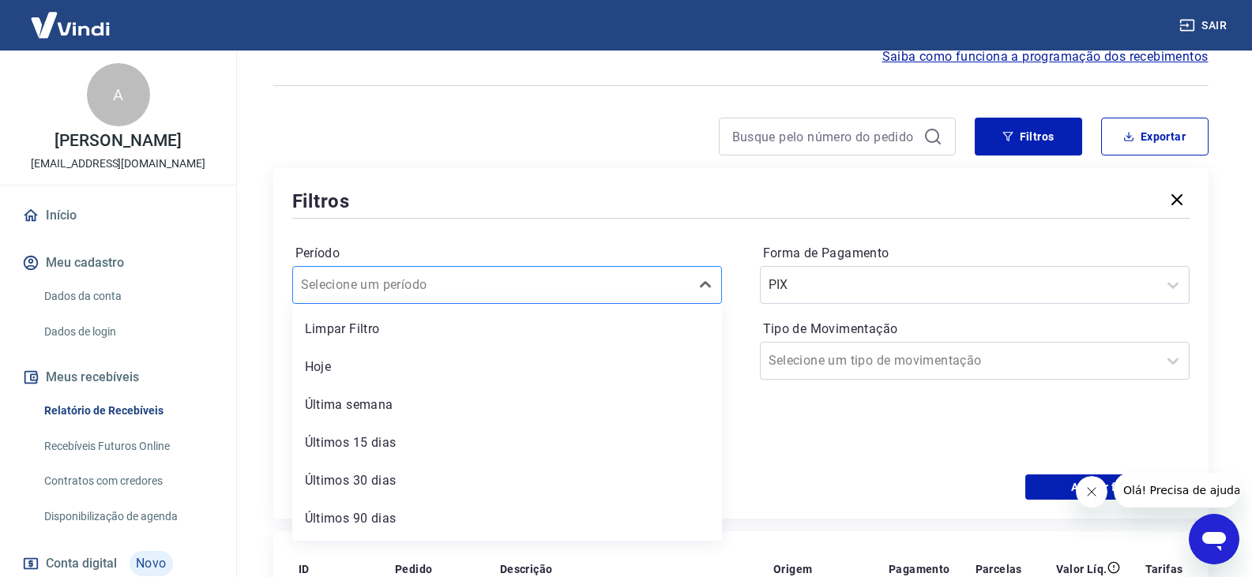
click at [462, 281] on div at bounding box center [491, 285] width 381 height 22
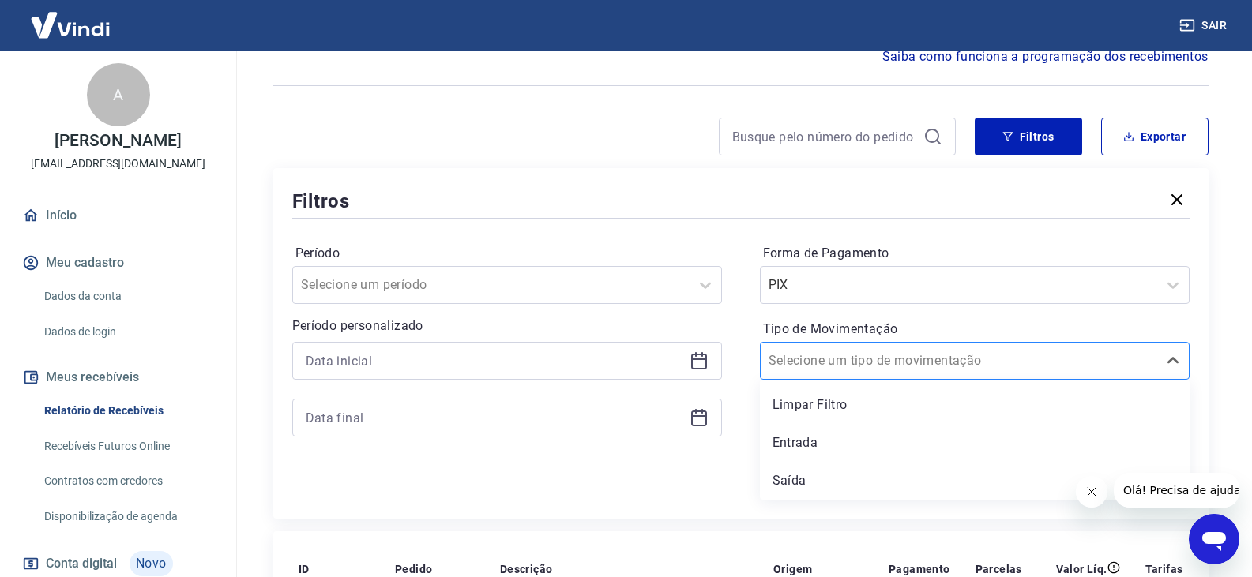
click at [920, 365] on div at bounding box center [959, 361] width 381 height 22
click at [548, 276] on div at bounding box center [491, 285] width 381 height 22
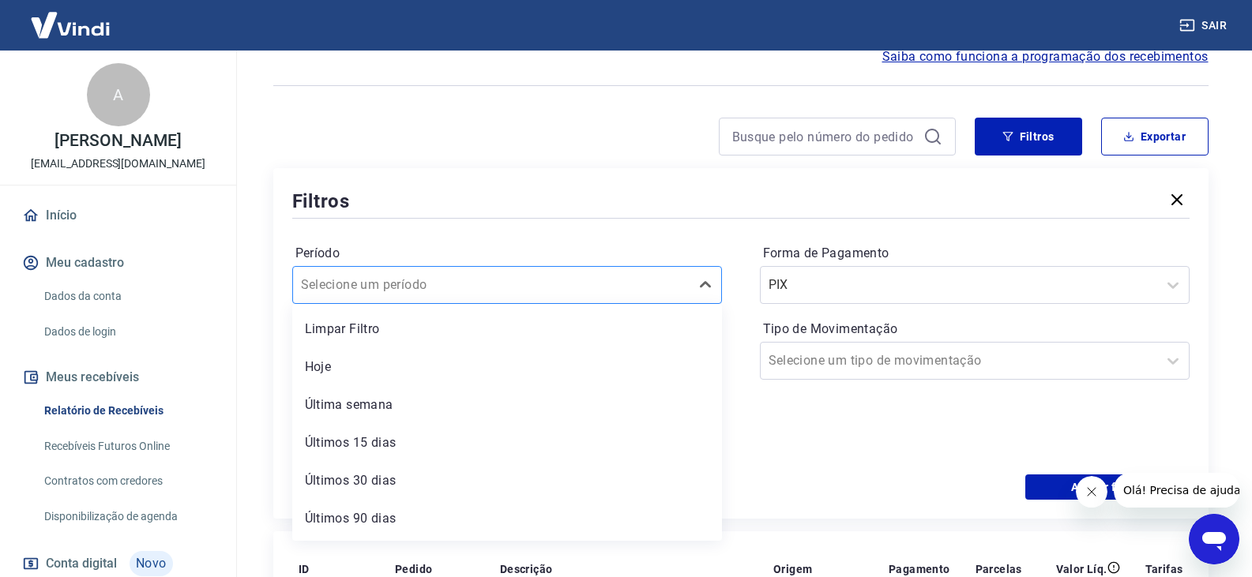
paste input "175796022797"
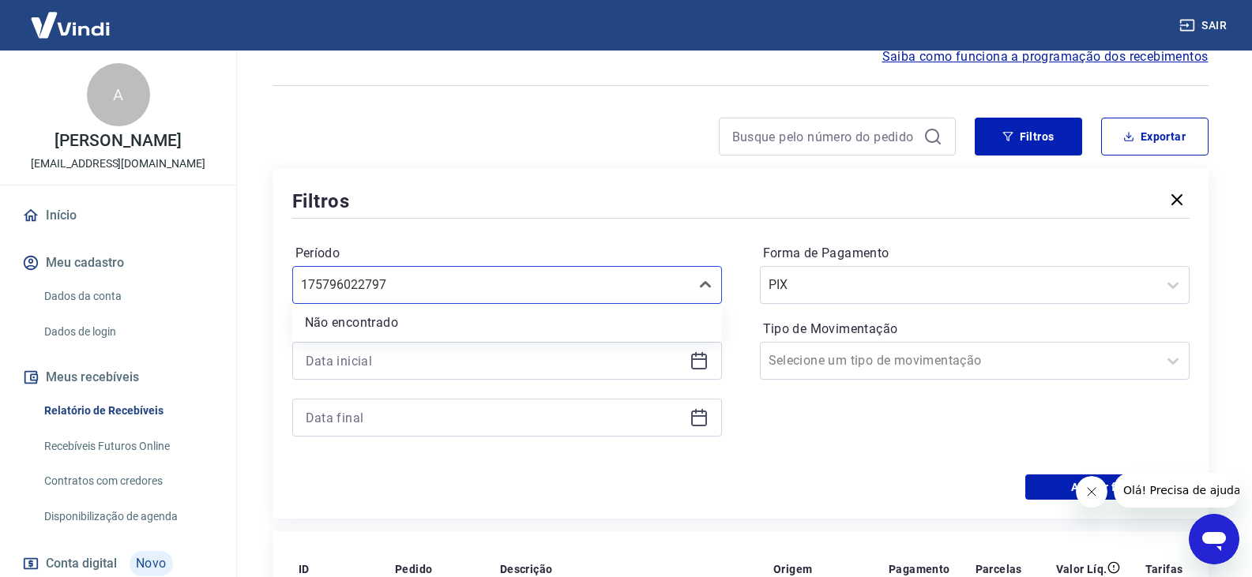
type input "175796022797"
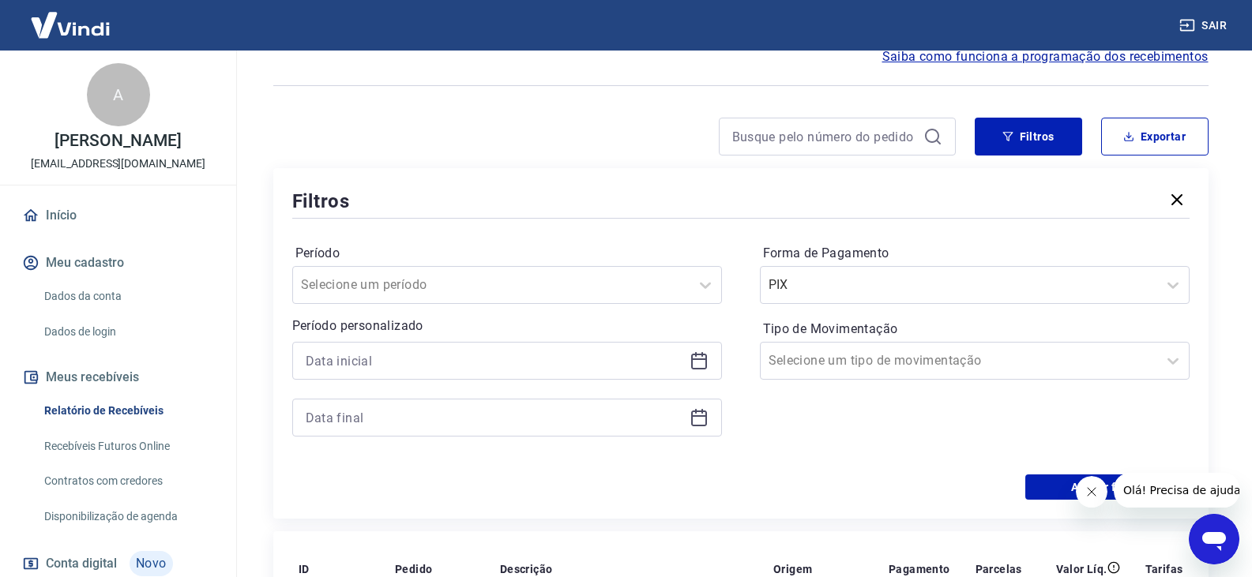
click at [594, 222] on div "Período Selecione um período Período personalizado Forma de Pagamento PIX Tipo …" at bounding box center [740, 348] width 897 height 253
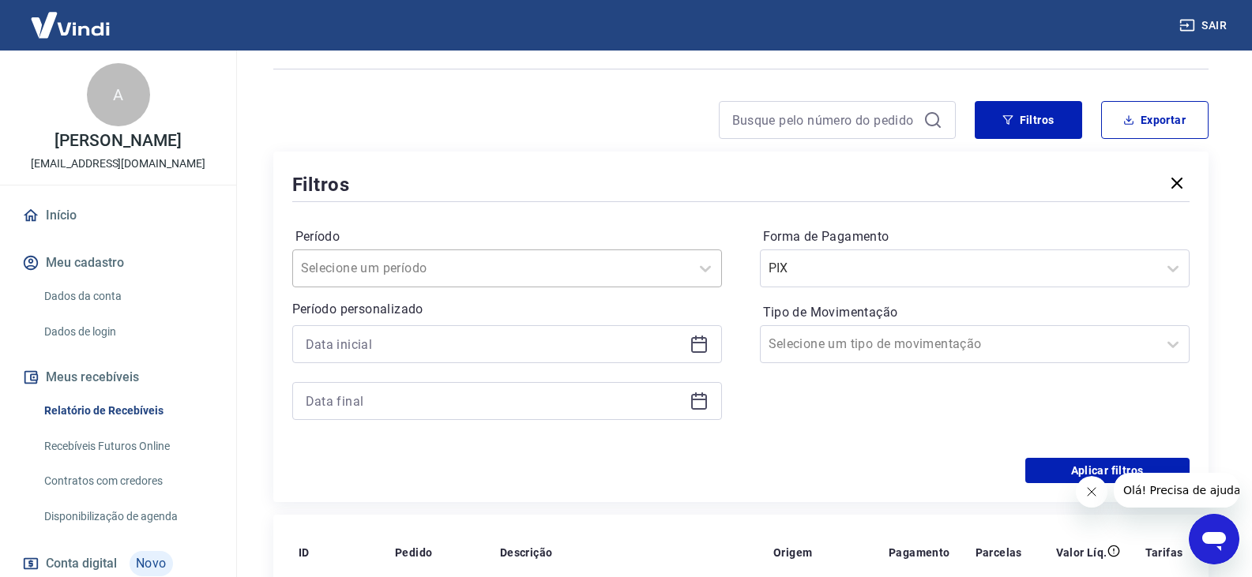
scroll to position [0, 0]
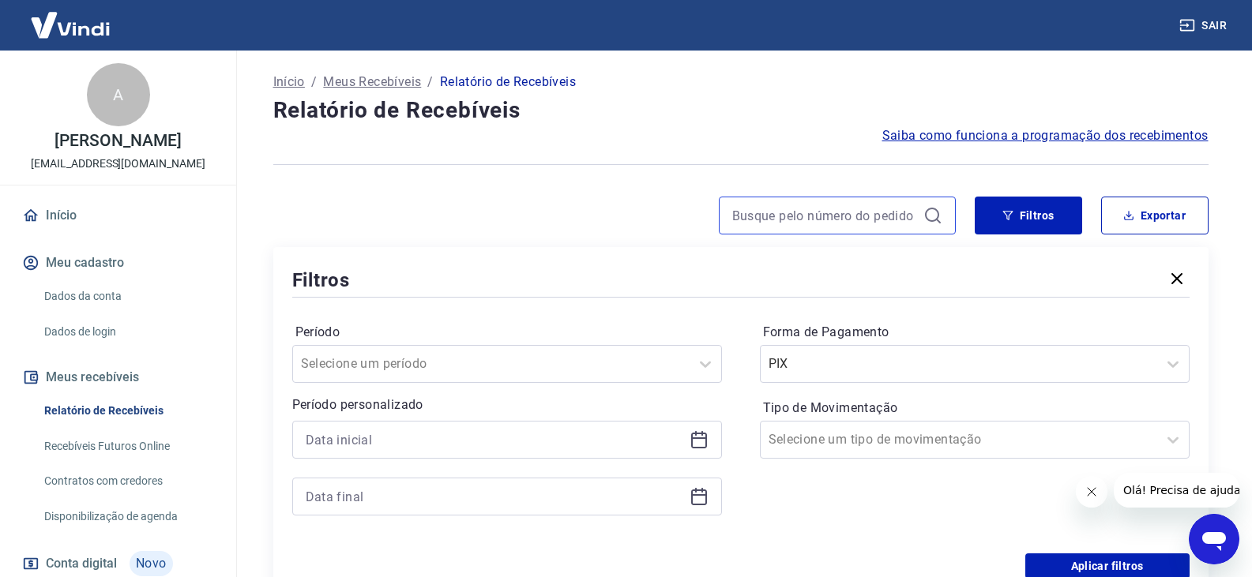
click at [898, 213] on input at bounding box center [824, 216] width 185 height 24
paste input "175796022797"
click at [833, 214] on input "175796022797" at bounding box center [824, 216] width 185 height 24
type input "175796022797"
click at [938, 212] on icon at bounding box center [932, 215] width 14 height 14
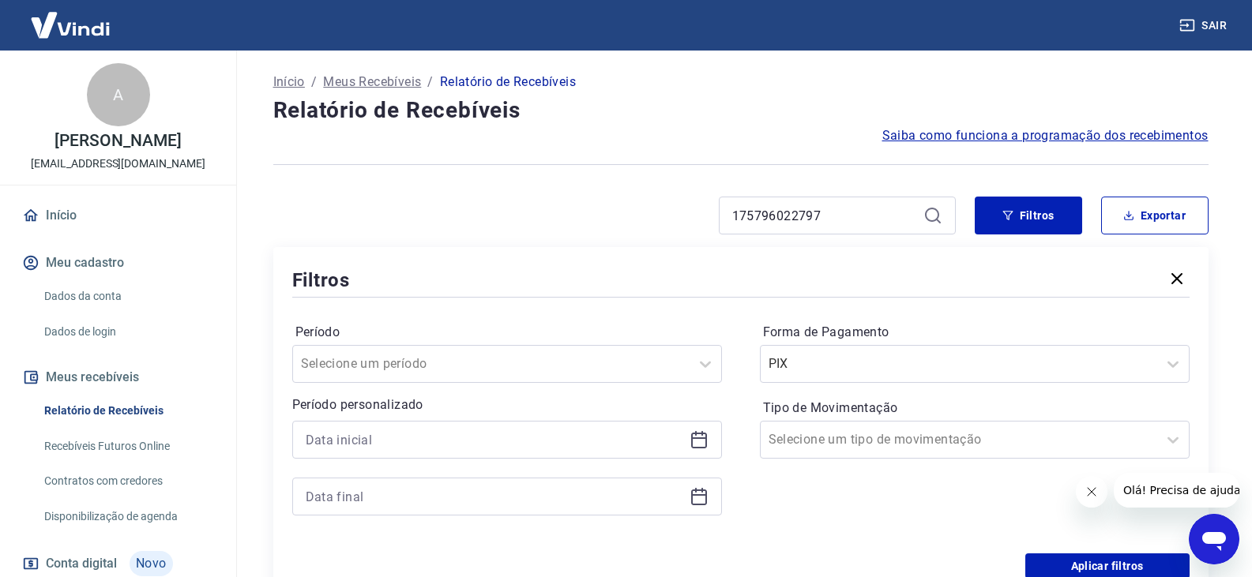
scroll to position [79, 0]
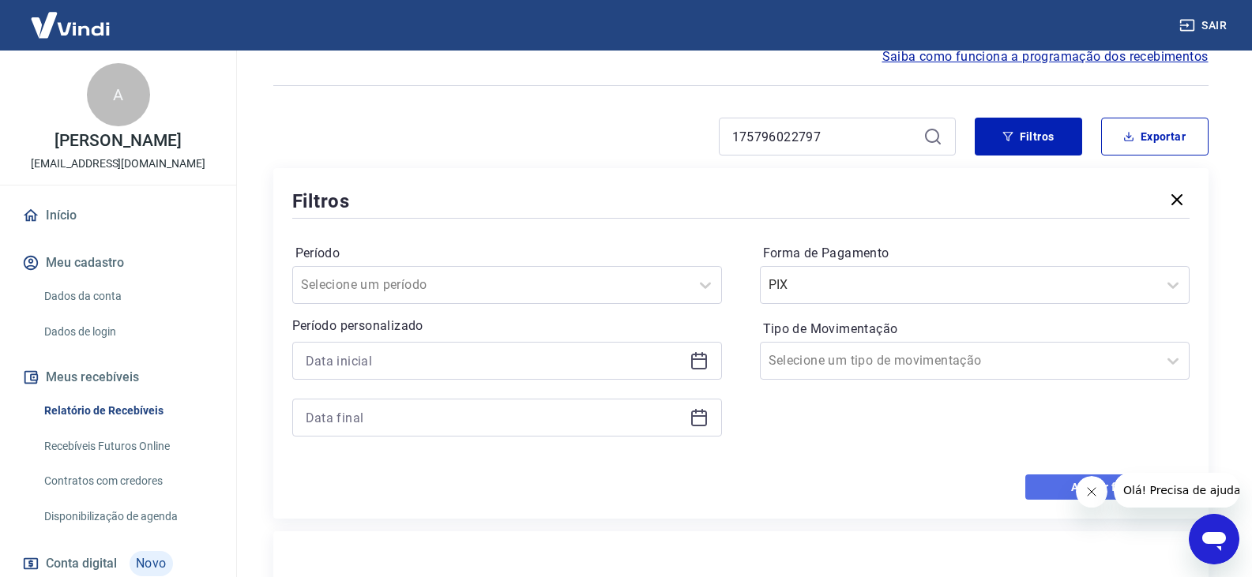
click at [1051, 489] on button "Aplicar filtros" at bounding box center [1107, 487] width 164 height 25
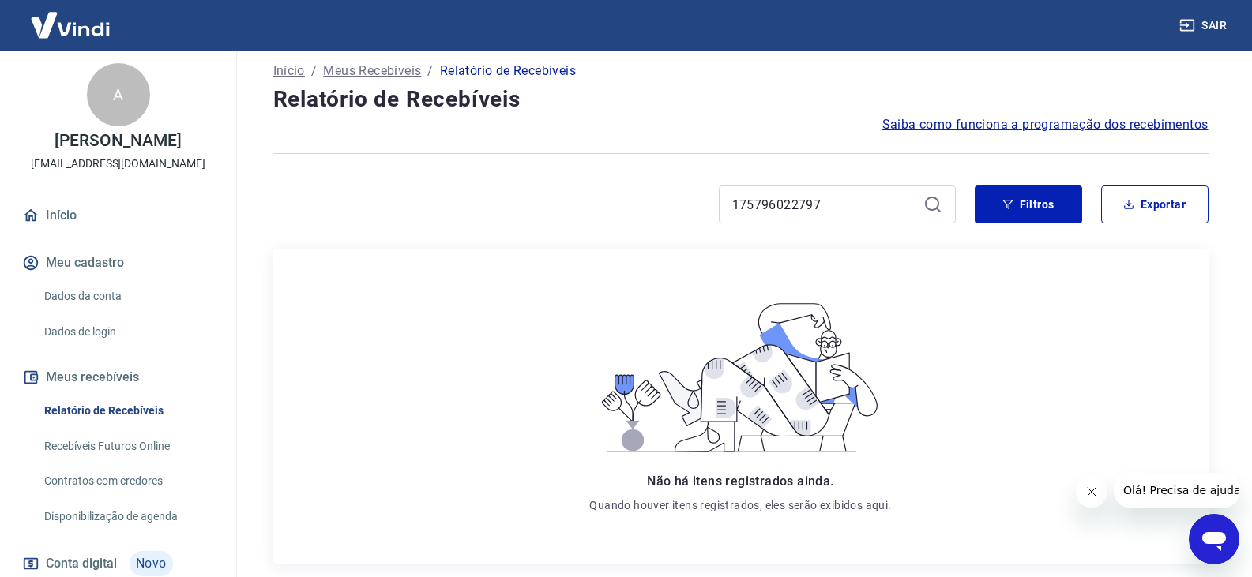
scroll to position [0, 0]
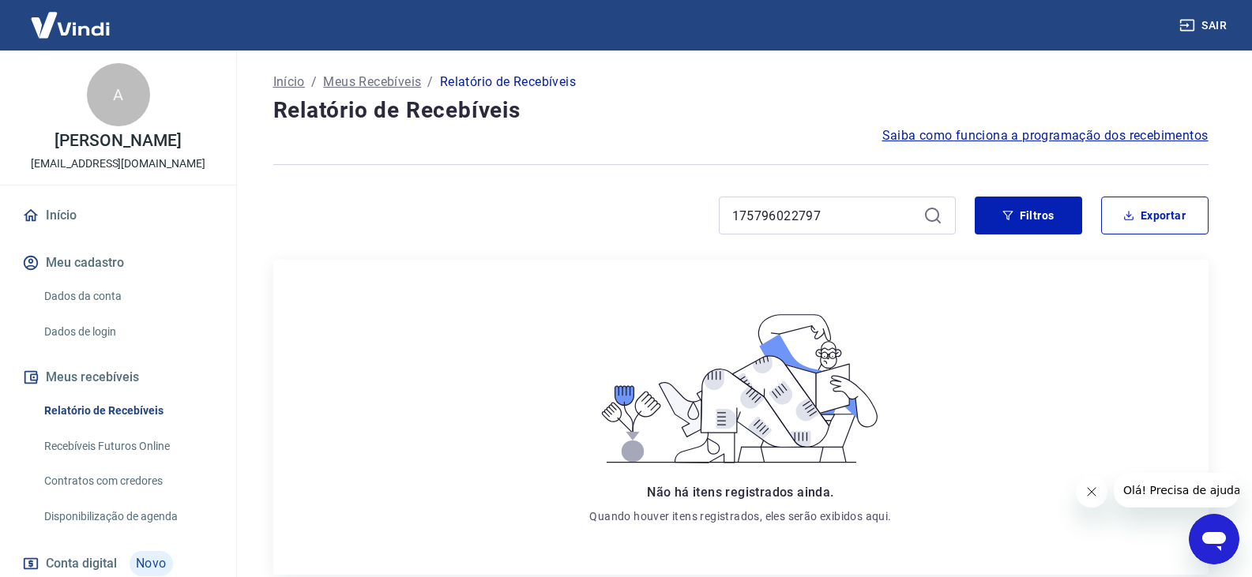
click at [935, 215] on icon at bounding box center [932, 215] width 19 height 19
drag, startPoint x: 823, startPoint y: 214, endPoint x: 670, endPoint y: 219, distance: 153.3
click at [670, 219] on div "175796022797" at bounding box center [614, 216] width 683 height 38
click at [1051, 222] on button "Filtros" at bounding box center [1028, 216] width 107 height 38
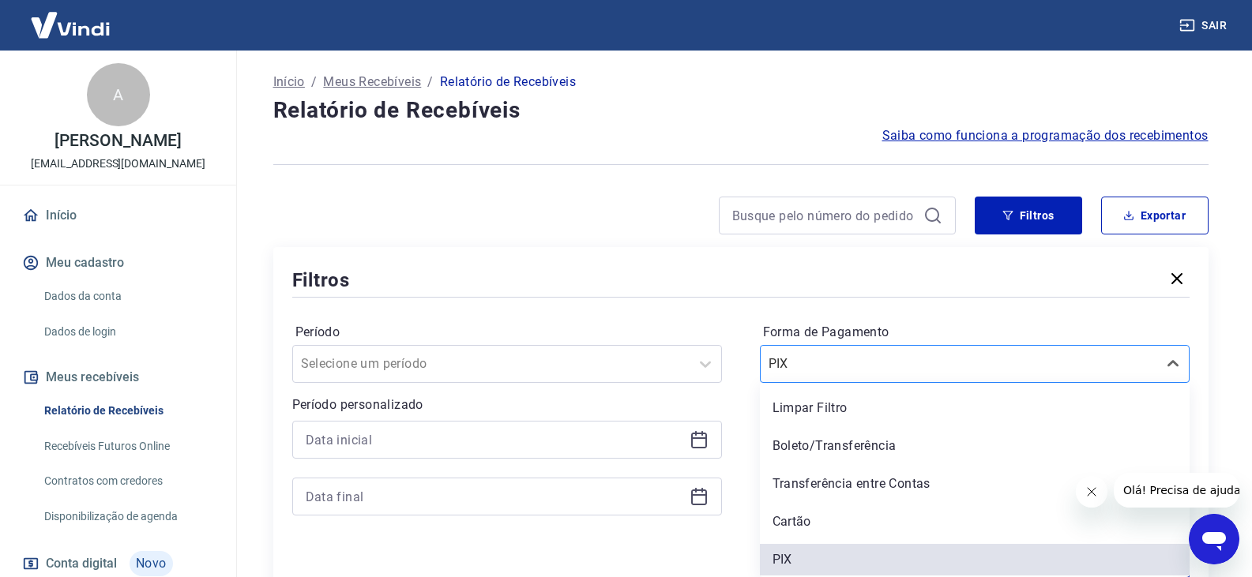
scroll to position [2, 0]
click at [957, 360] on div at bounding box center [959, 363] width 381 height 22
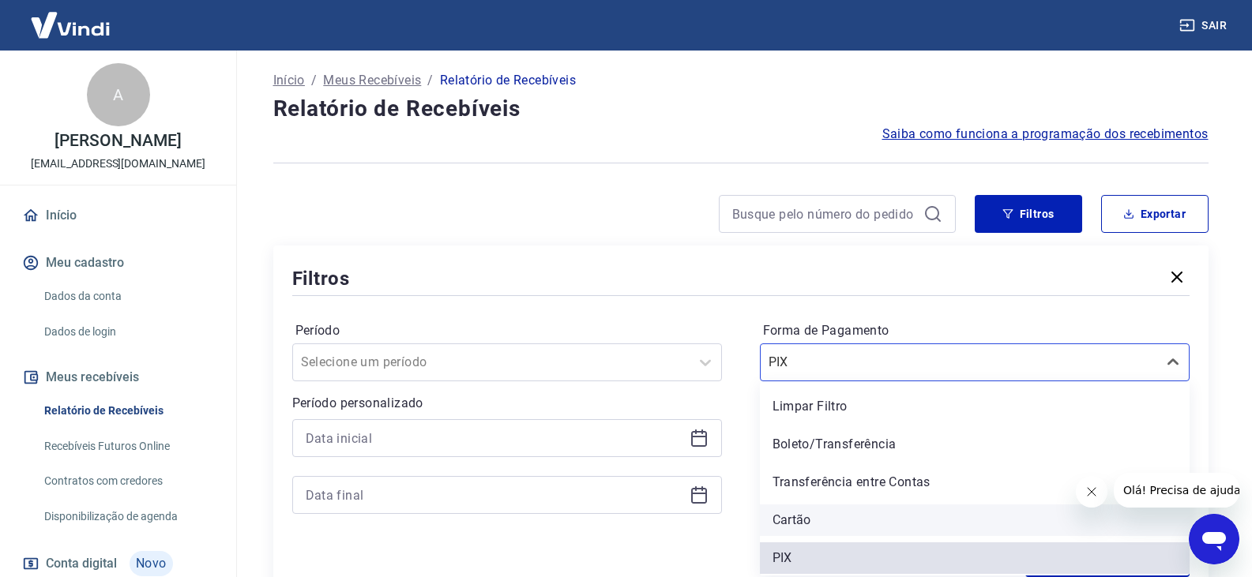
click at [803, 528] on div "Cartão" at bounding box center [975, 521] width 430 height 32
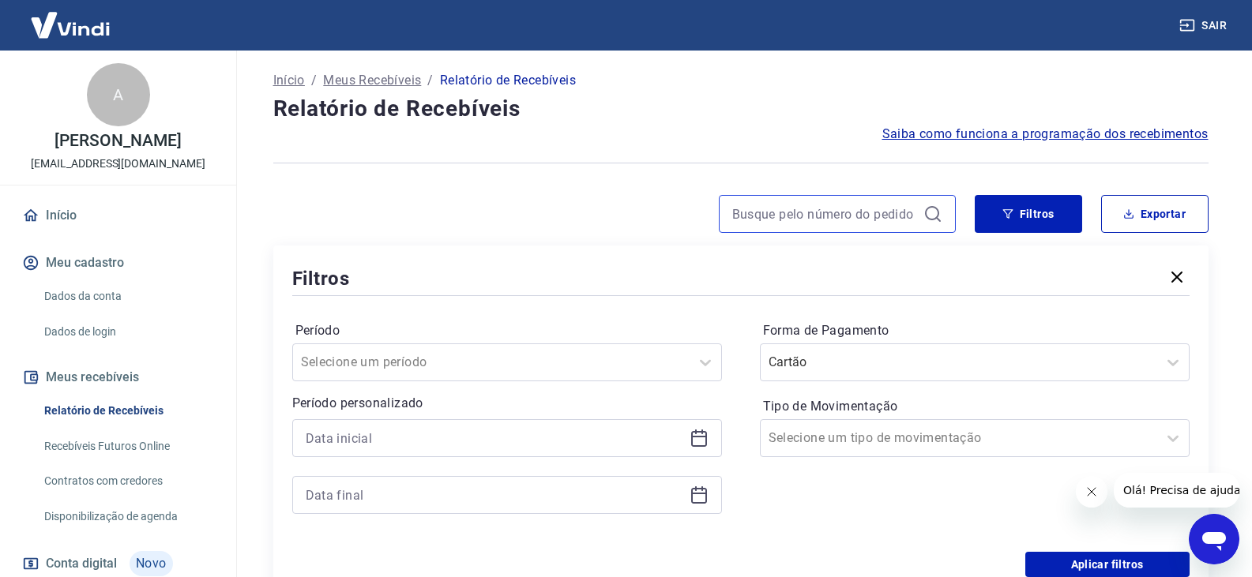
click at [774, 208] on input at bounding box center [824, 214] width 185 height 24
paste input "175796022797"
click at [811, 212] on input "175796022797" at bounding box center [824, 214] width 185 height 24
type input "175796022797"
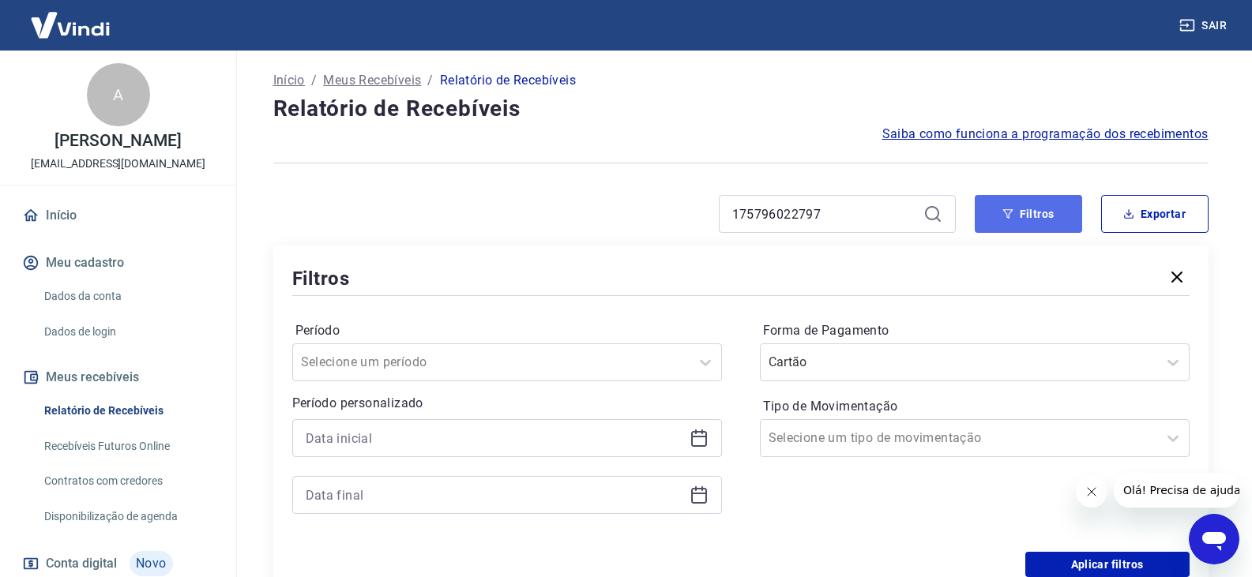
click at [979, 212] on button "Filtros" at bounding box center [1028, 214] width 107 height 38
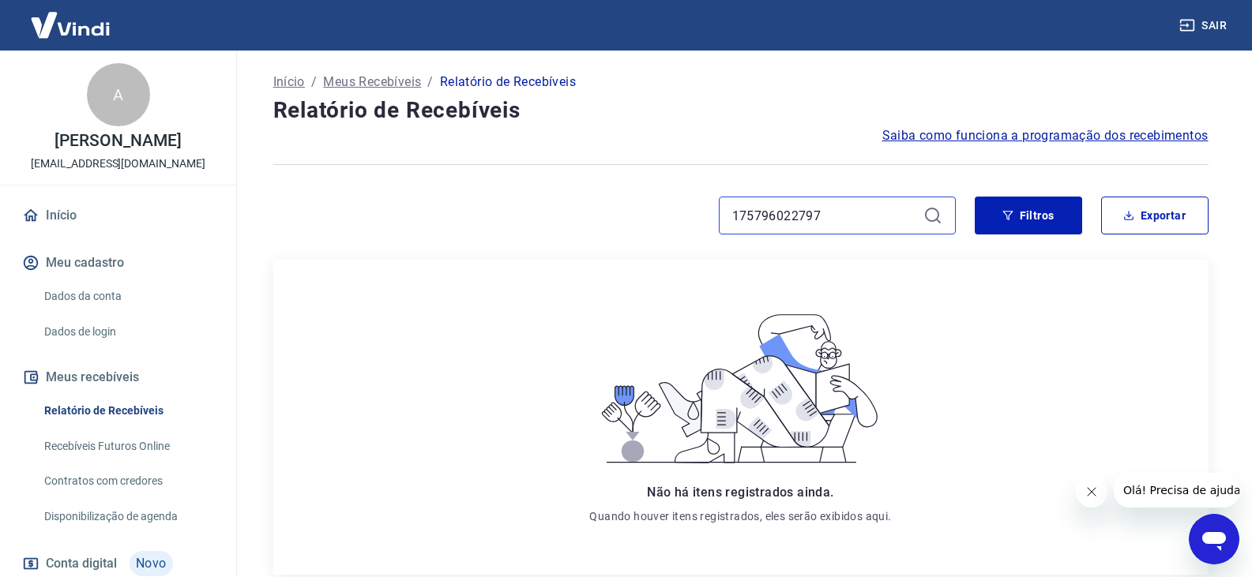
drag, startPoint x: 901, startPoint y: 208, endPoint x: 609, endPoint y: 209, distance: 291.5
click at [609, 209] on div "175796022797" at bounding box center [614, 216] width 683 height 38
click at [995, 216] on button "Filtros" at bounding box center [1028, 216] width 107 height 38
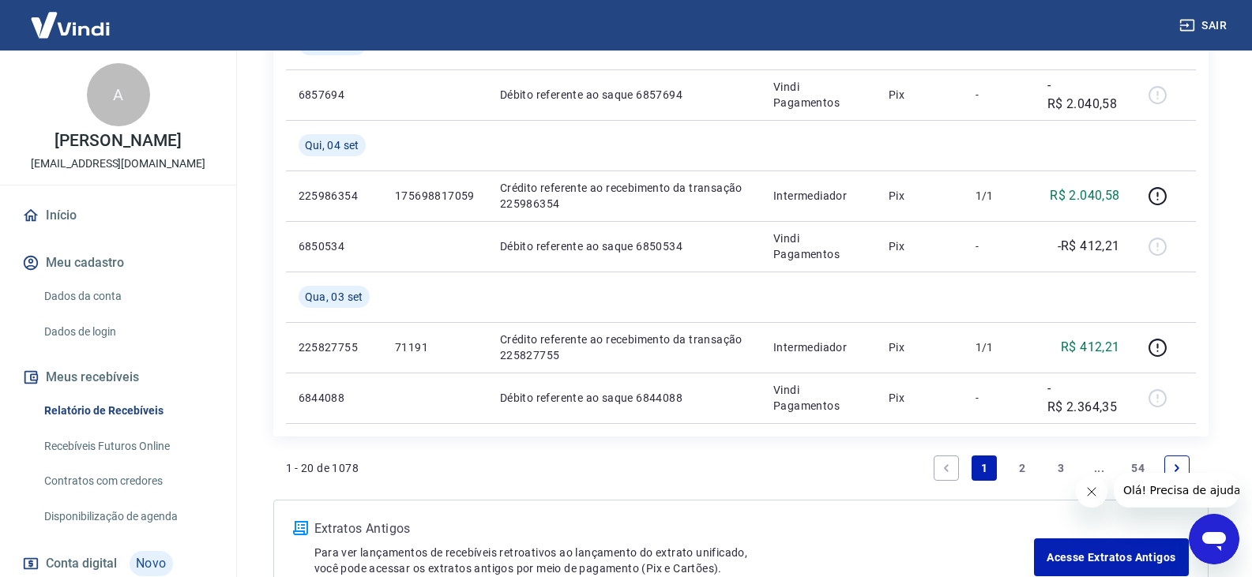
scroll to position [1973, 0]
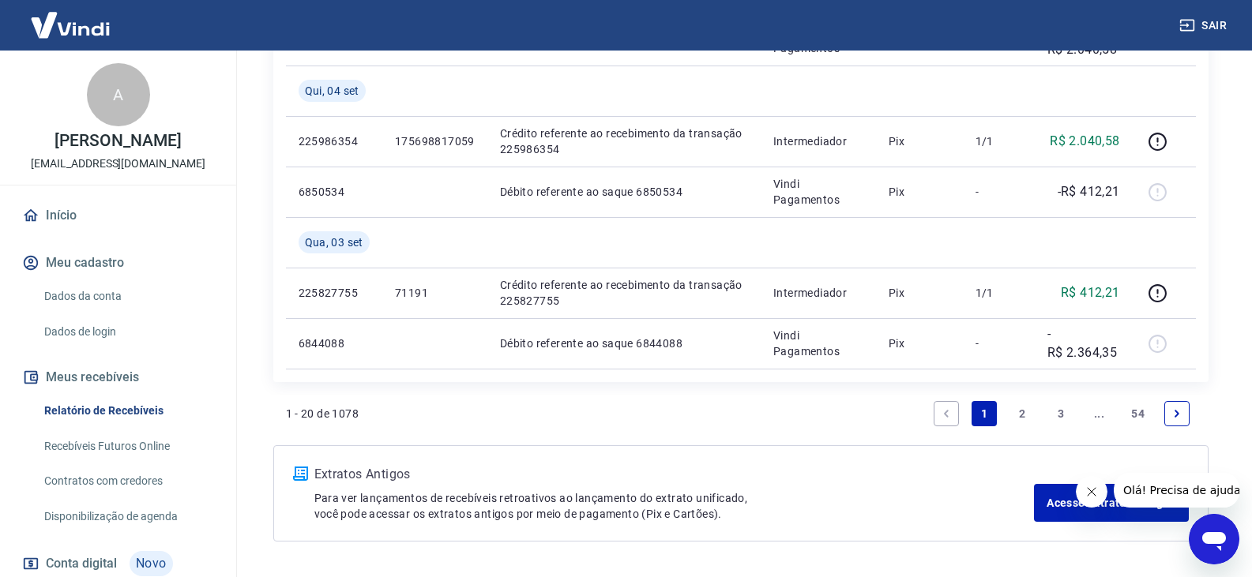
click at [1027, 404] on link "2" at bounding box center [1022, 413] width 25 height 25
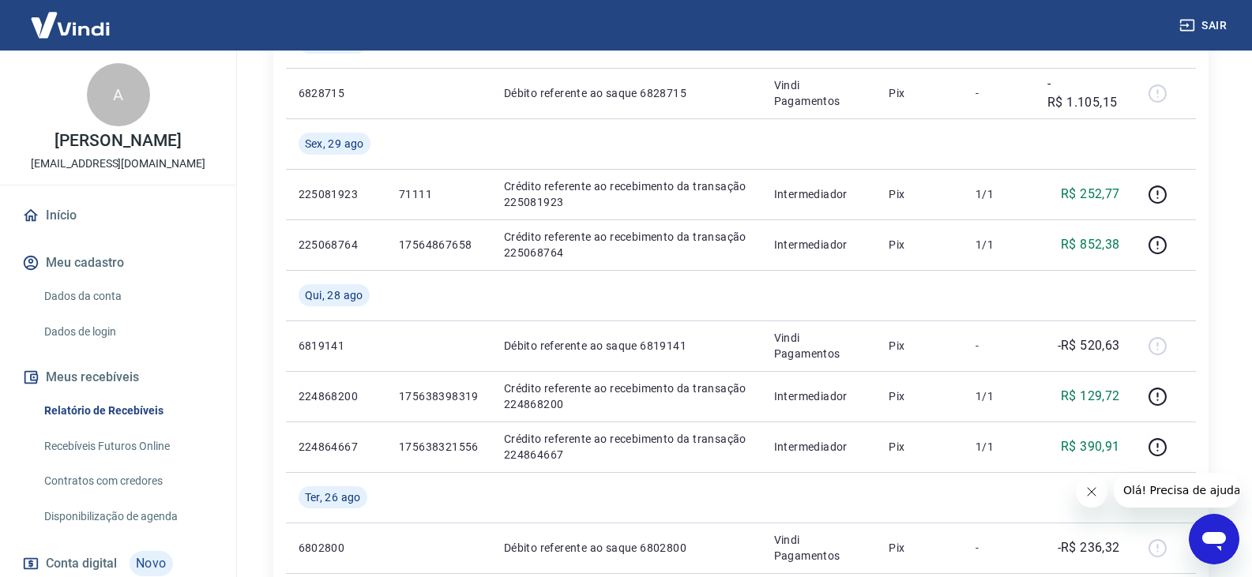
scroll to position [852, 0]
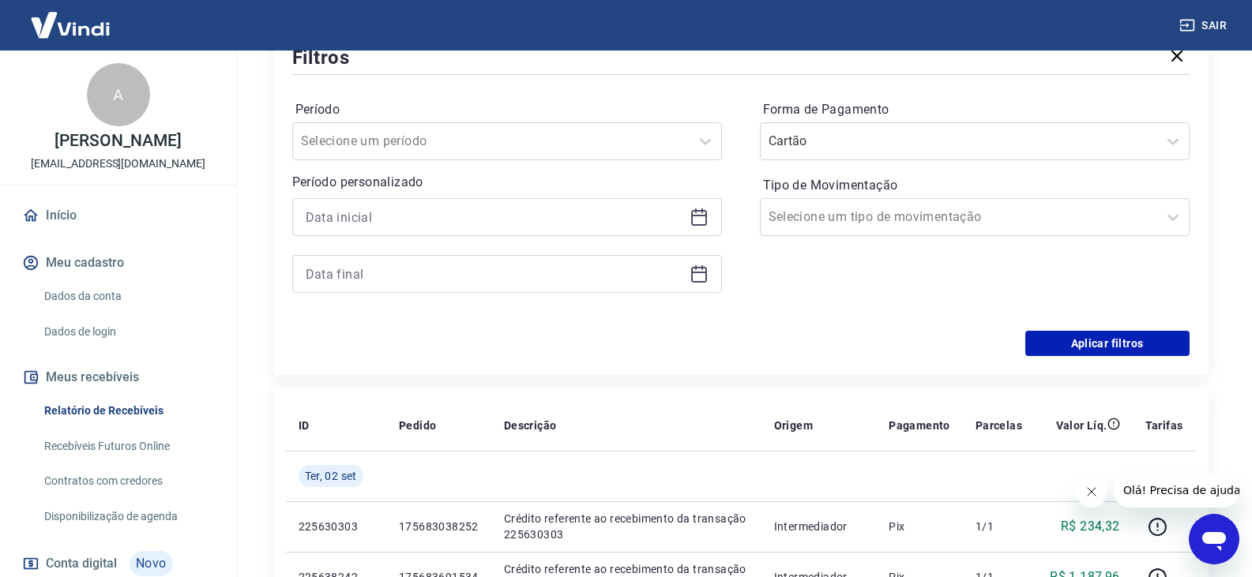
scroll to position [141, 0]
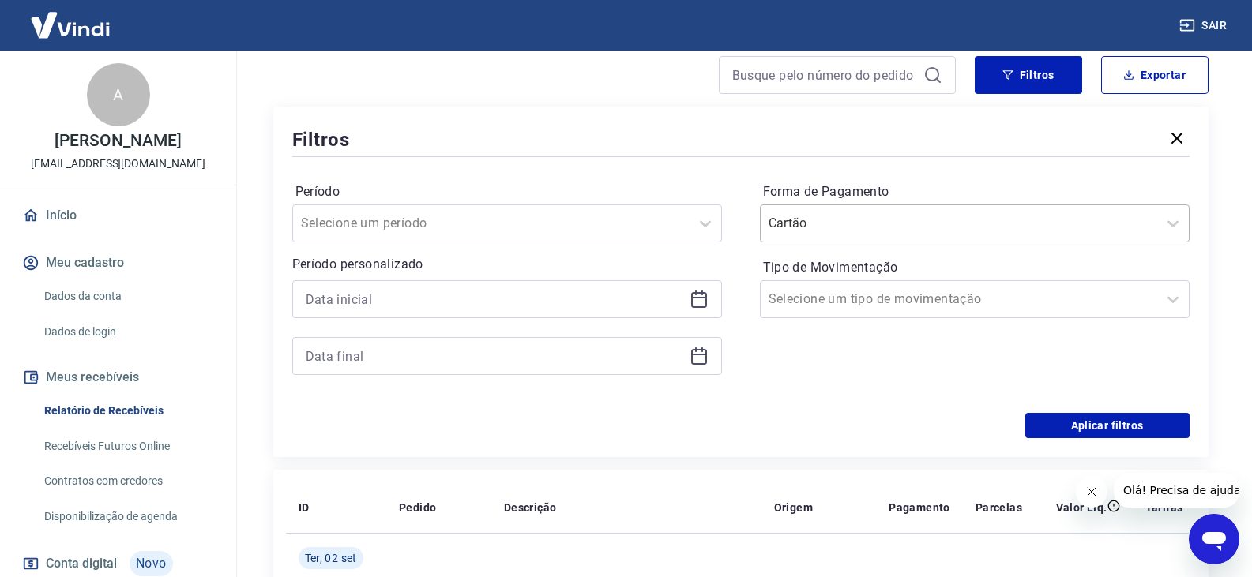
drag, startPoint x: 886, startPoint y: 220, endPoint x: 886, endPoint y: 231, distance: 10.3
click at [886, 221] on input "Forma de Pagamento" at bounding box center [849, 223] width 160 height 19
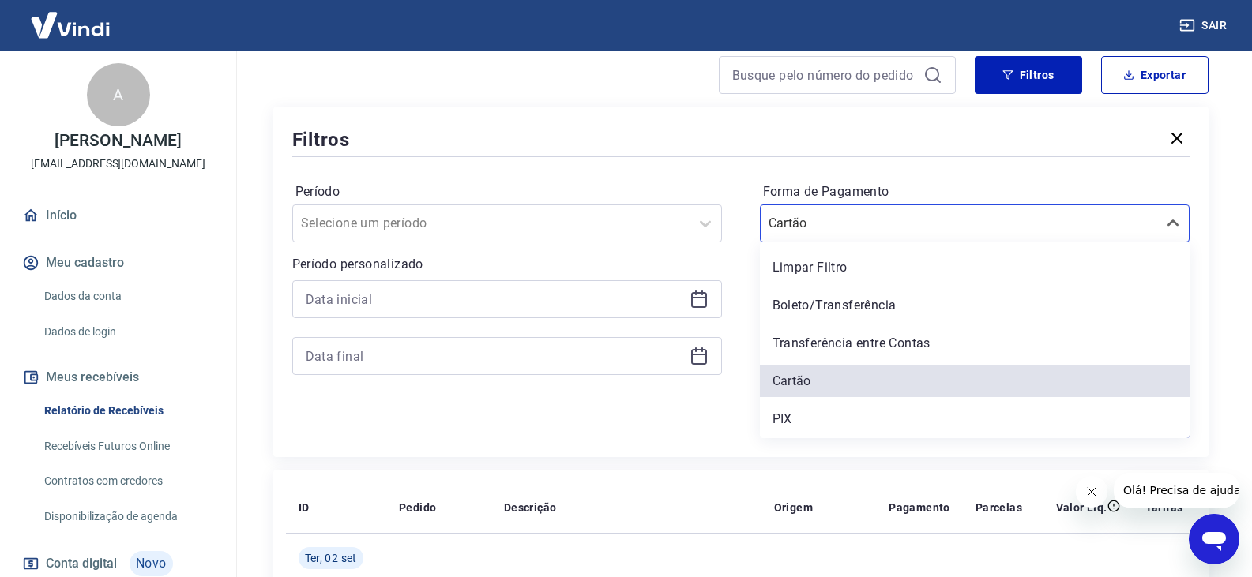
click at [825, 411] on div "PIX" at bounding box center [975, 420] width 430 height 32
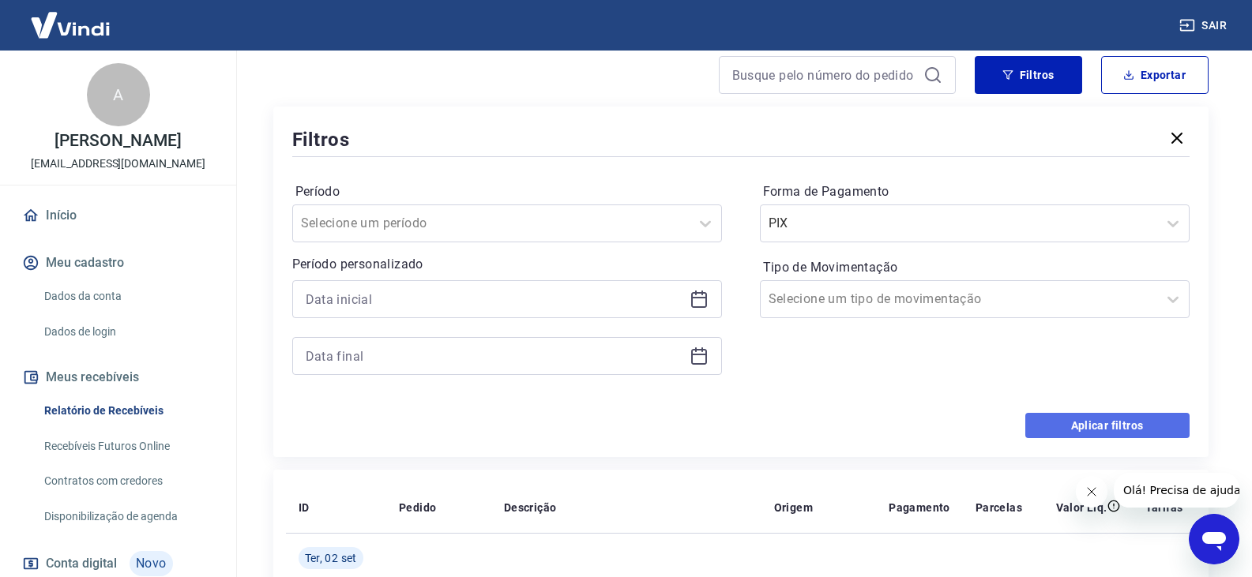
click at [1081, 435] on button "Aplicar filtros" at bounding box center [1107, 425] width 164 height 25
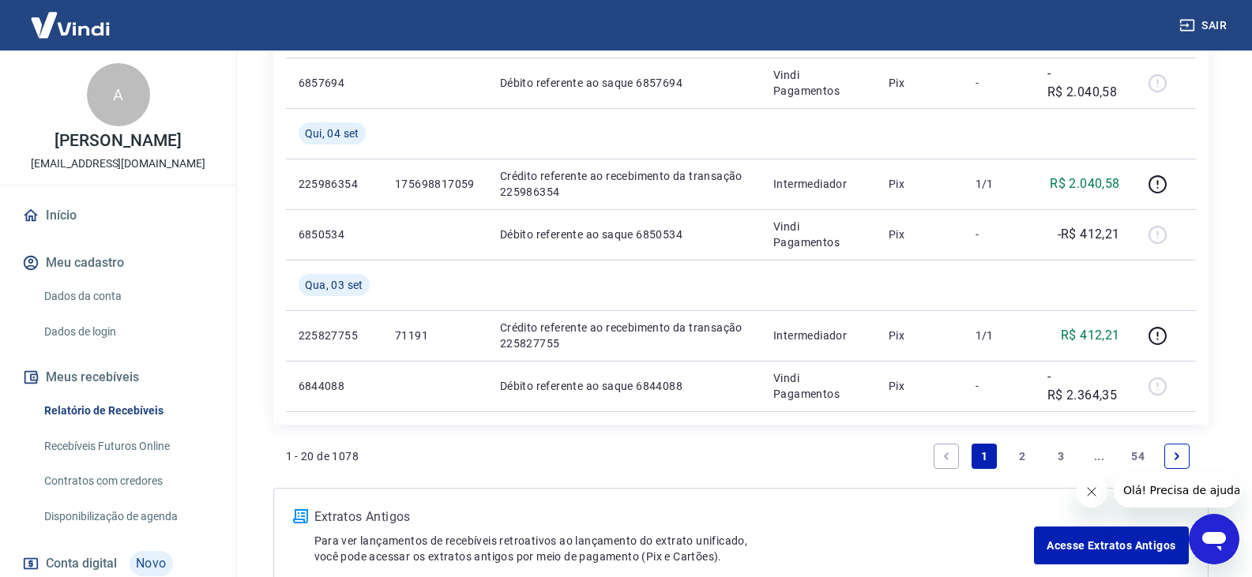
scroll to position [1659, 0]
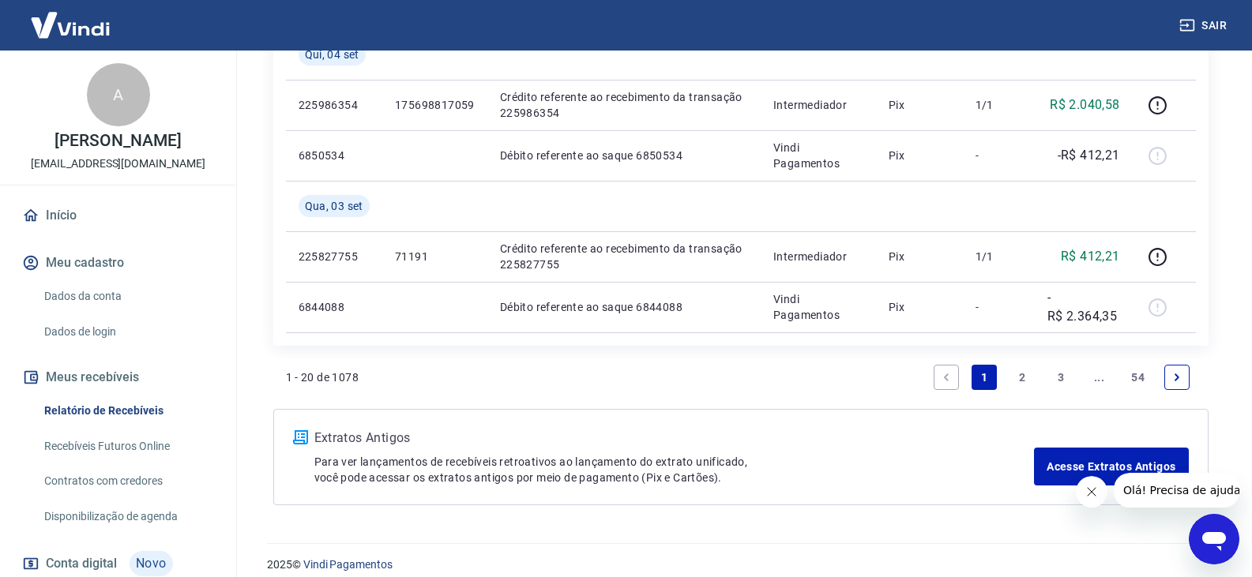
click at [1031, 370] on link "2" at bounding box center [1022, 377] width 25 height 25
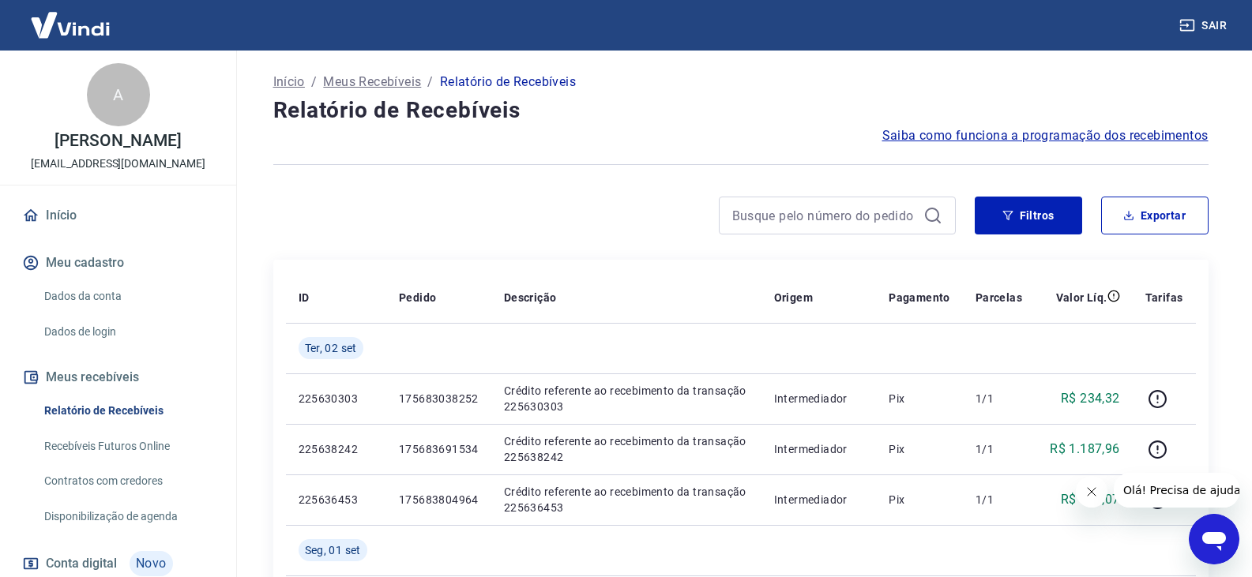
click at [1082, 212] on div "Filtros Exportar" at bounding box center [1092, 216] width 234 height 38
click at [1059, 231] on button "Filtros" at bounding box center [1028, 216] width 107 height 38
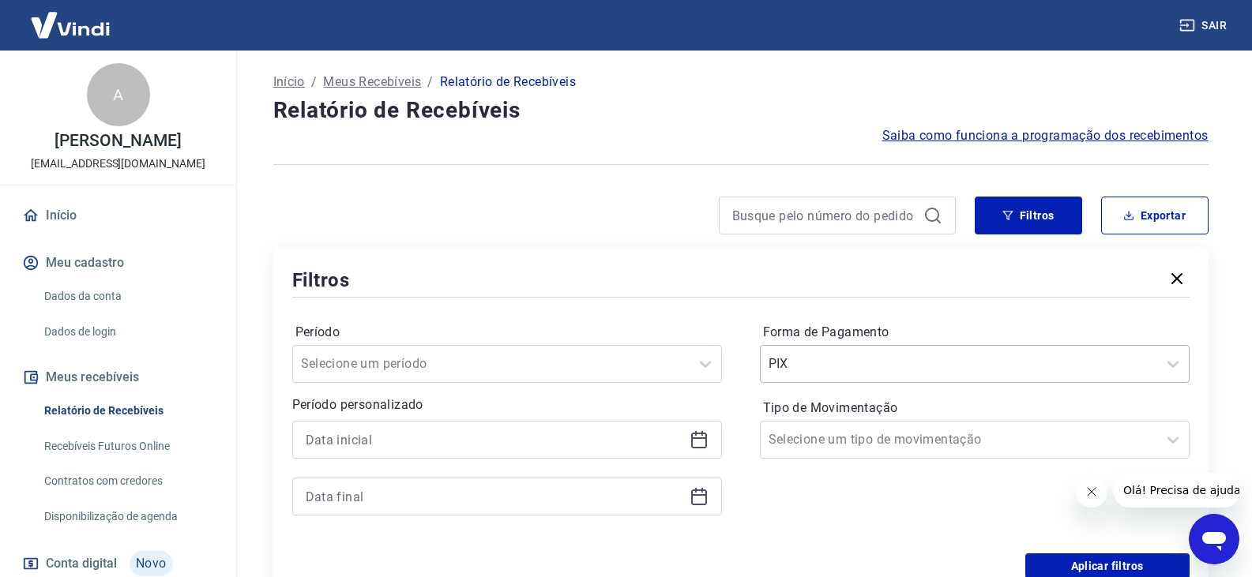
scroll to position [2, 0]
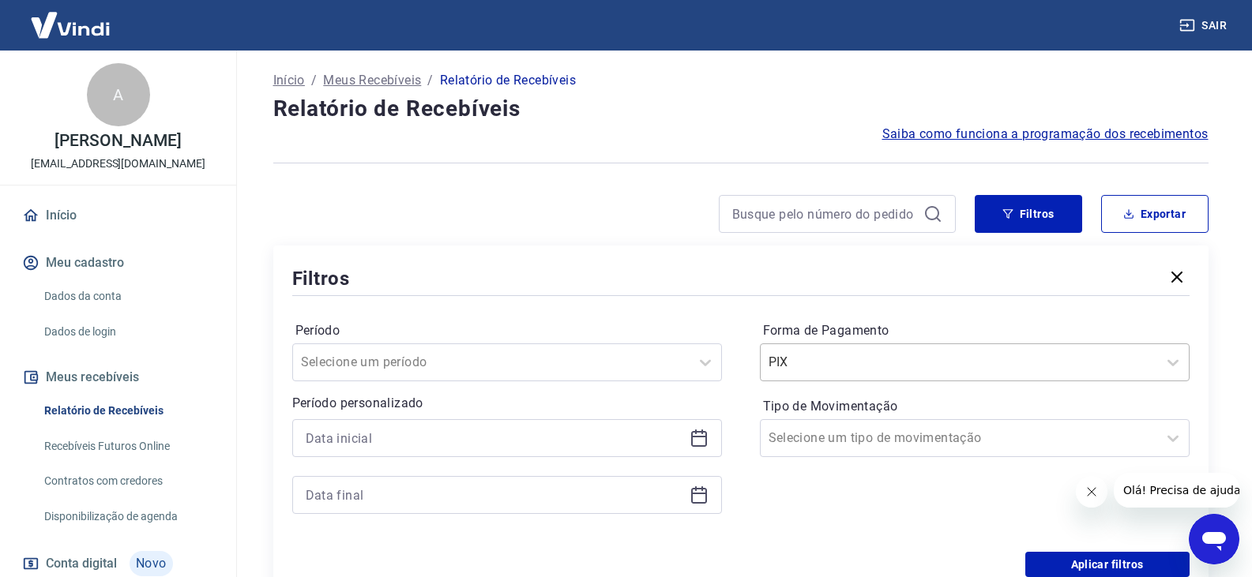
click at [933, 360] on div at bounding box center [959, 363] width 381 height 22
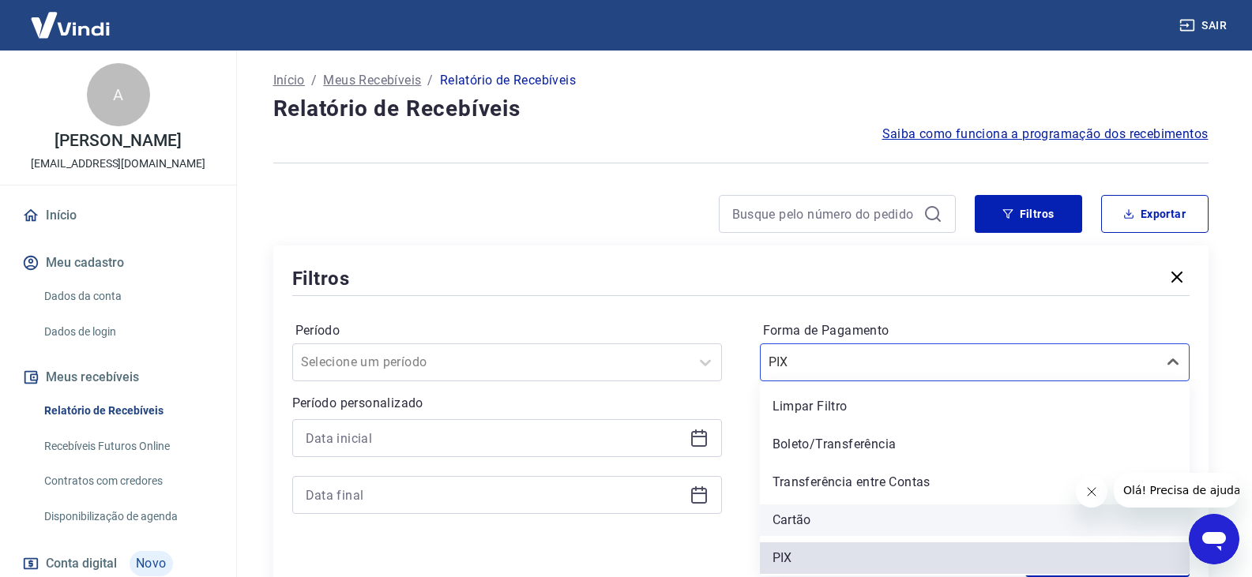
click at [815, 526] on div "Cartão" at bounding box center [975, 521] width 430 height 32
click at [817, 520] on div "Forma de Pagamento option Cartão focused, 4 of 5. 5 results available. Use Up a…" at bounding box center [975, 425] width 430 height 215
click at [817, 519] on div "Forma de Pagamento option Cartão focused, 4 of 5. 5 results available. Use Up a…" at bounding box center [975, 425] width 430 height 215
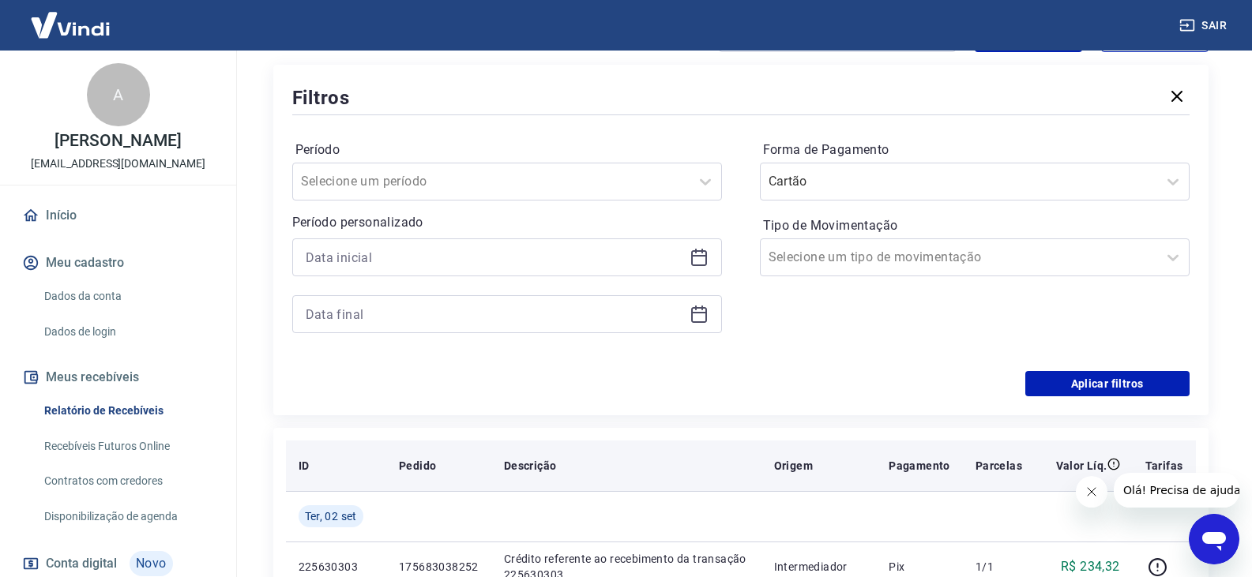
scroll to position [239, 0]
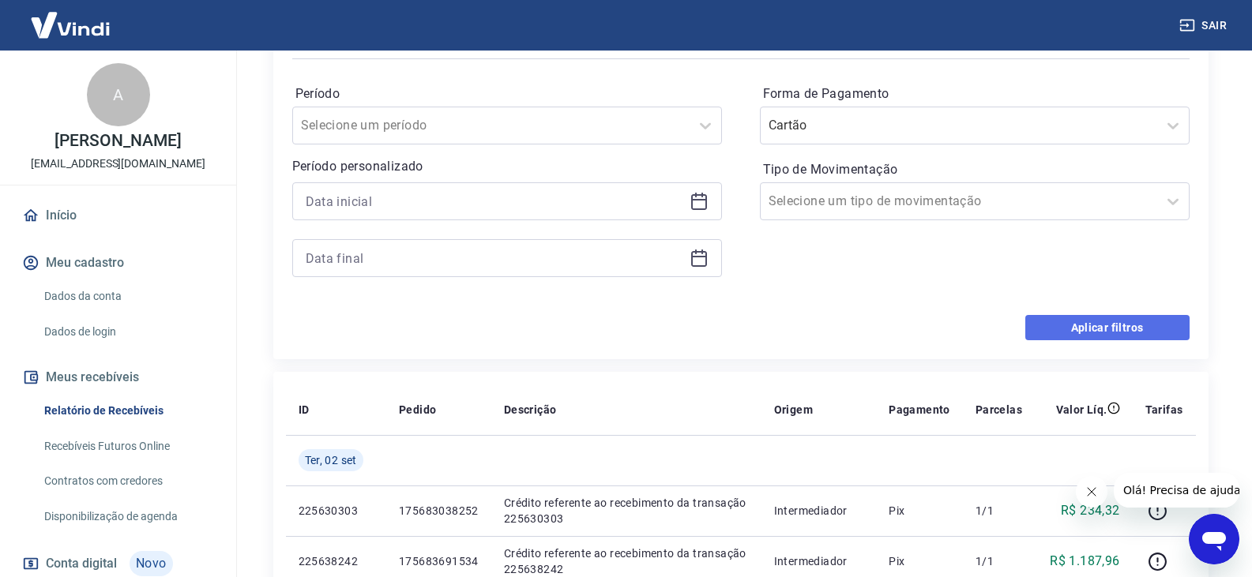
click at [1142, 326] on button "Aplicar filtros" at bounding box center [1107, 327] width 164 height 25
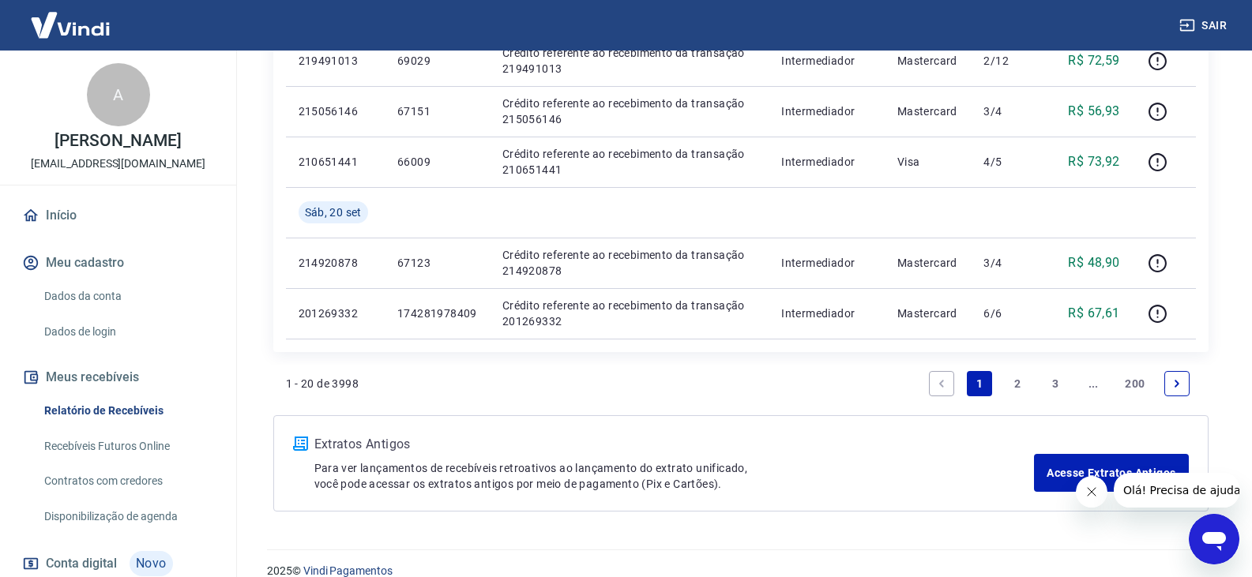
scroll to position [1264, 0]
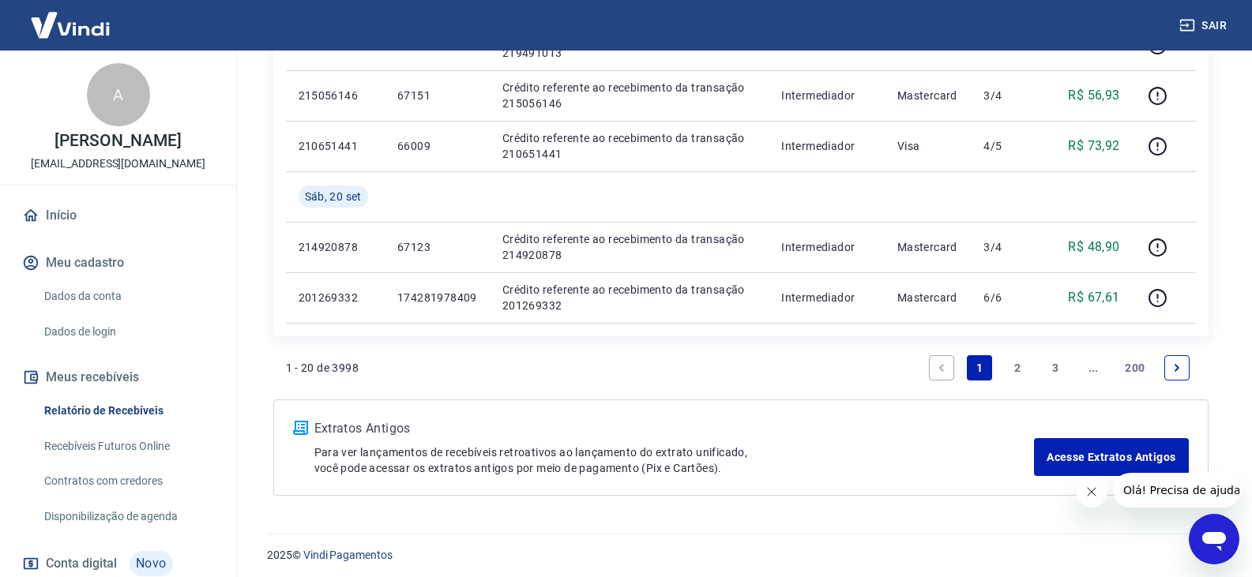
click at [1021, 366] on link "2" at bounding box center [1017, 367] width 25 height 25
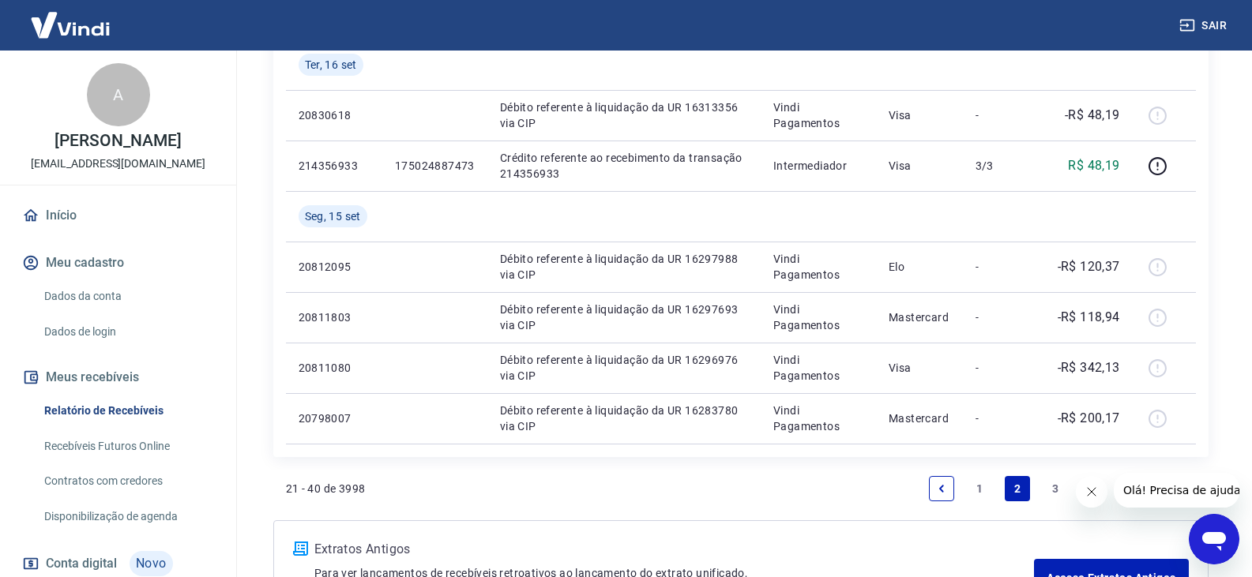
scroll to position [1185, 0]
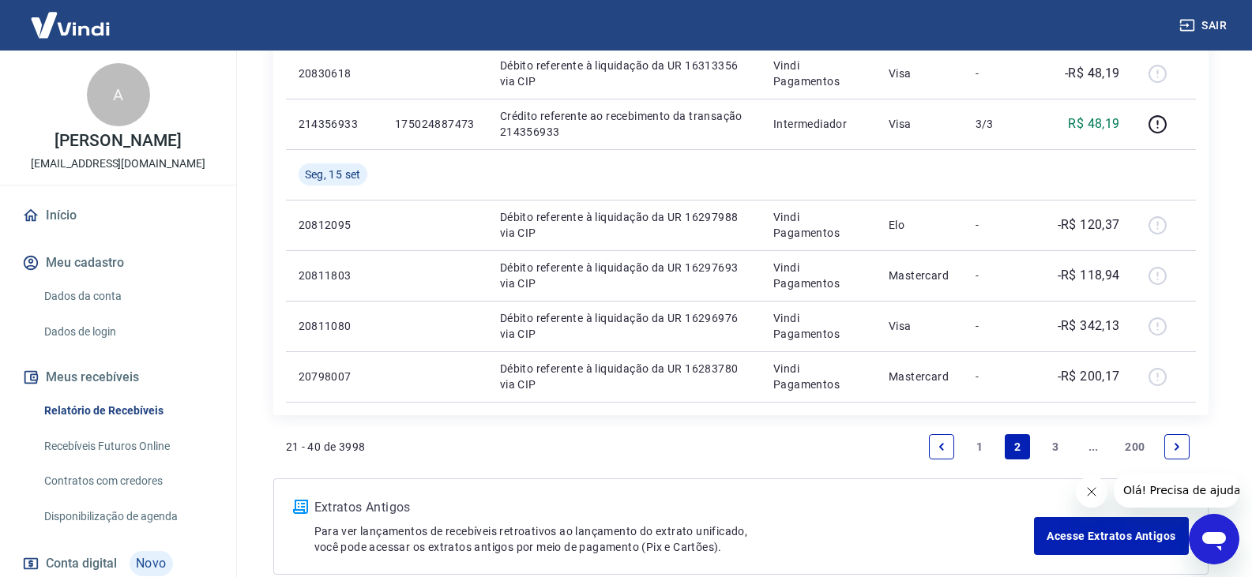
click at [1057, 445] on link "3" at bounding box center [1055, 446] width 25 height 25
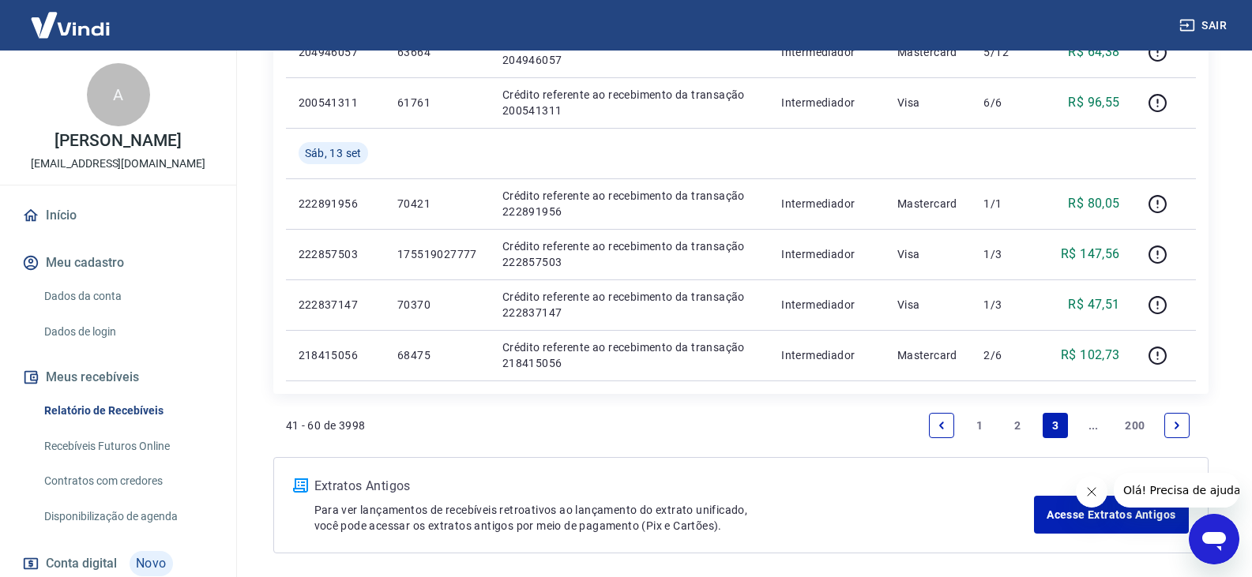
scroll to position [1106, 0]
click at [1171, 425] on icon "Next page" at bounding box center [1176, 424] width 11 height 11
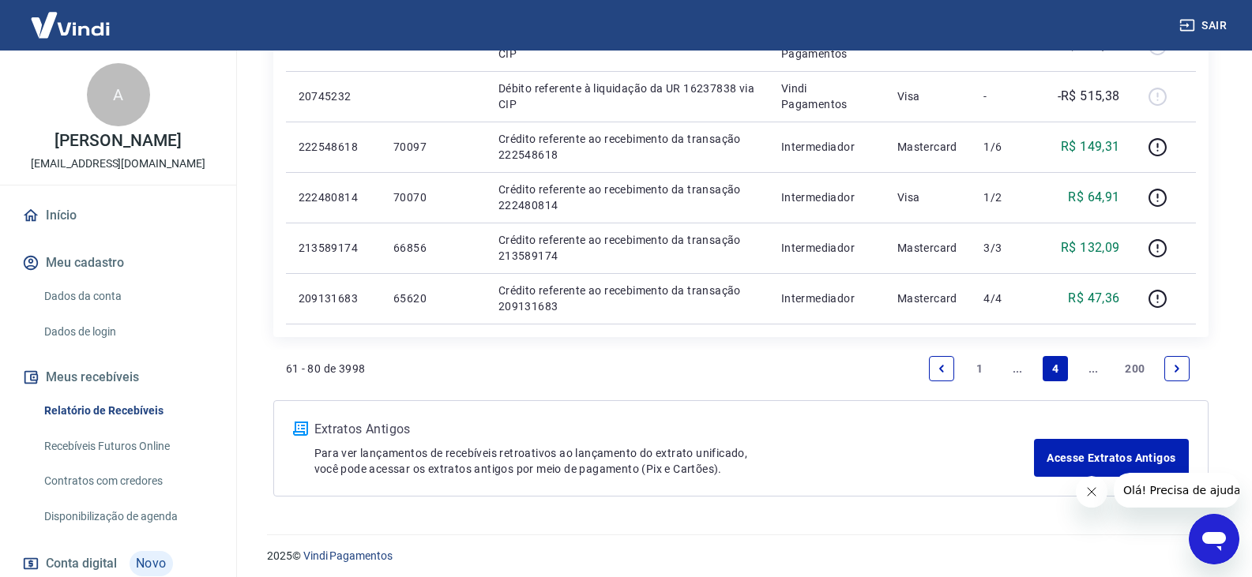
scroll to position [1168, 0]
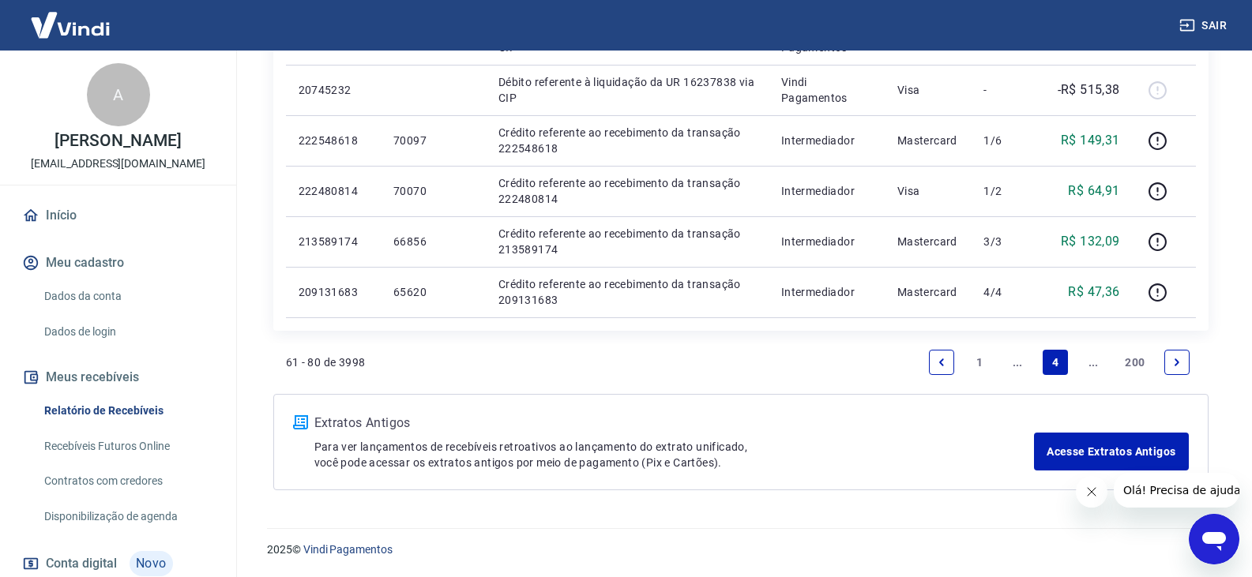
click at [1174, 363] on icon "Next page" at bounding box center [1176, 362] width 11 height 11
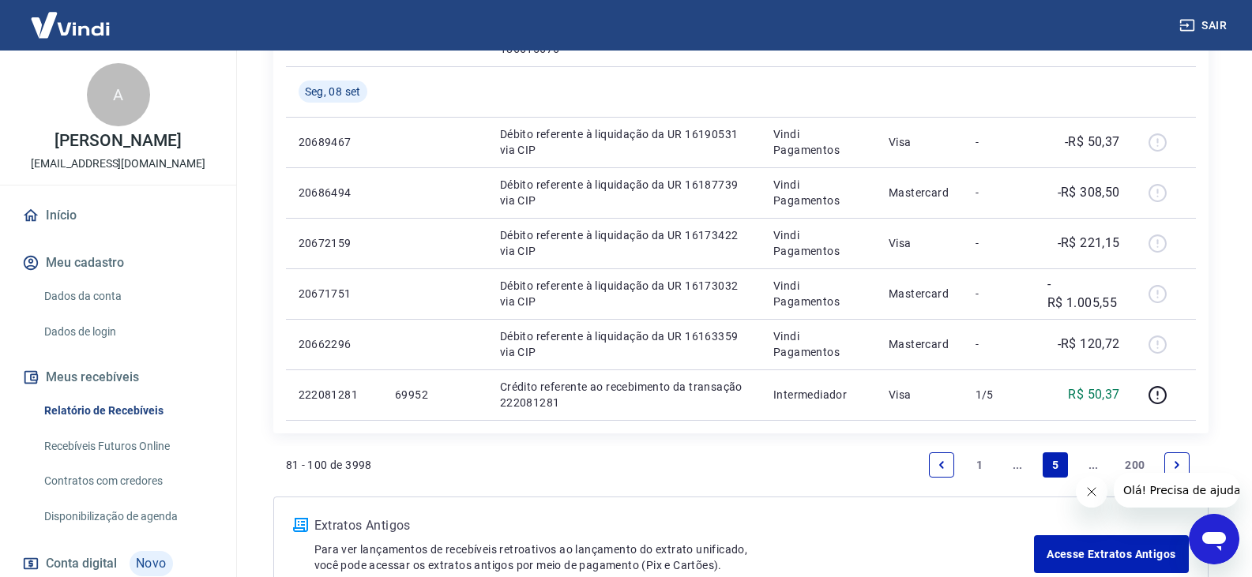
scroll to position [1219, 0]
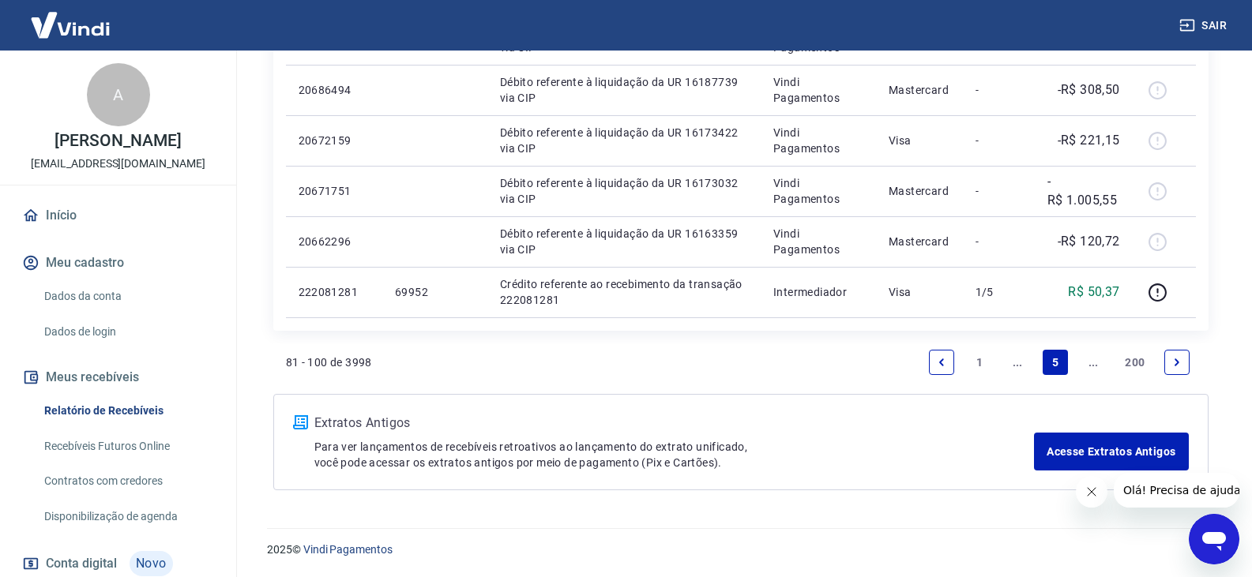
click at [942, 360] on icon "Previous page" at bounding box center [941, 362] width 5 height 7
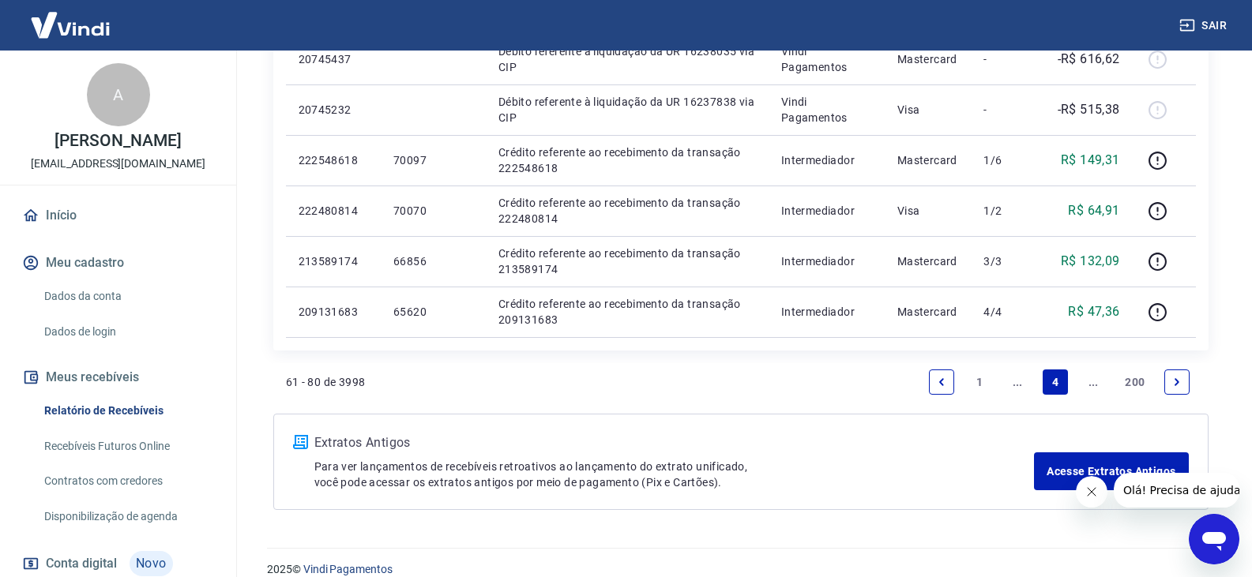
scroll to position [1168, 0]
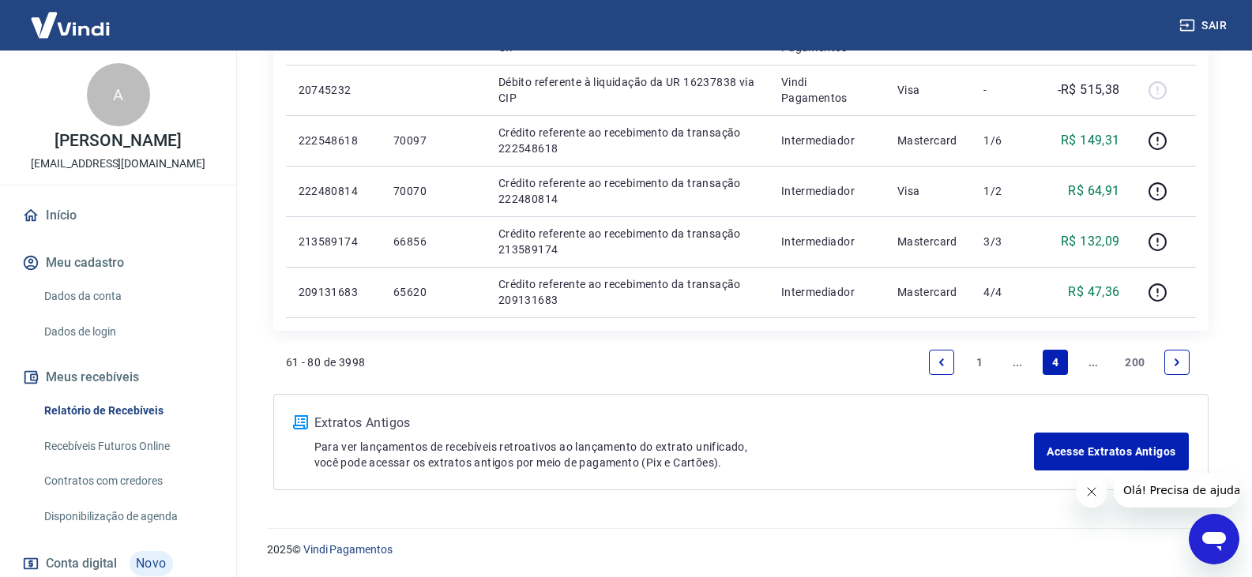
click at [939, 367] on icon "Previous page" at bounding box center [941, 362] width 11 height 11
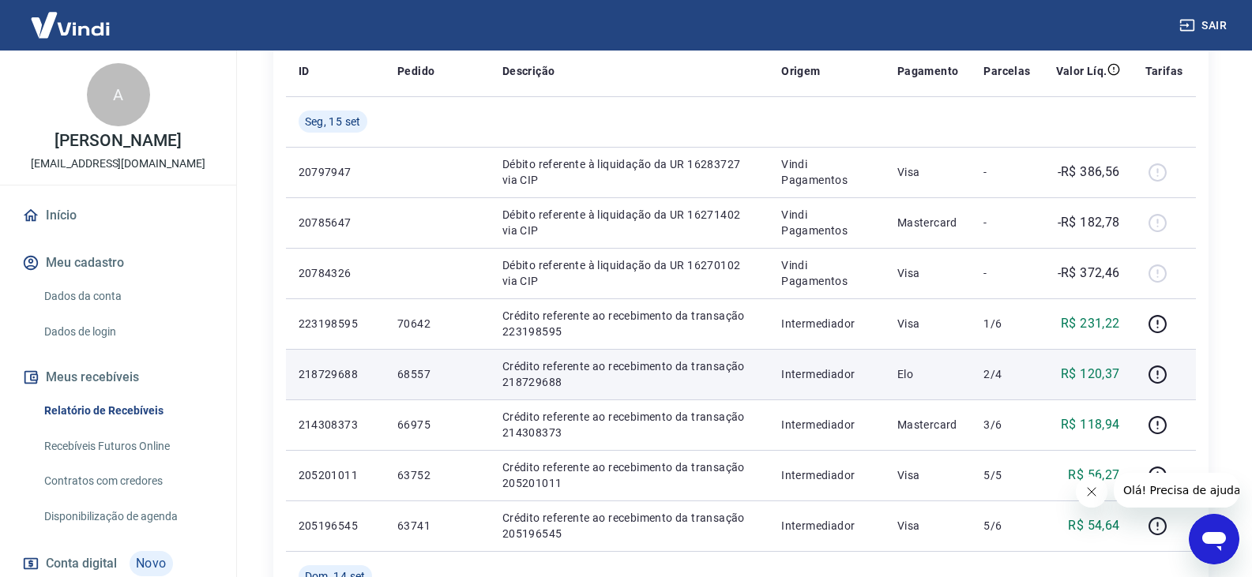
scroll to position [237, 0]
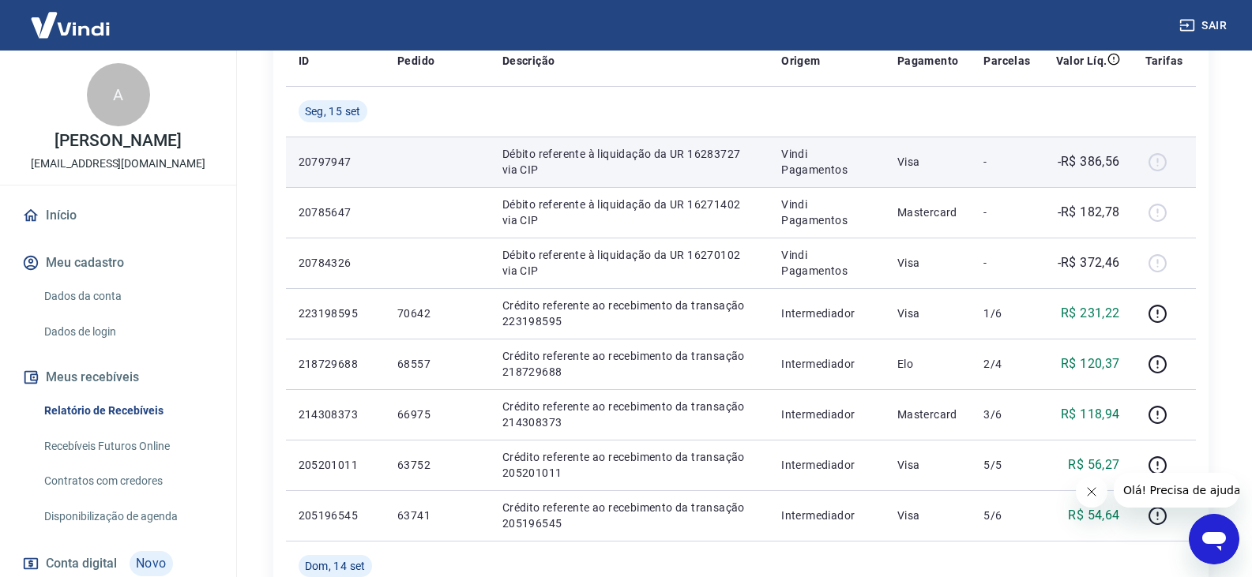
click at [1155, 167] on div at bounding box center [1164, 161] width 38 height 25
click at [1161, 169] on div at bounding box center [1164, 161] width 38 height 25
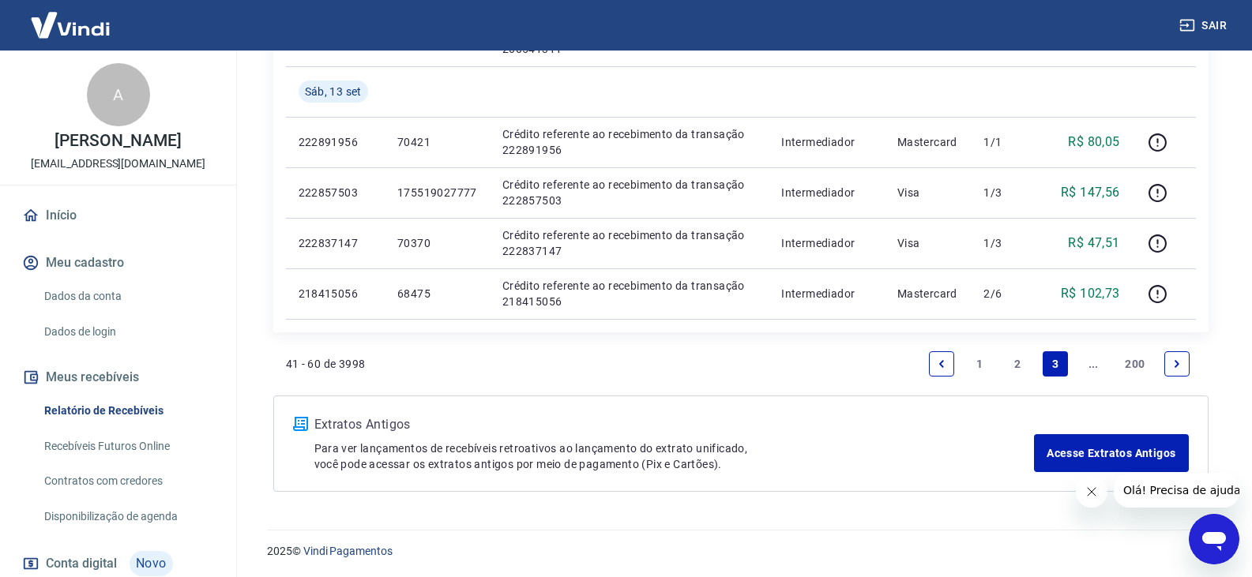
scroll to position [1168, 0]
click at [945, 362] on icon "Previous page" at bounding box center [941, 362] width 11 height 11
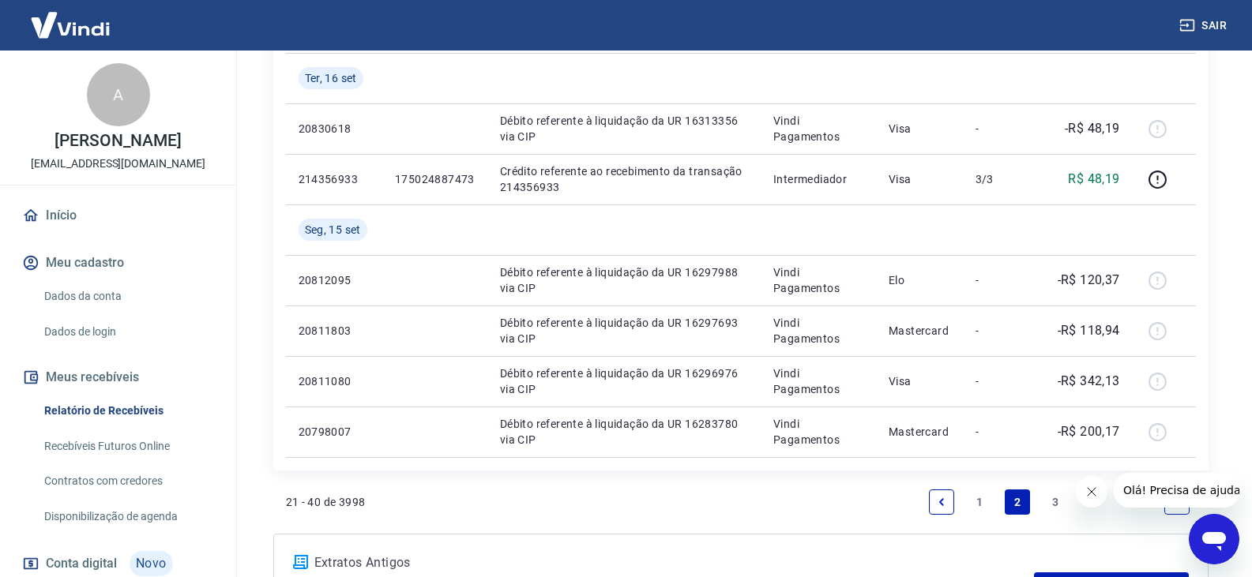
scroll to position [1185, 0]
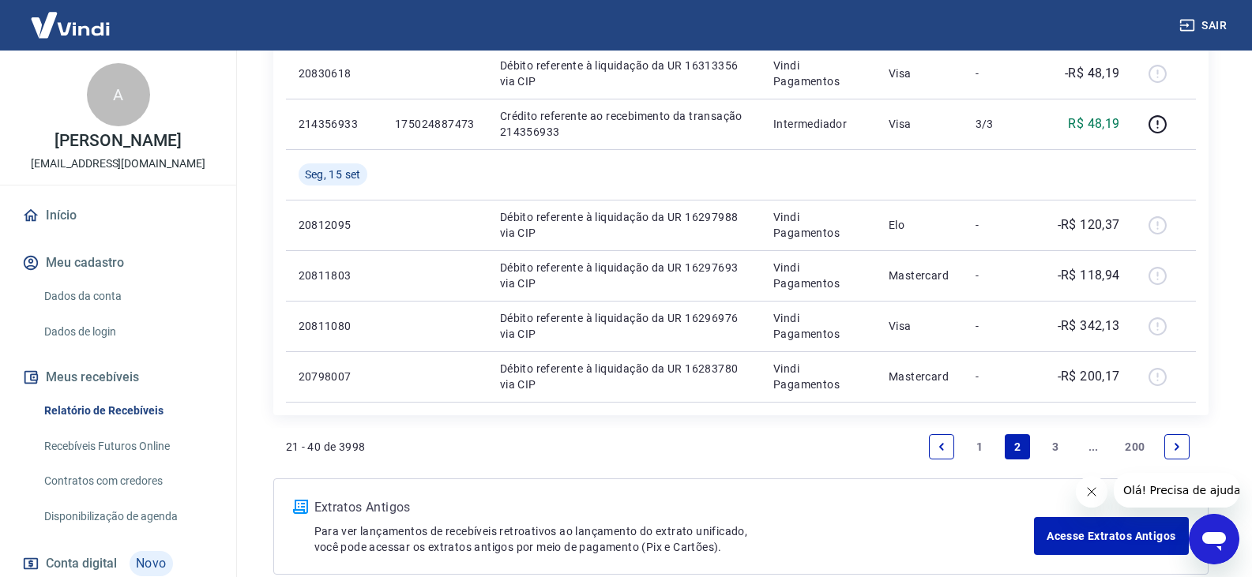
click at [1185, 448] on link "Next page" at bounding box center [1176, 446] width 25 height 25
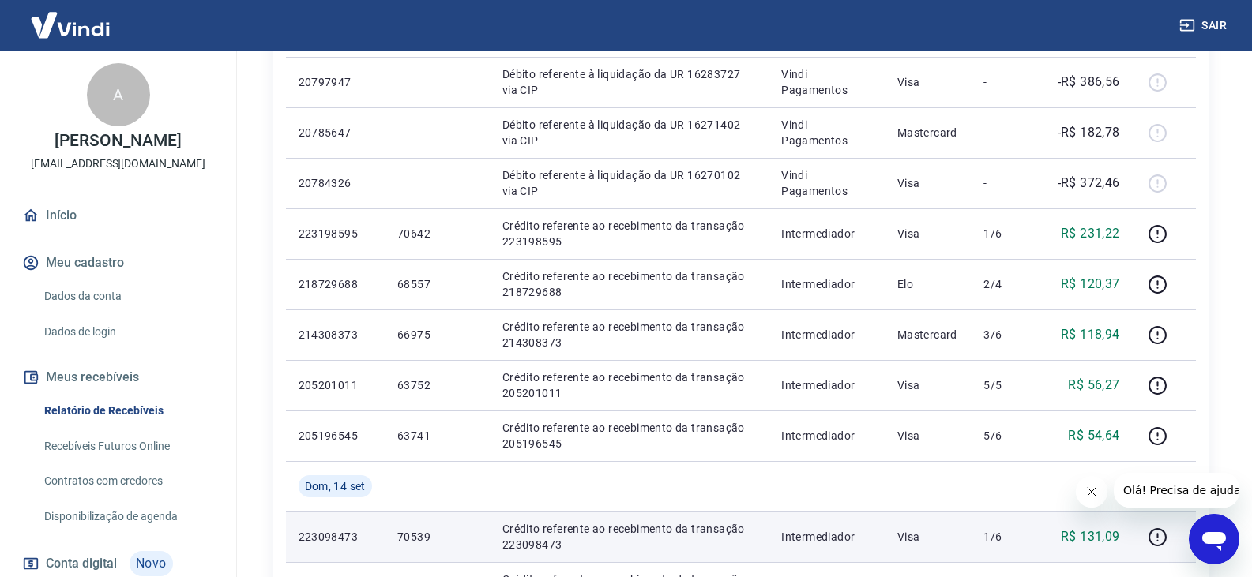
scroll to position [316, 0]
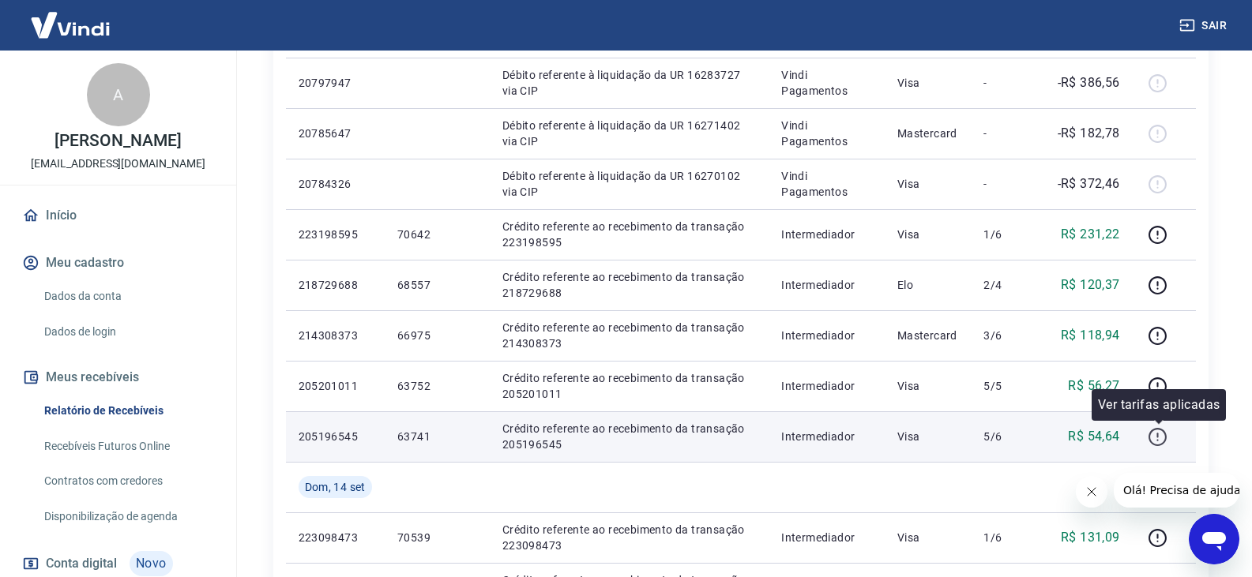
click at [1158, 442] on icon "button" at bounding box center [1158, 437] width 20 height 20
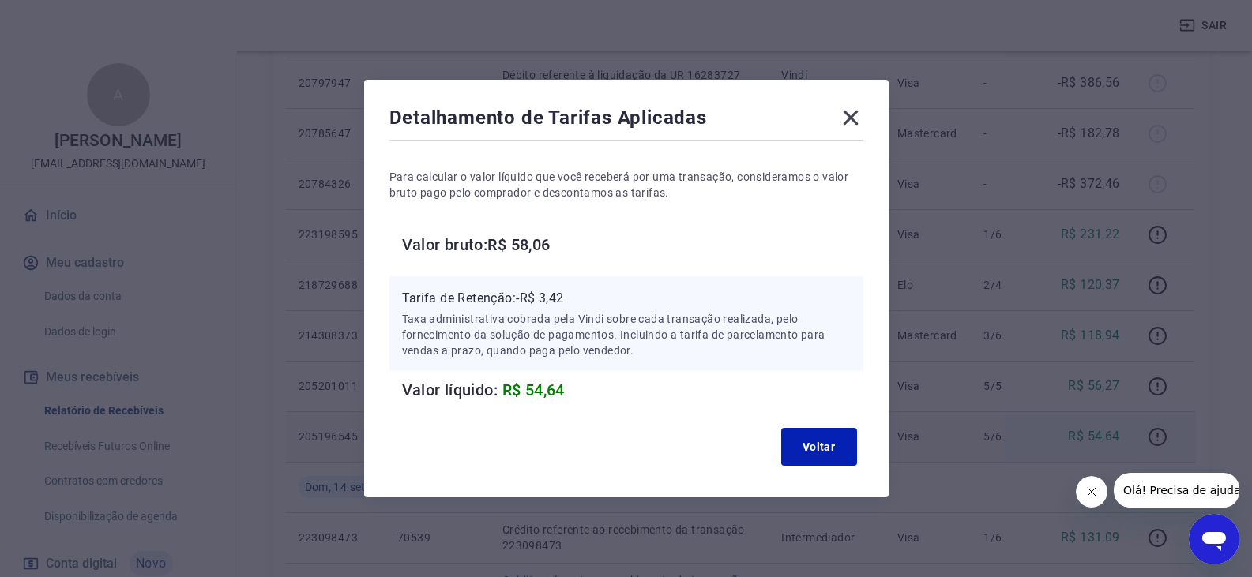
click at [859, 118] on icon at bounding box center [850, 117] width 25 height 25
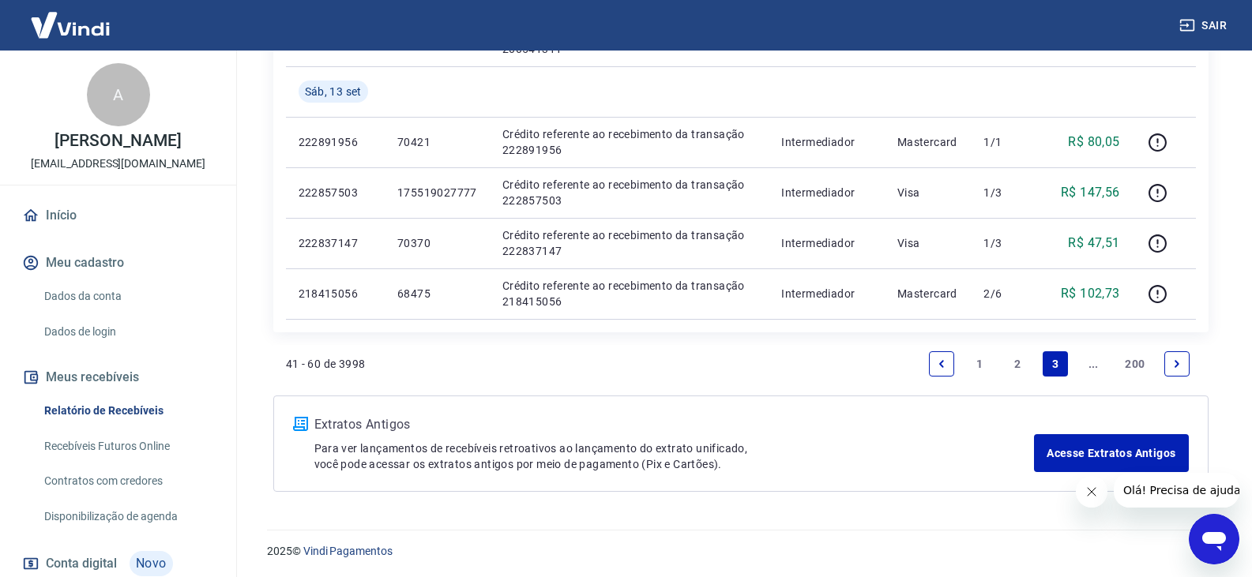
scroll to position [1168, 0]
click at [1023, 360] on link "2" at bounding box center [1017, 362] width 25 height 25
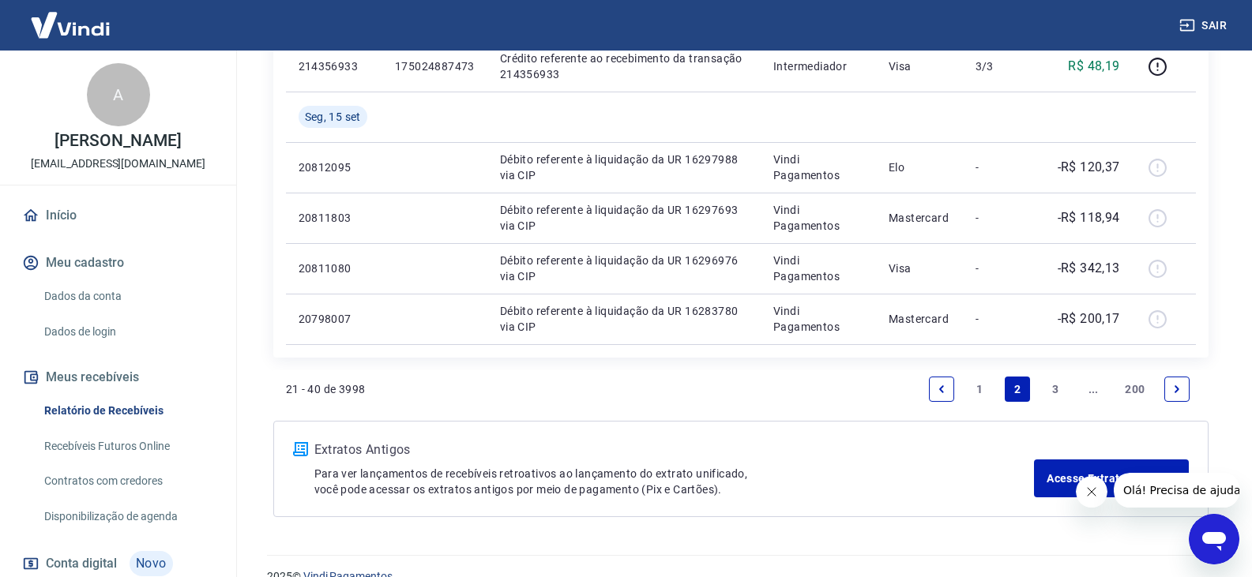
scroll to position [1269, 0]
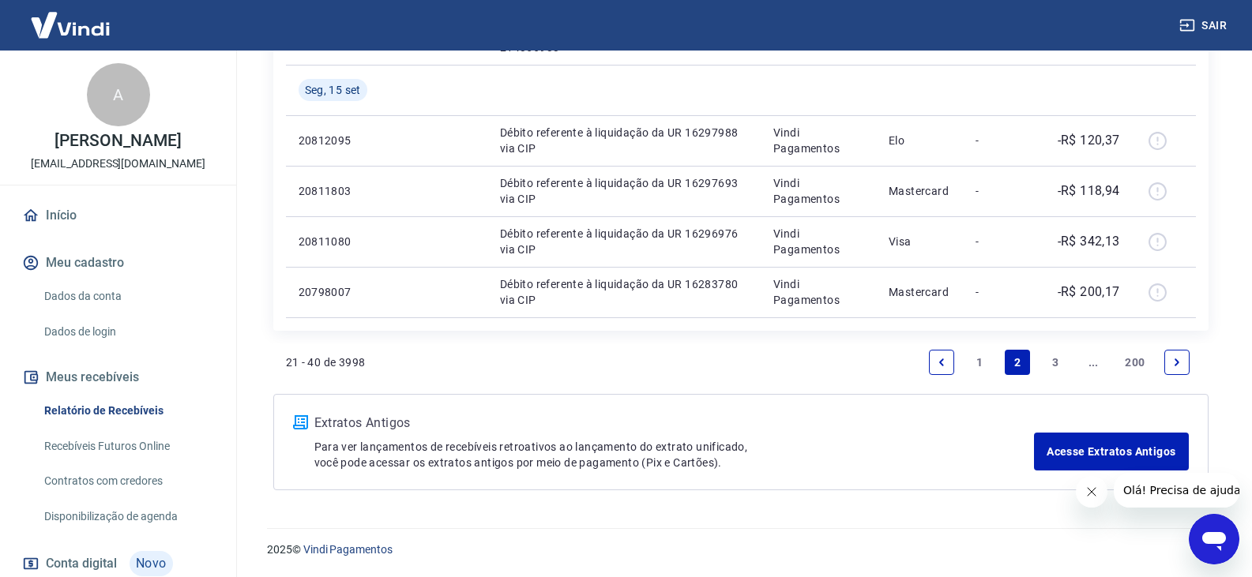
click at [983, 356] on link "1" at bounding box center [979, 362] width 25 height 25
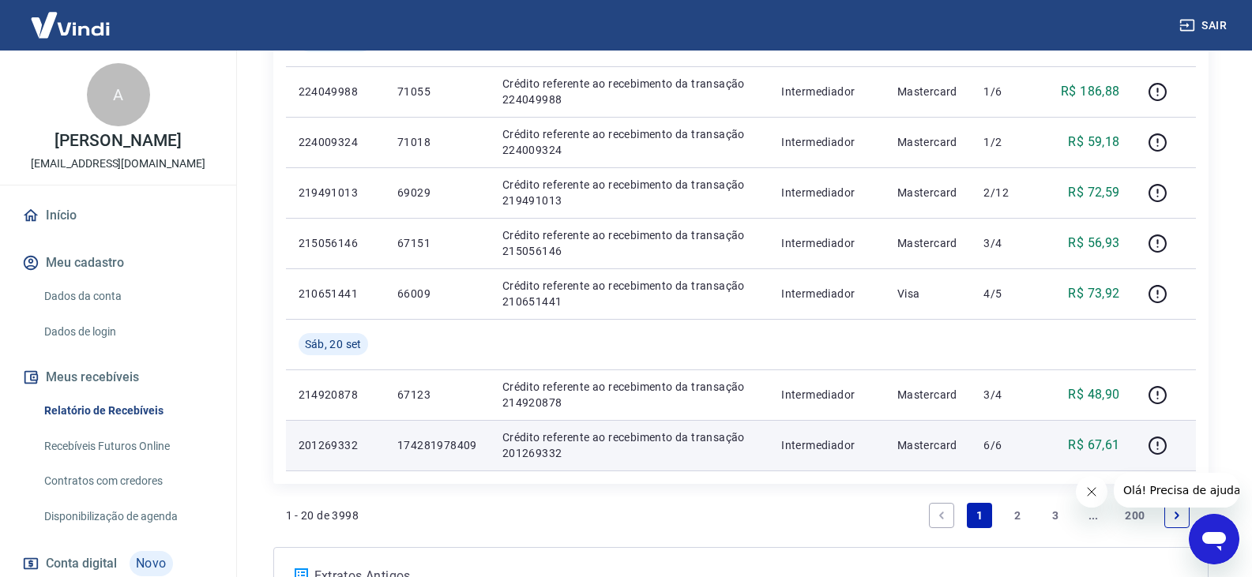
scroll to position [1264, 0]
